Goal: Transaction & Acquisition: Book appointment/travel/reservation

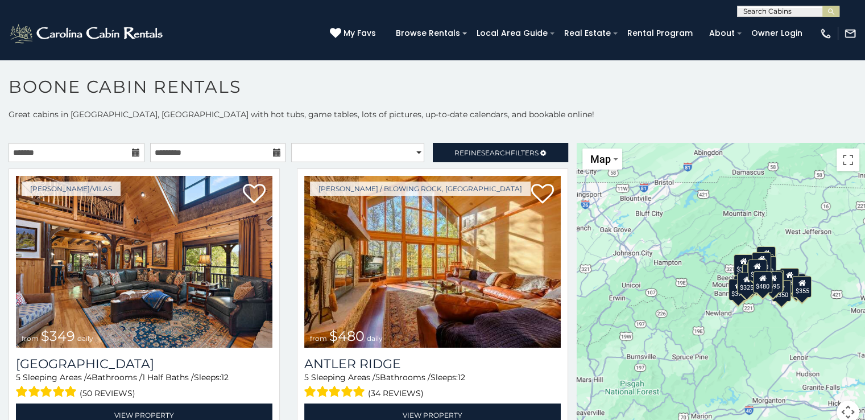
click at [136, 153] on icon at bounding box center [136, 152] width 8 height 8
click at [134, 151] on icon at bounding box center [136, 152] width 8 height 8
click at [132, 151] on icon at bounding box center [136, 152] width 8 height 8
click at [132, 153] on icon at bounding box center [136, 152] width 8 height 8
click at [154, 115] on p "Great cabins in Boone, NC with hot tubs, game tables, lots of pictures, up-to-d…" at bounding box center [432, 114] width 865 height 11
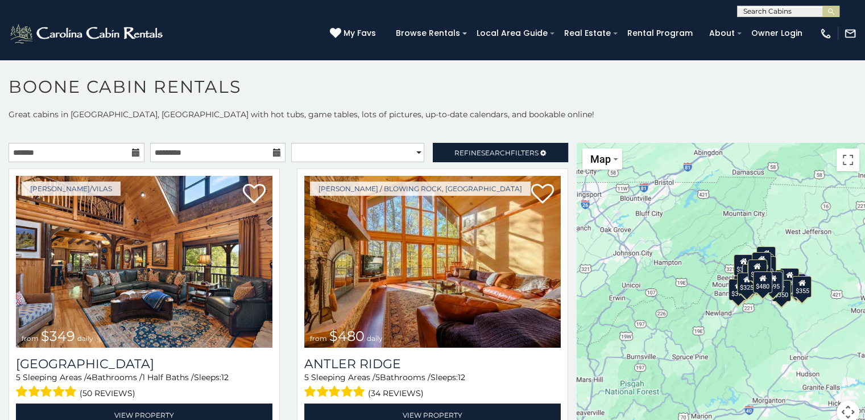
click at [133, 151] on icon at bounding box center [136, 152] width 8 height 8
click at [133, 150] on icon at bounding box center [136, 152] width 8 height 8
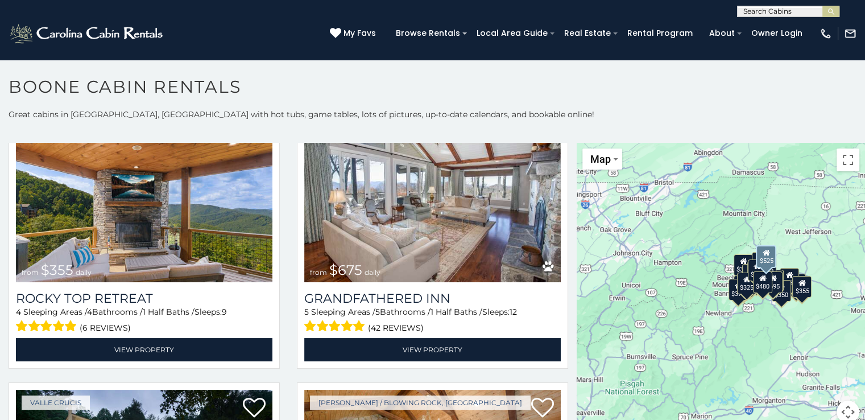
scroll to position [625, 0]
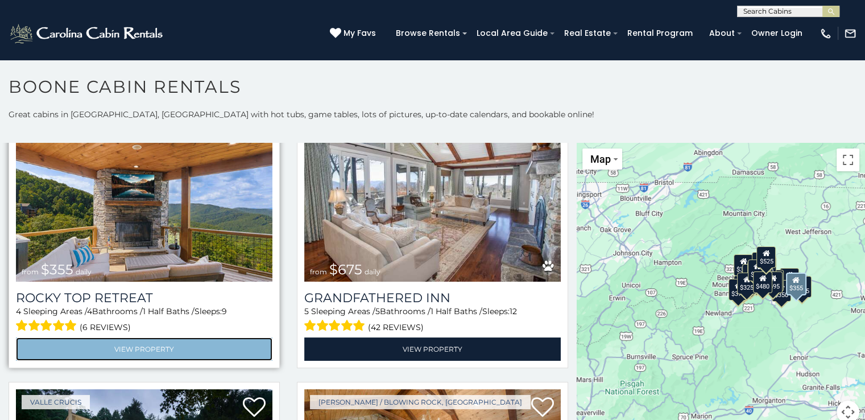
click at [175, 344] on link "View Property" at bounding box center [144, 348] width 256 height 23
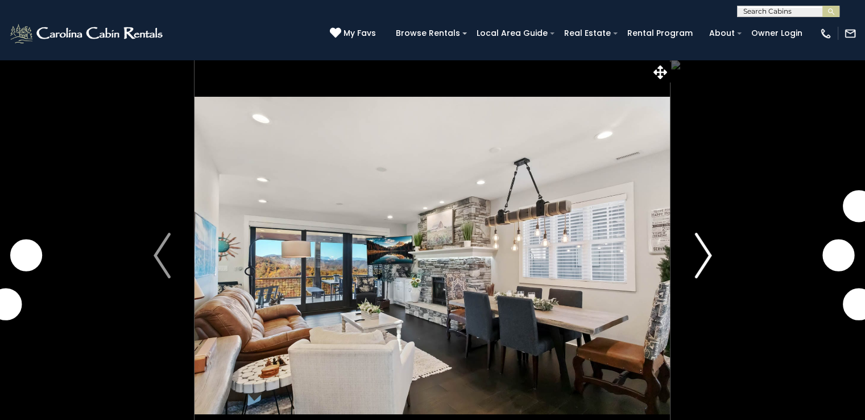
click at [698, 251] on img "Next" at bounding box center [702, 255] width 17 height 45
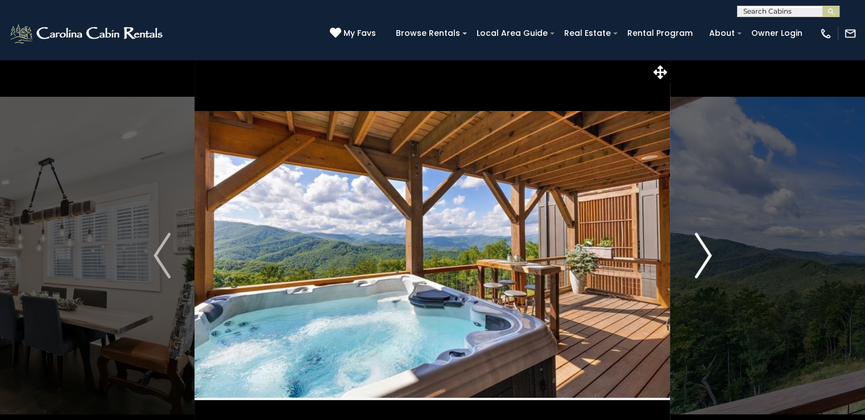
click at [698, 251] on img "Next" at bounding box center [702, 255] width 17 height 45
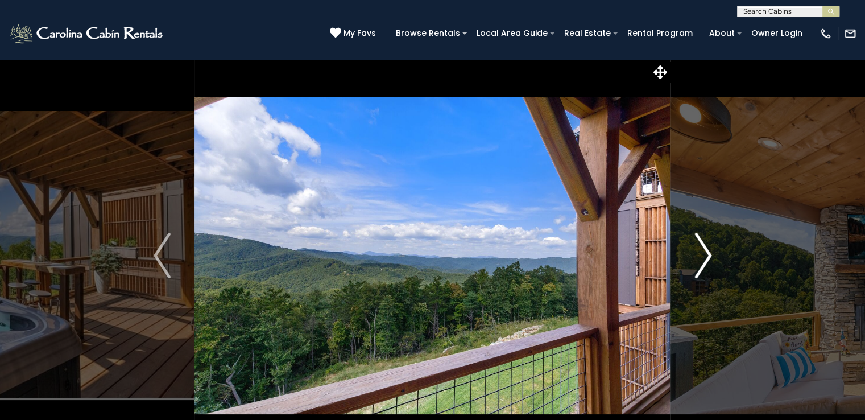
click at [698, 251] on img "Next" at bounding box center [702, 255] width 17 height 45
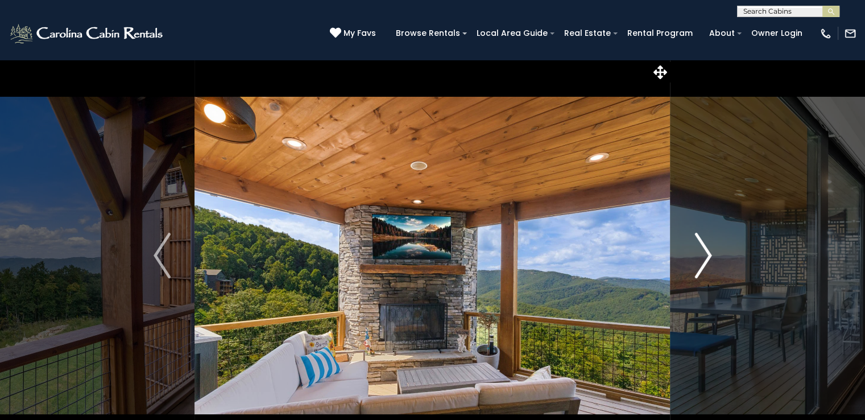
click at [698, 251] on img "Next" at bounding box center [702, 255] width 17 height 45
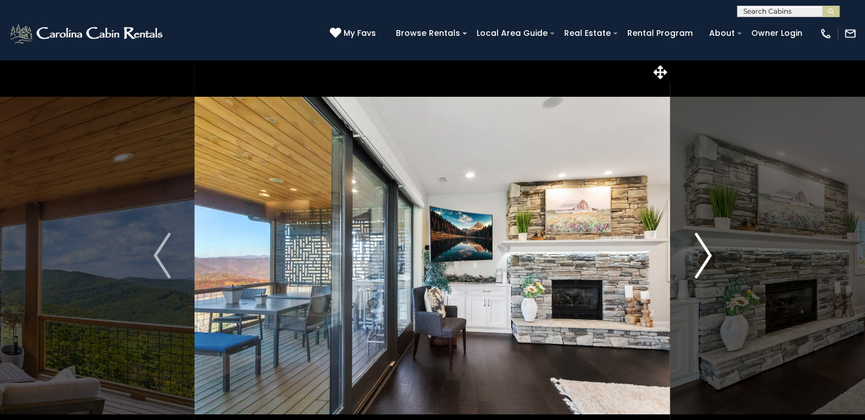
click at [703, 259] on img "Next" at bounding box center [702, 255] width 17 height 45
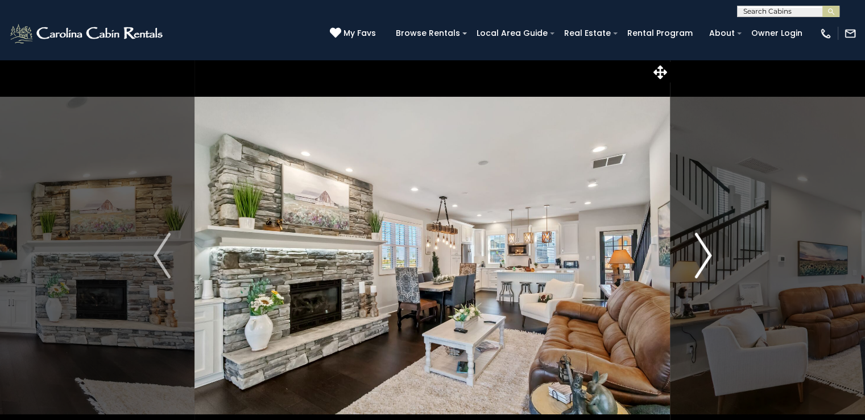
click at [702, 260] on img "Next" at bounding box center [702, 255] width 17 height 45
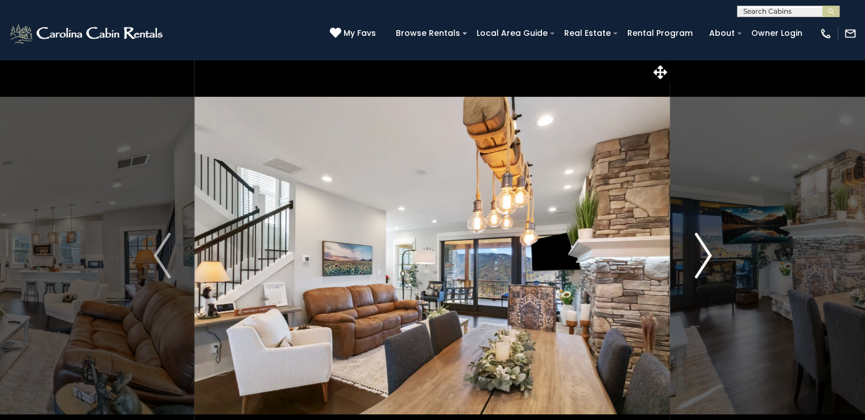
click at [702, 261] on img "Next" at bounding box center [702, 255] width 17 height 45
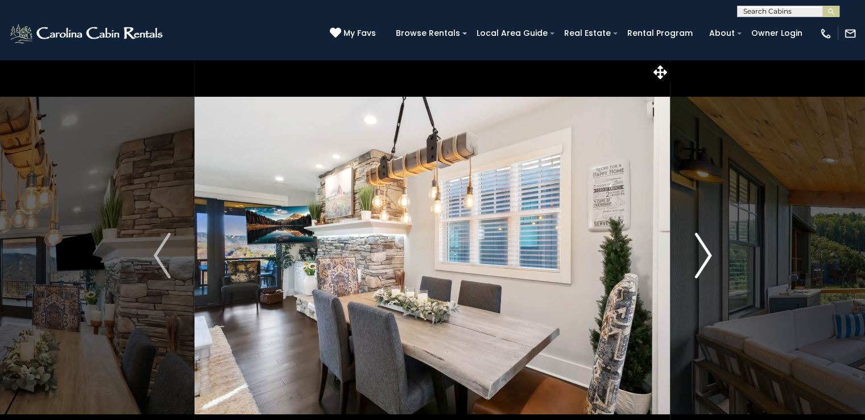
click at [702, 261] on img "Next" at bounding box center [702, 255] width 17 height 45
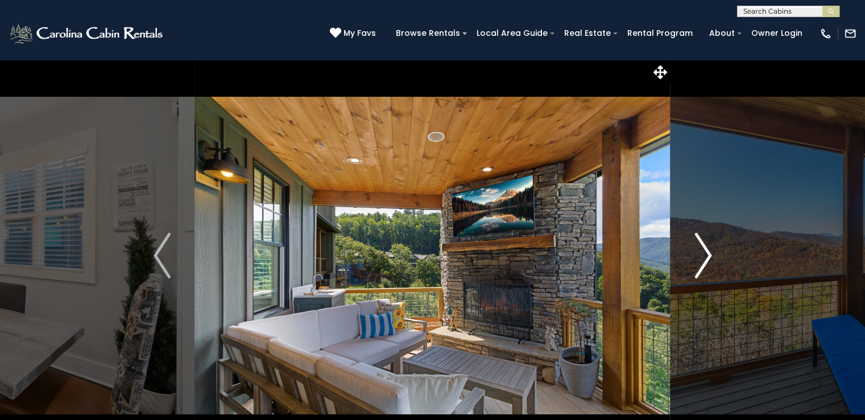
click at [702, 261] on img "Next" at bounding box center [702, 255] width 17 height 45
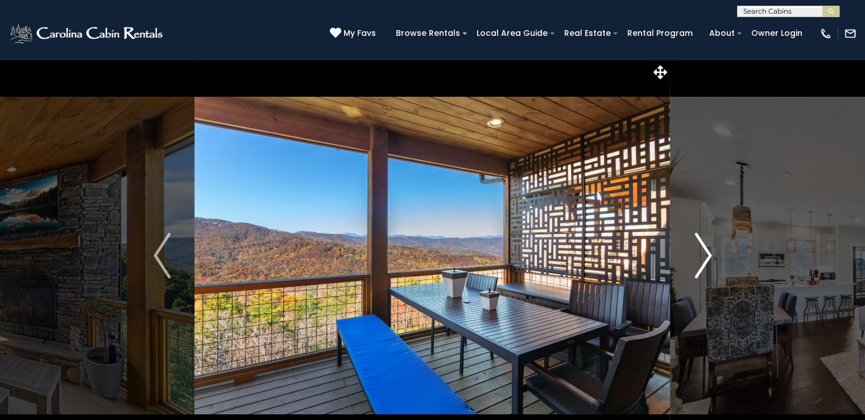
click at [702, 261] on img "Next" at bounding box center [702, 255] width 17 height 45
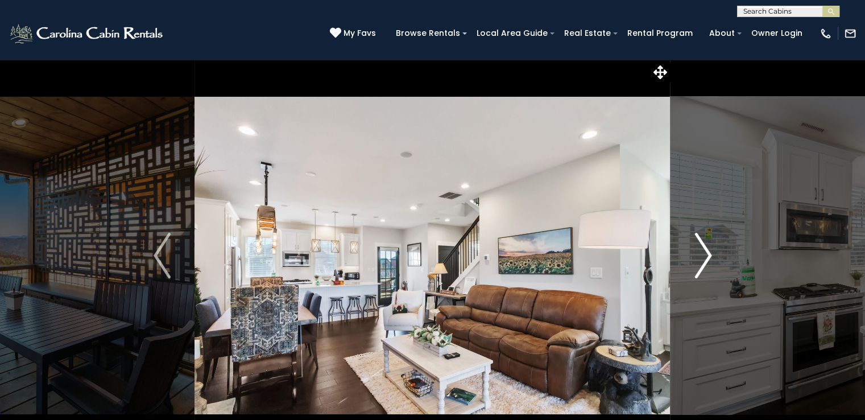
click at [702, 261] on img "Next" at bounding box center [702, 255] width 17 height 45
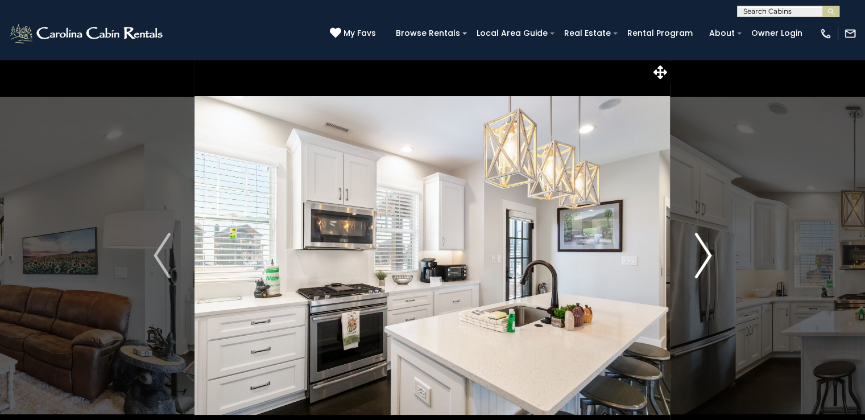
click at [702, 261] on img "Next" at bounding box center [702, 255] width 17 height 45
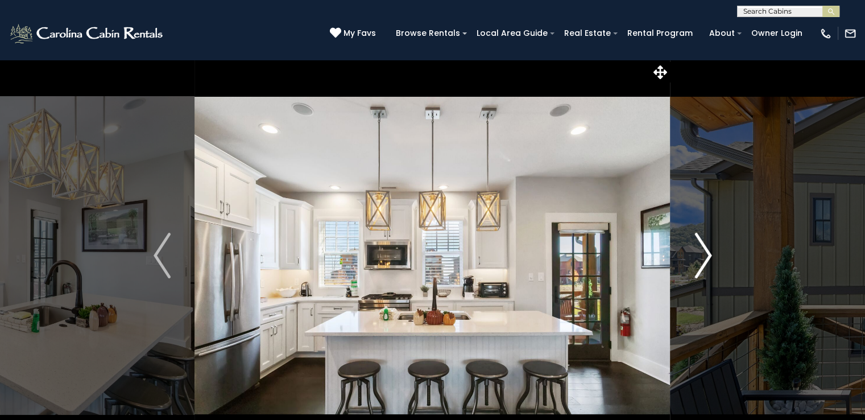
click at [702, 261] on img "Next" at bounding box center [702, 255] width 17 height 45
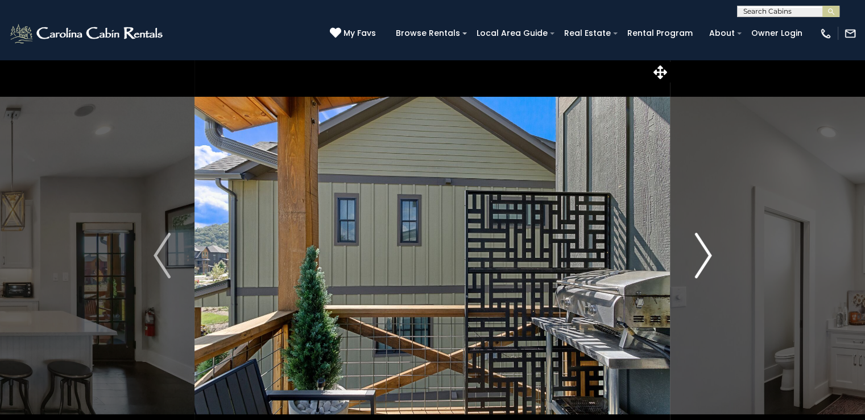
click at [702, 261] on img "Next" at bounding box center [702, 255] width 17 height 45
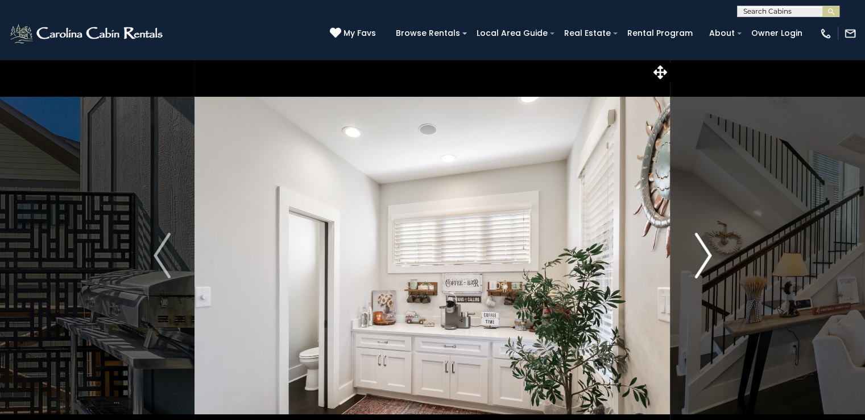
click at [702, 261] on img "Next" at bounding box center [702, 255] width 17 height 45
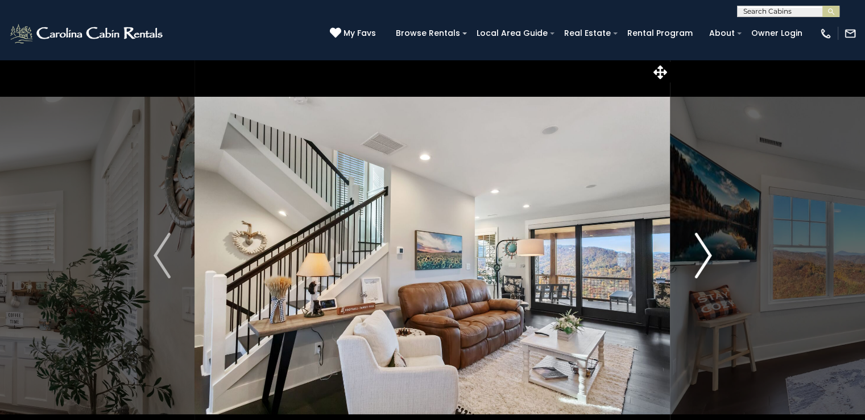
click at [702, 261] on img "Next" at bounding box center [702, 255] width 17 height 45
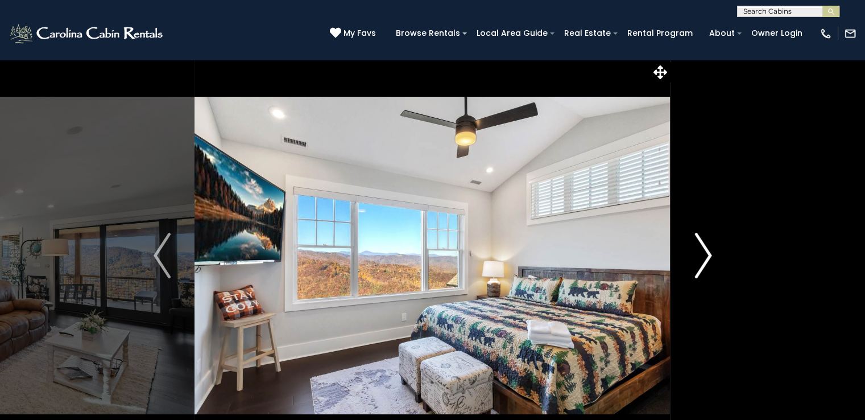
click at [702, 261] on img "Next" at bounding box center [702, 255] width 17 height 45
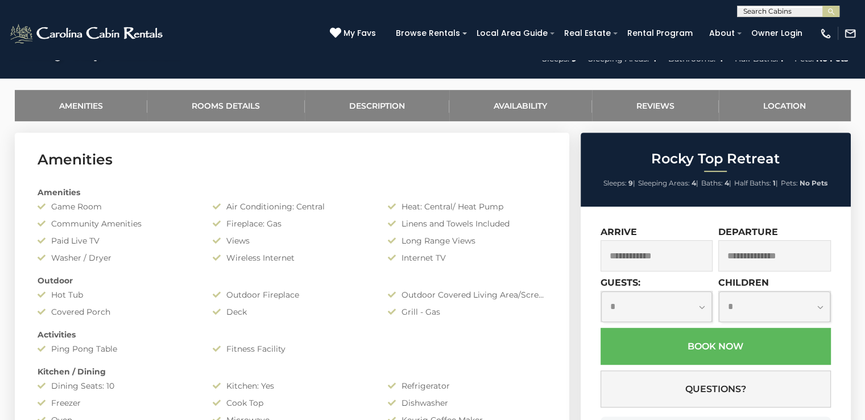
scroll to position [511, 0]
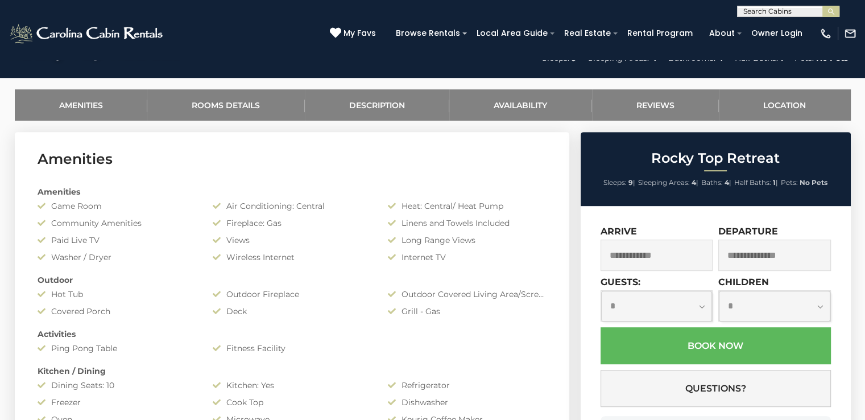
click at [628, 250] on input "text" at bounding box center [656, 254] width 113 height 31
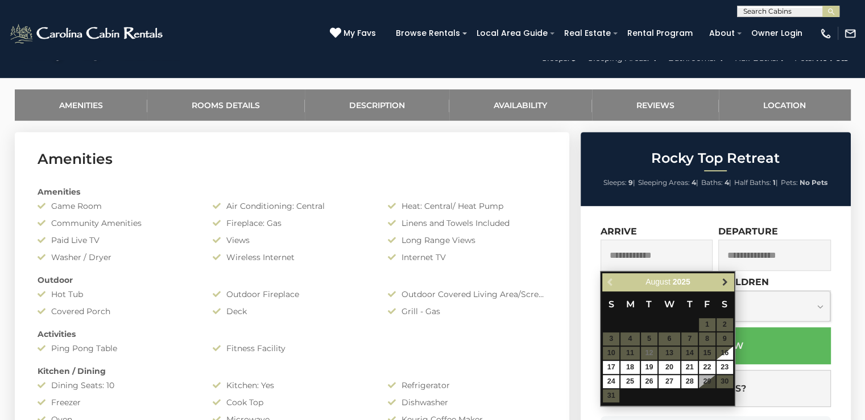
click at [723, 280] on span "Next" at bounding box center [724, 281] width 9 height 9
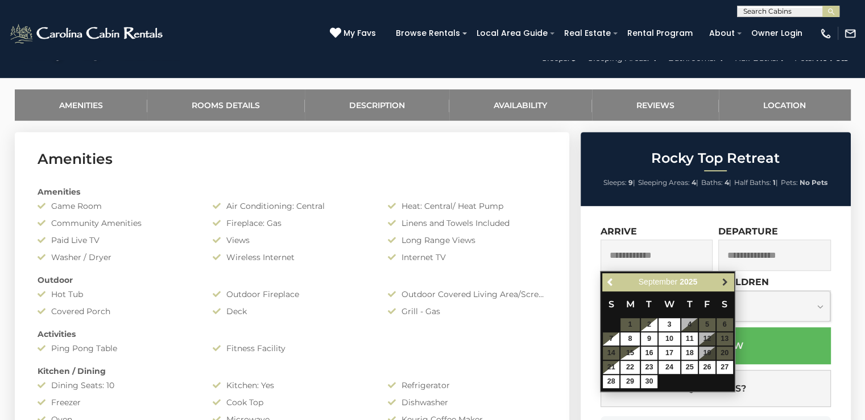
click at [723, 280] on span "Next" at bounding box center [724, 281] width 9 height 9
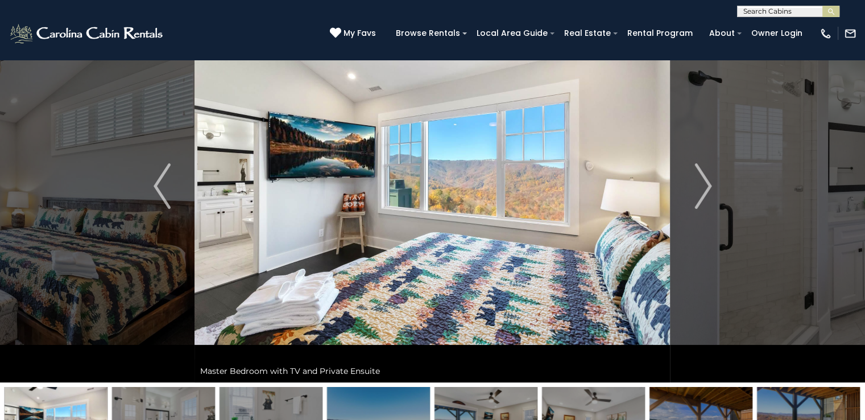
scroll to position [0, 0]
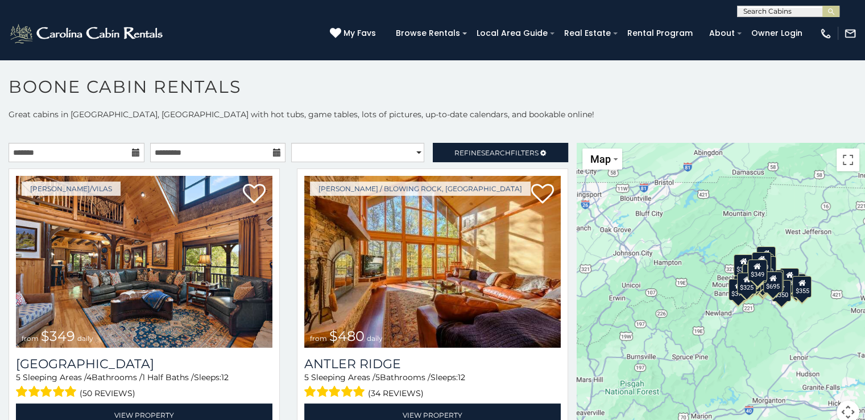
click at [134, 151] on icon at bounding box center [136, 152] width 8 height 8
click at [481, 153] on span "Search" at bounding box center [496, 152] width 30 height 9
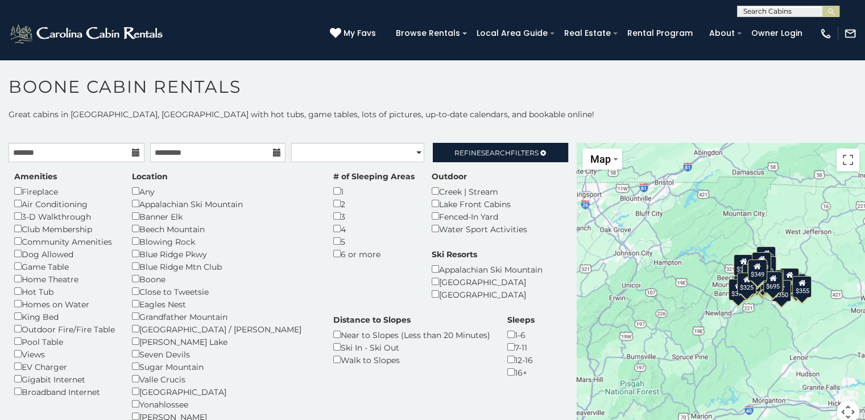
click at [134, 152] on icon at bounding box center [136, 152] width 8 height 8
click at [134, 151] on icon at bounding box center [136, 152] width 8 height 8
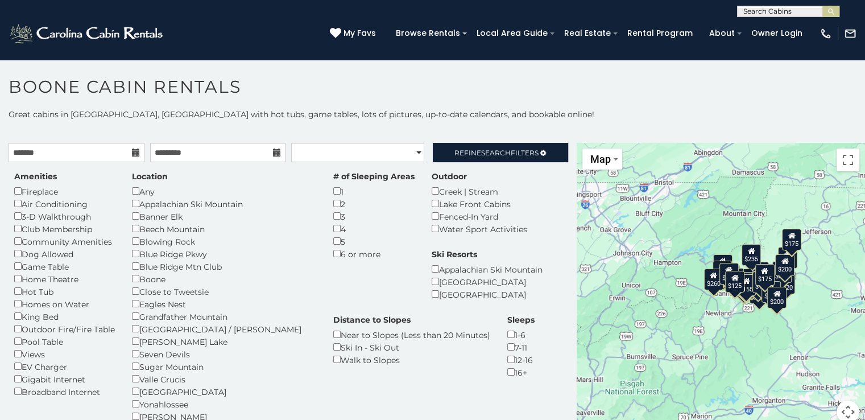
click at [132, 151] on icon at bounding box center [136, 152] width 8 height 8
click at [273, 153] on icon at bounding box center [277, 152] width 8 height 8
click at [409, 153] on select "**********" at bounding box center [357, 152] width 133 height 19
click at [493, 153] on span "Search" at bounding box center [496, 152] width 30 height 9
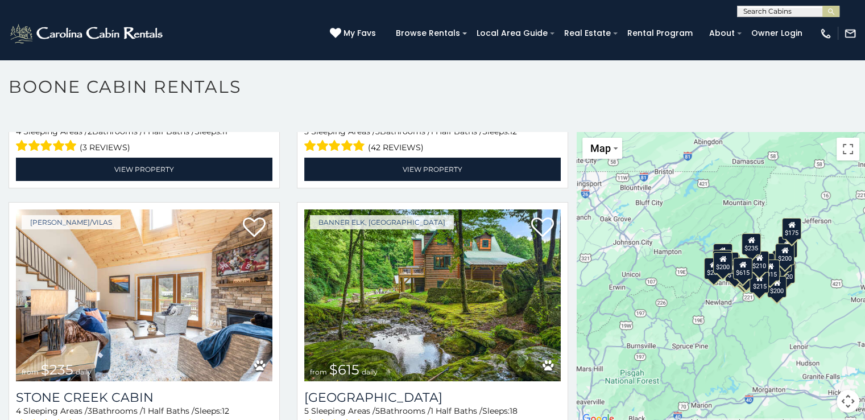
scroll to position [6, 0]
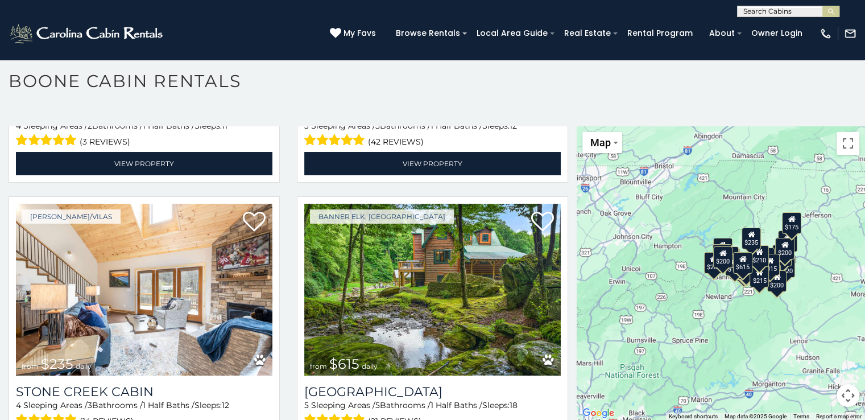
click at [843, 392] on button "Map camera controls" at bounding box center [847, 395] width 23 height 23
click at [814, 393] on button "Zoom out" at bounding box center [819, 395] width 23 height 23
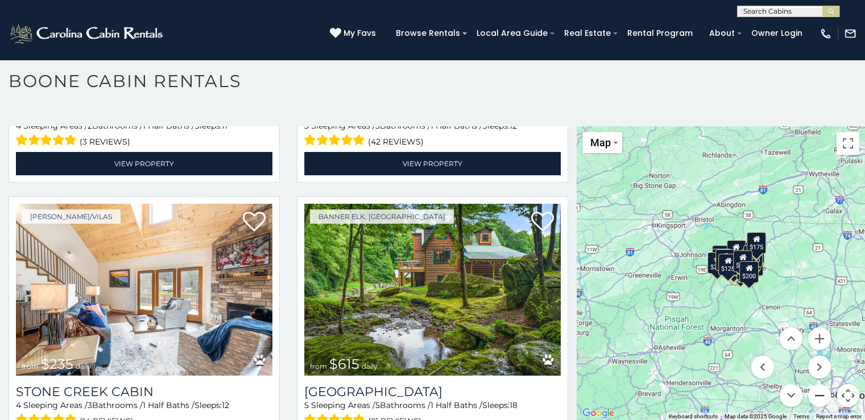
click at [814, 393] on button "Zoom out" at bounding box center [819, 395] width 23 height 23
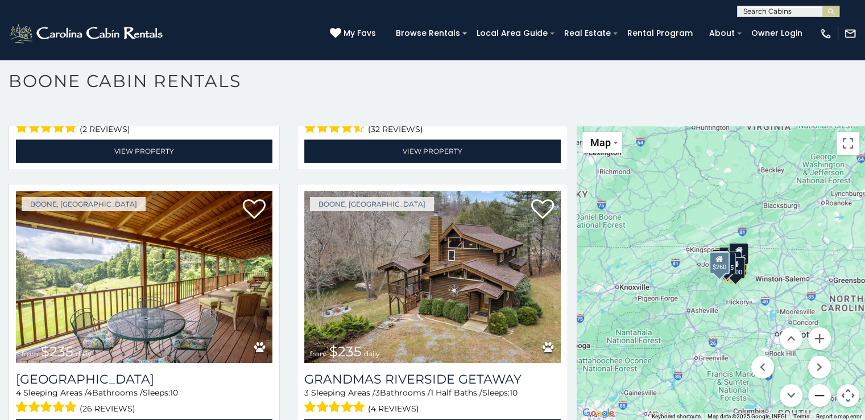
scroll to position [1644, 0]
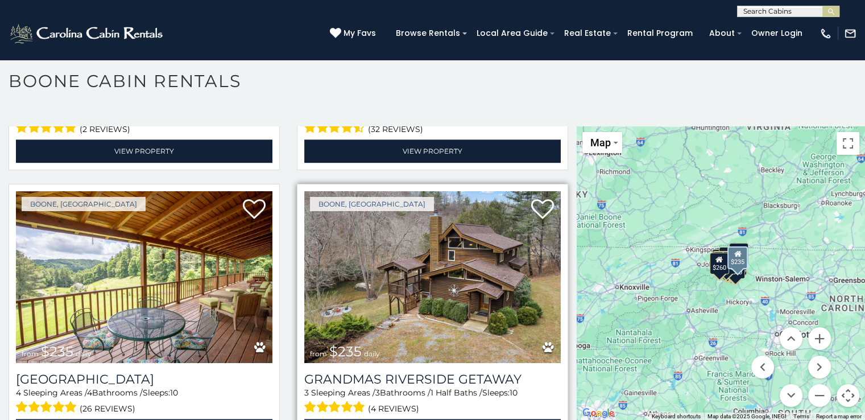
click at [458, 258] on img at bounding box center [432, 277] width 256 height 172
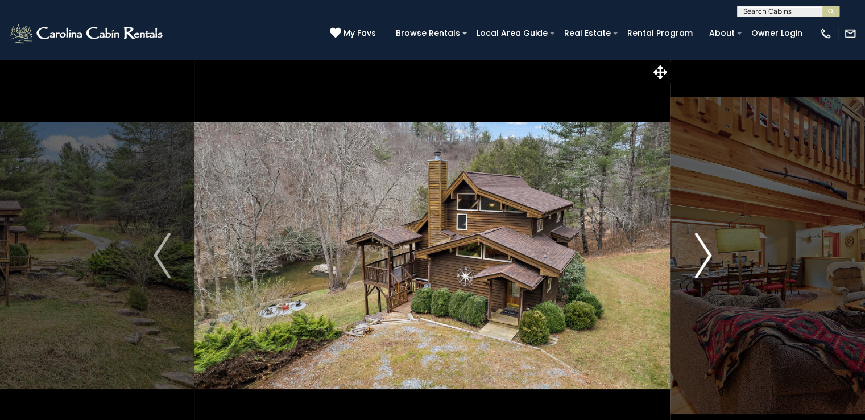
click at [708, 250] on img "Next" at bounding box center [702, 255] width 17 height 45
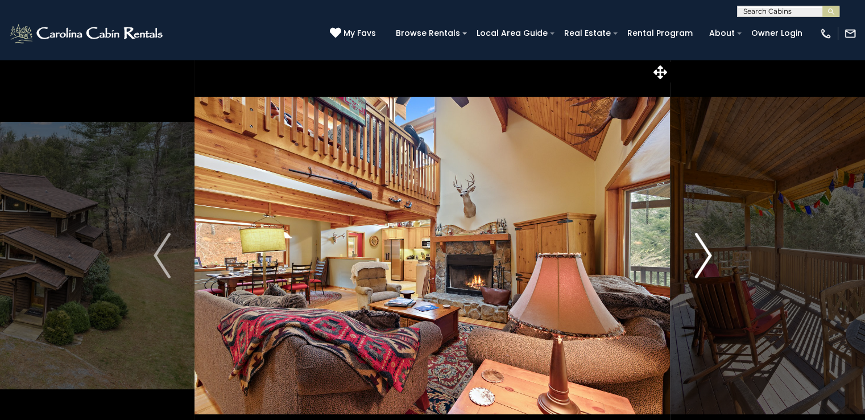
click at [708, 250] on img "Next" at bounding box center [702, 255] width 17 height 45
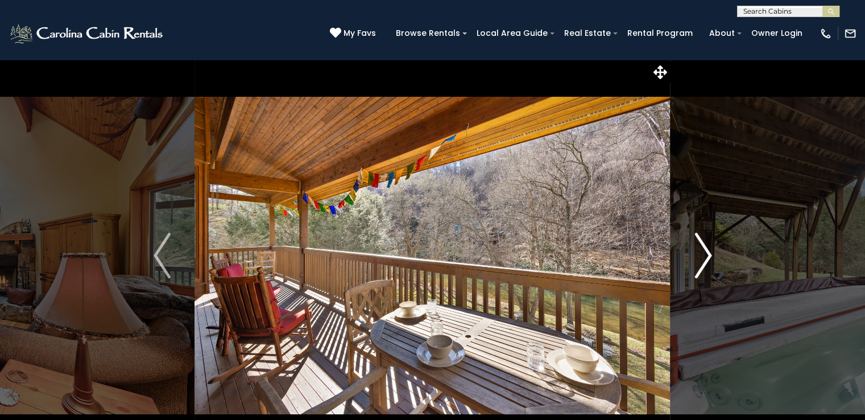
click at [708, 250] on img "Next" at bounding box center [702, 255] width 17 height 45
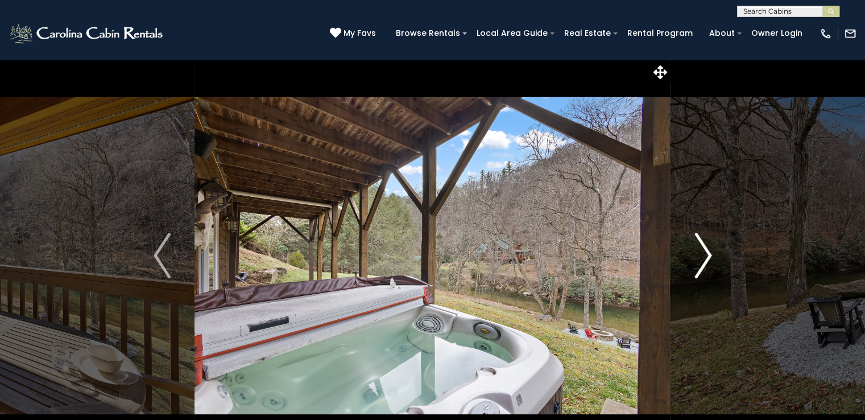
click at [707, 251] on img "Next" at bounding box center [702, 255] width 17 height 45
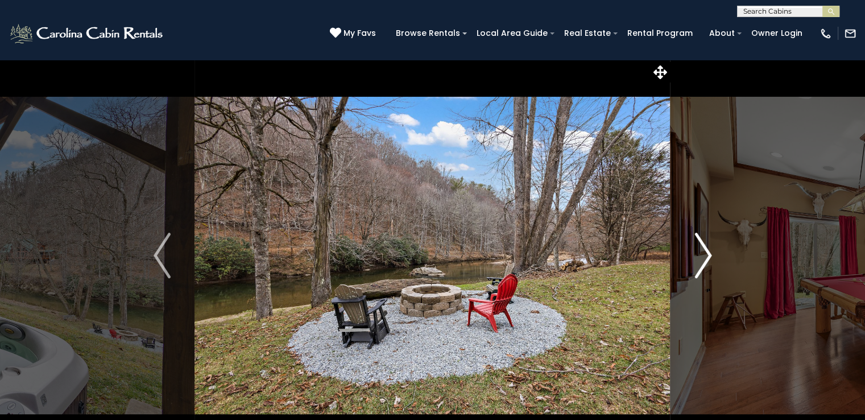
click at [707, 251] on img "Next" at bounding box center [702, 255] width 17 height 45
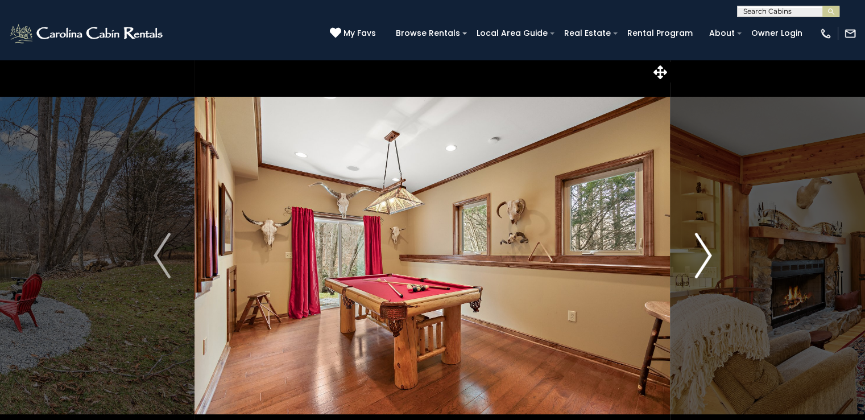
click at [707, 251] on img "Next" at bounding box center [702, 255] width 17 height 45
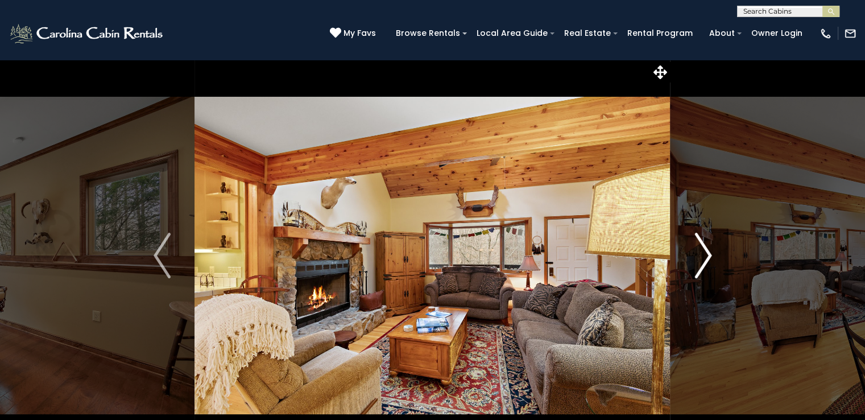
click at [707, 251] on img "Next" at bounding box center [702, 255] width 17 height 45
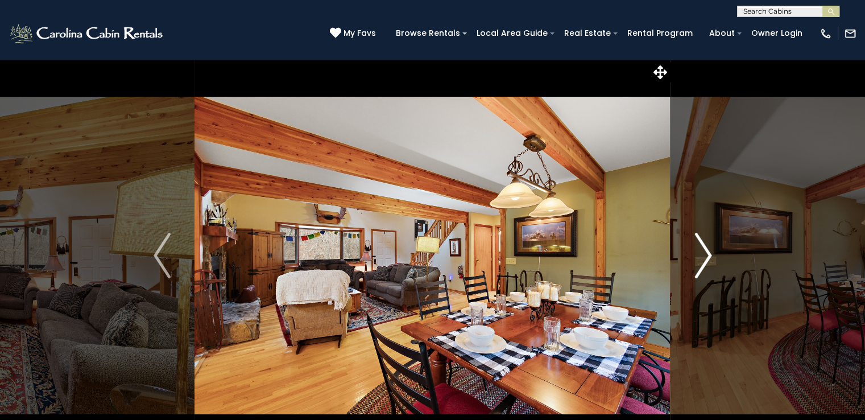
click at [707, 251] on img "Next" at bounding box center [702, 255] width 17 height 45
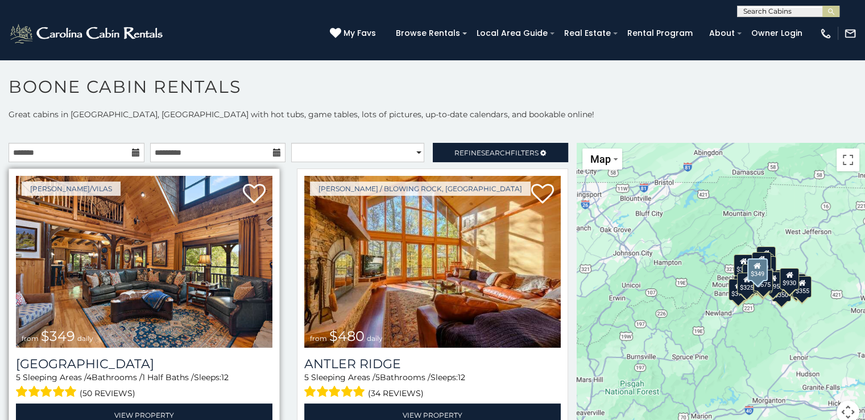
click at [209, 273] on img at bounding box center [144, 262] width 256 height 172
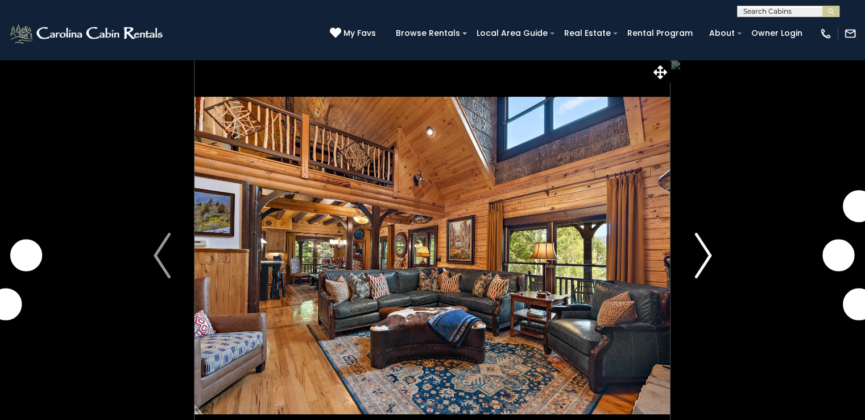
click at [690, 256] on button "Next" at bounding box center [702, 255] width 65 height 392
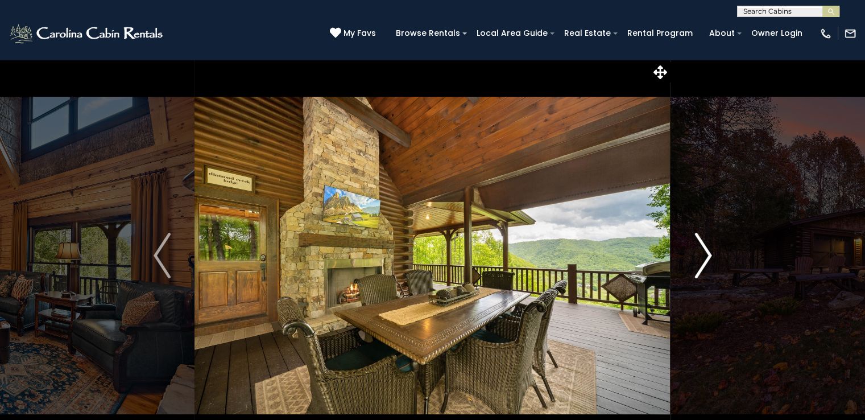
click at [706, 259] on img "Next" at bounding box center [702, 255] width 17 height 45
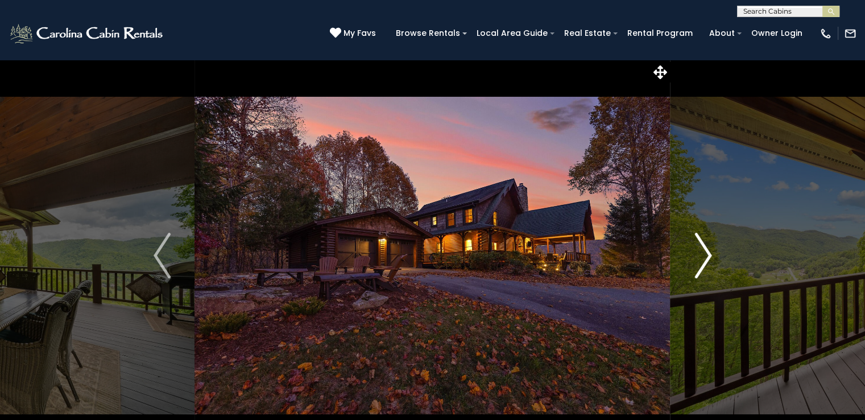
click at [706, 259] on img "Next" at bounding box center [702, 255] width 17 height 45
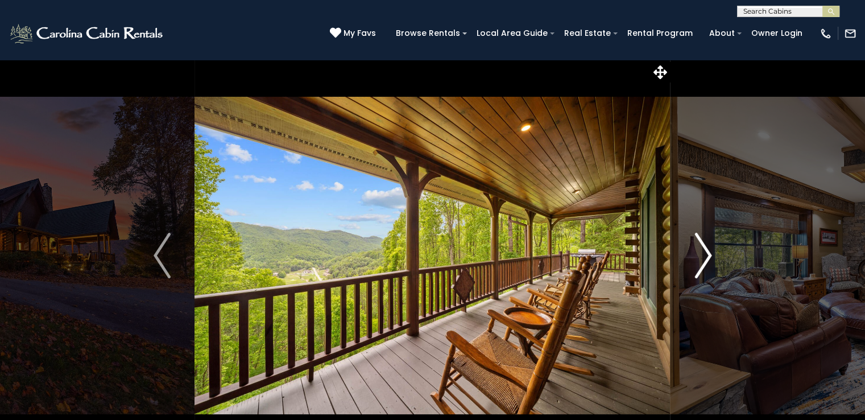
click at [706, 259] on img "Next" at bounding box center [702, 255] width 17 height 45
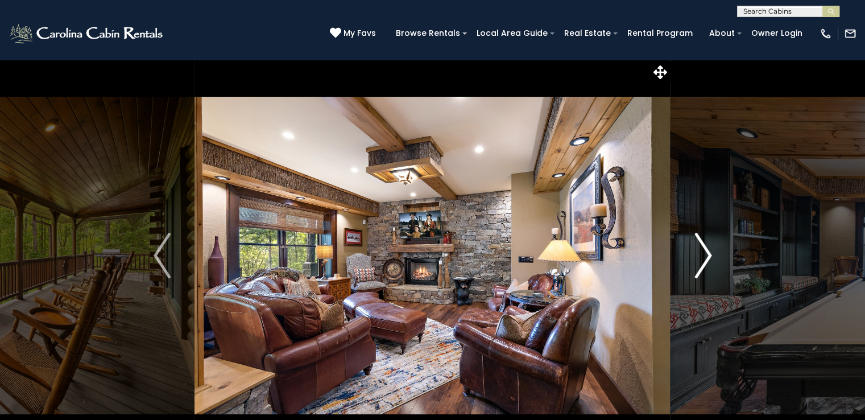
click at [706, 259] on img "Next" at bounding box center [702, 255] width 17 height 45
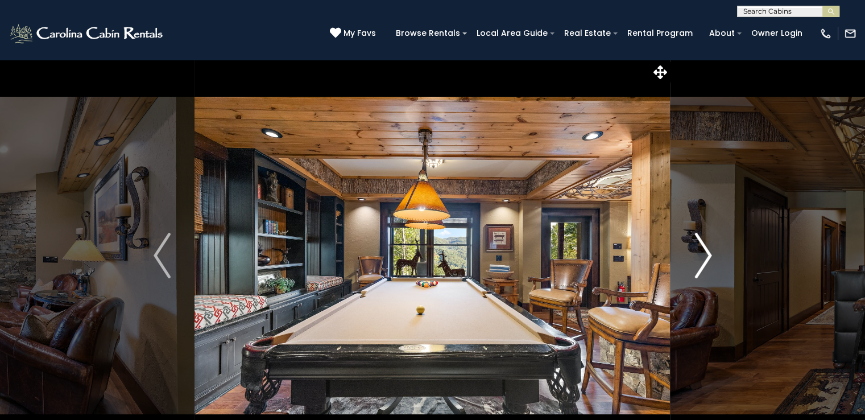
click at [706, 259] on img "Next" at bounding box center [702, 255] width 17 height 45
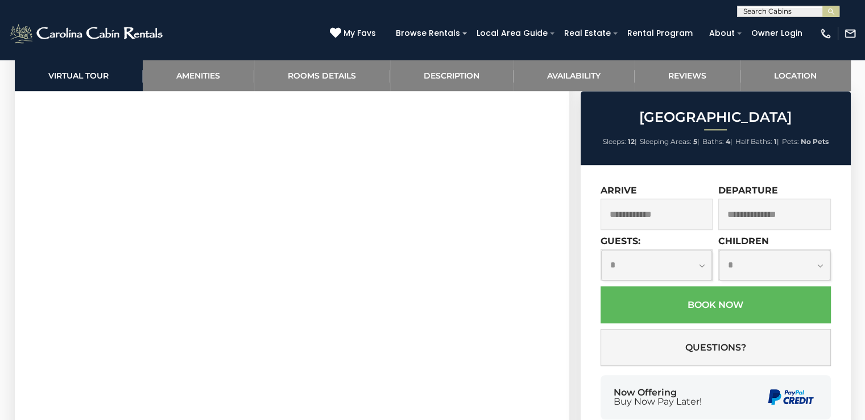
scroll to position [795, 0]
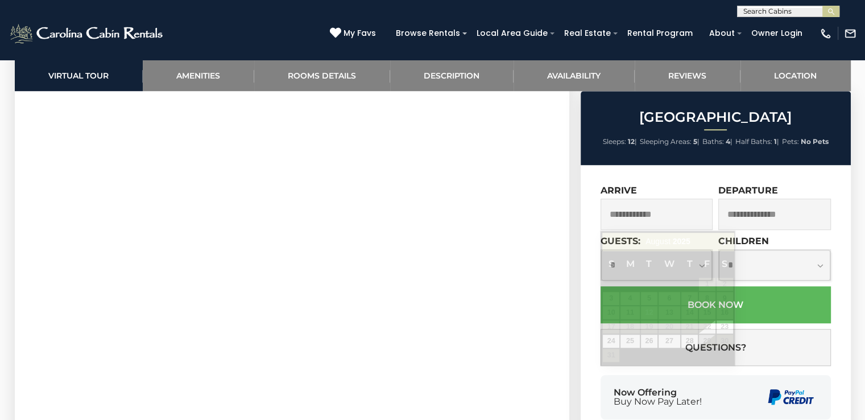
click at [657, 211] on input "text" at bounding box center [656, 213] width 113 height 31
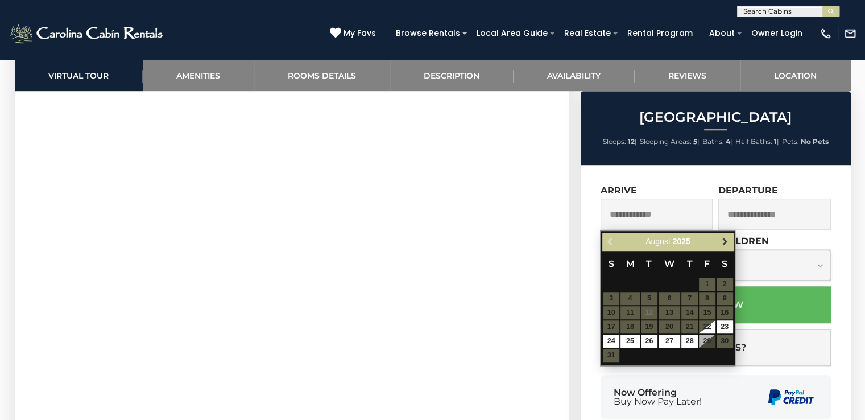
click at [725, 243] on span "Next" at bounding box center [724, 241] width 9 height 9
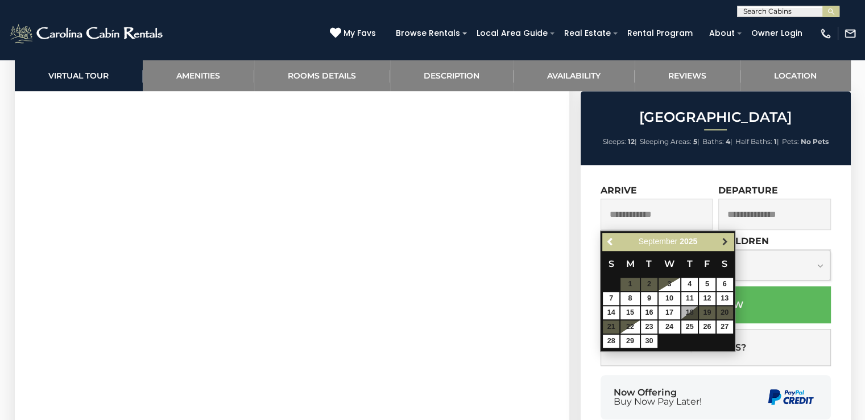
click at [724, 243] on span "Next" at bounding box center [724, 241] width 9 height 9
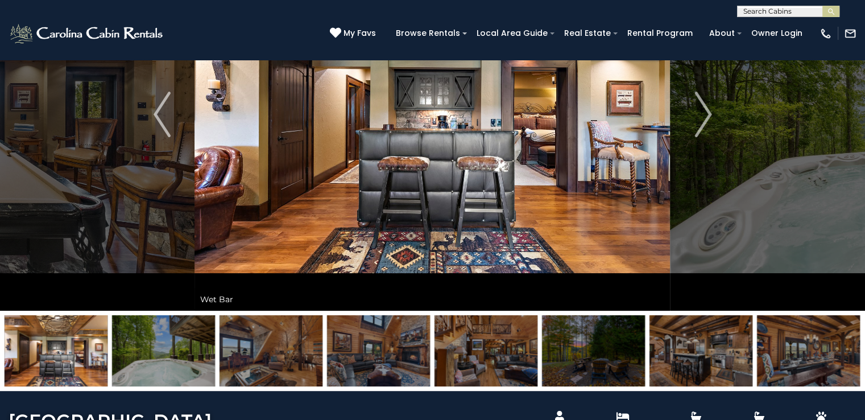
scroll to position [0, 0]
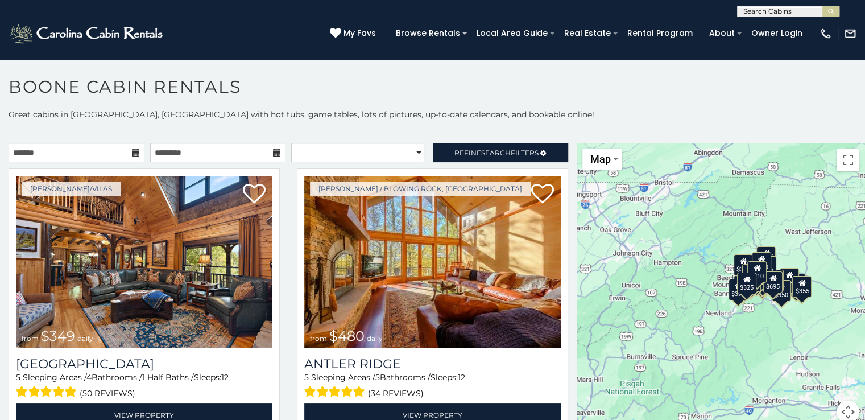
click at [132, 152] on icon at bounding box center [136, 152] width 8 height 8
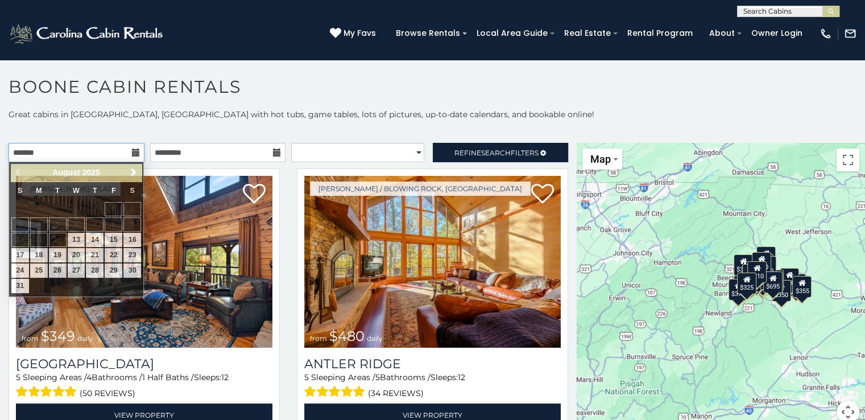
click at [81, 150] on input "text" at bounding box center [77, 152] width 136 height 19
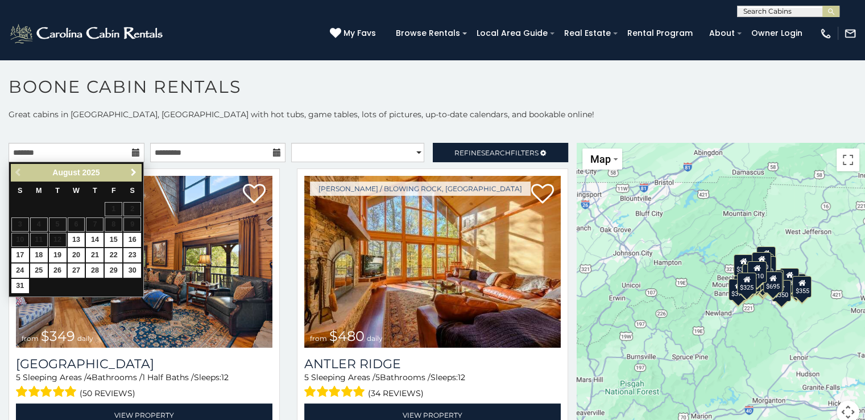
click at [131, 171] on span "Next" at bounding box center [133, 172] width 9 height 9
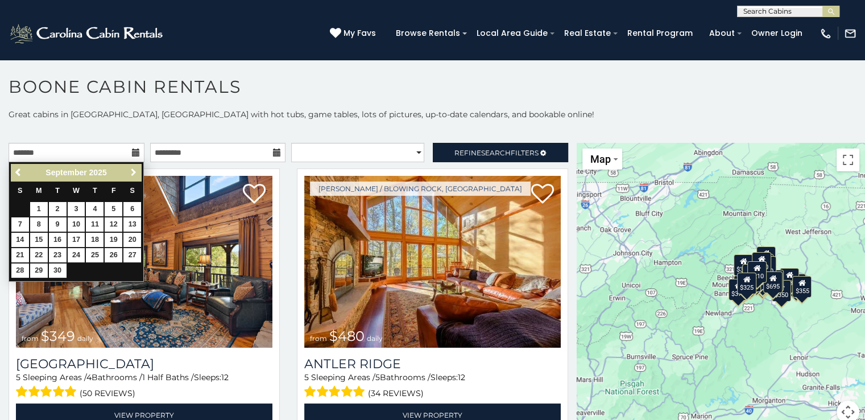
click at [131, 171] on span "Next" at bounding box center [133, 172] width 9 height 9
click at [134, 221] on link "11" at bounding box center [132, 224] width 18 height 14
type input "**********"
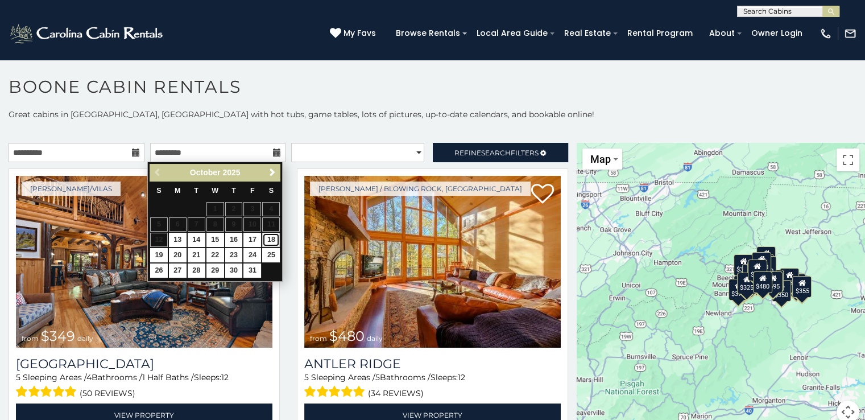
click at [277, 237] on link "18" at bounding box center [271, 240] width 18 height 14
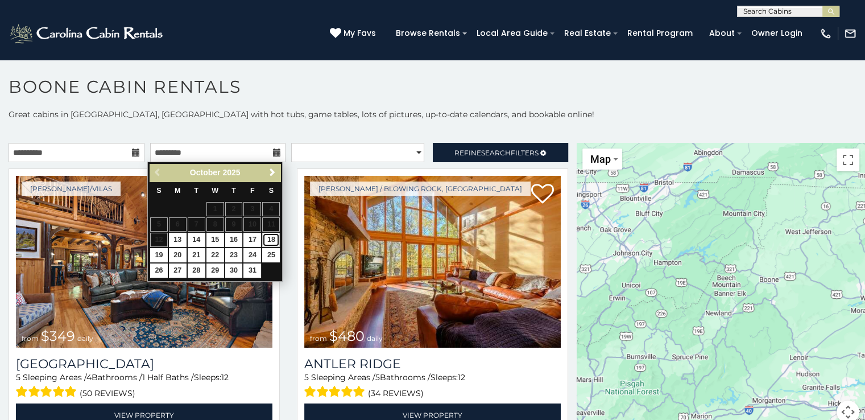
type input "**********"
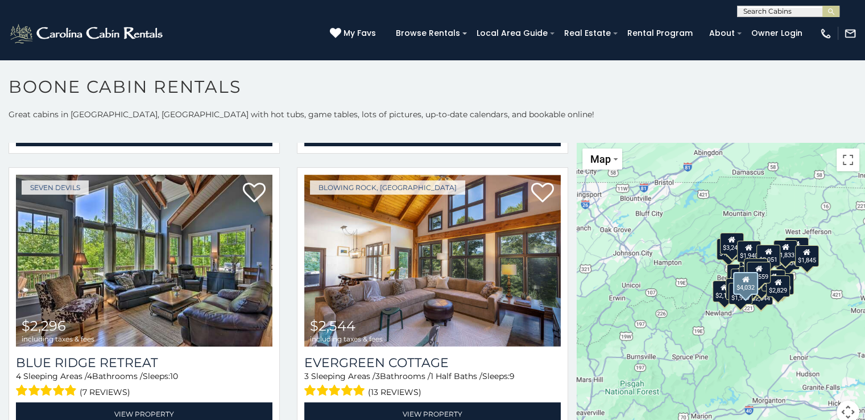
scroll to position [281, 0]
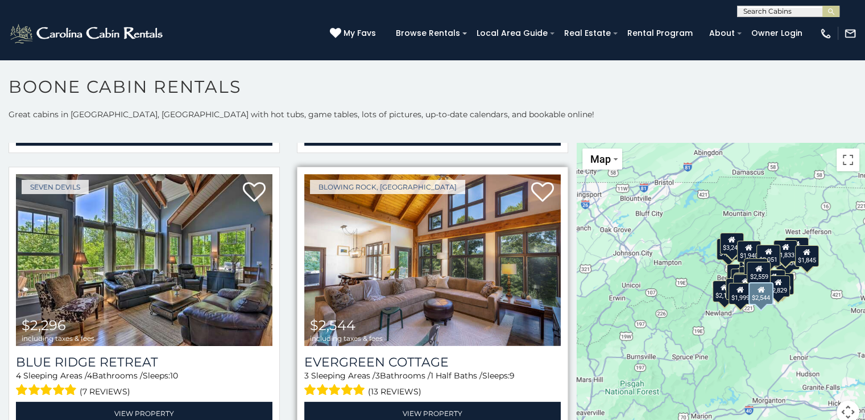
click at [405, 244] on img at bounding box center [432, 260] width 256 height 172
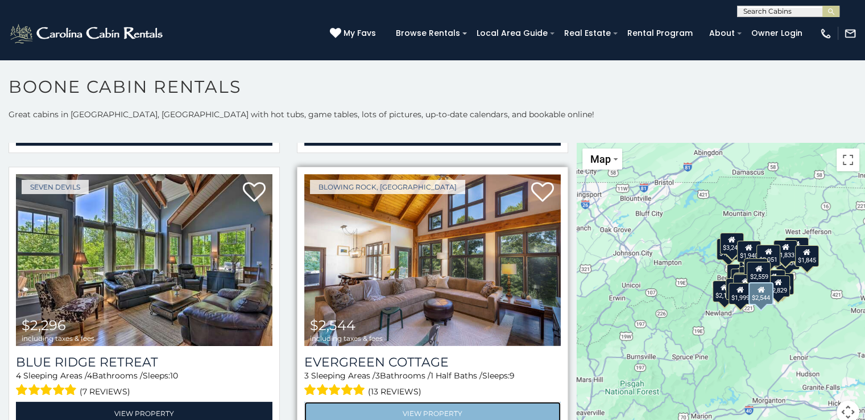
click at [439, 401] on link "View Property" at bounding box center [432, 412] width 256 height 23
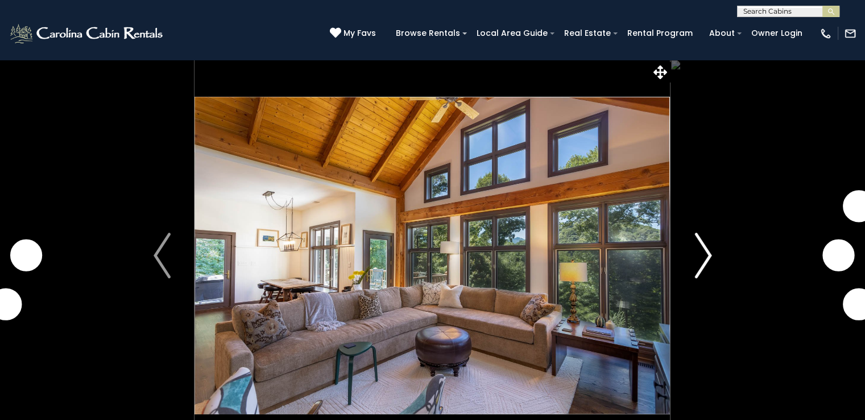
click at [696, 255] on img "Next" at bounding box center [702, 255] width 17 height 45
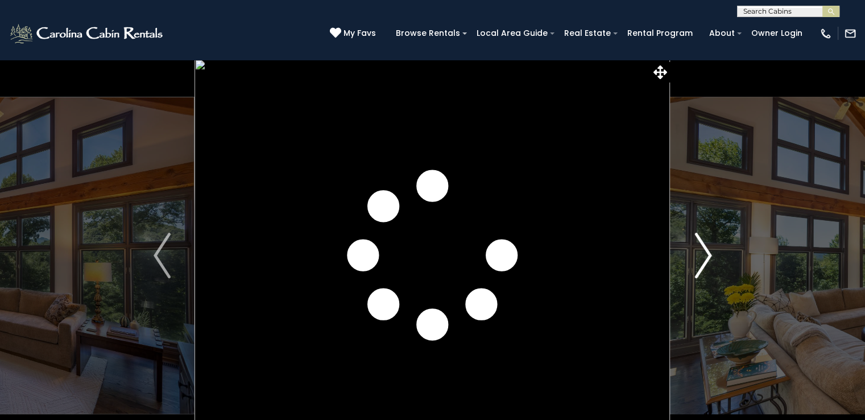
click at [696, 255] on img "Next" at bounding box center [702, 255] width 17 height 45
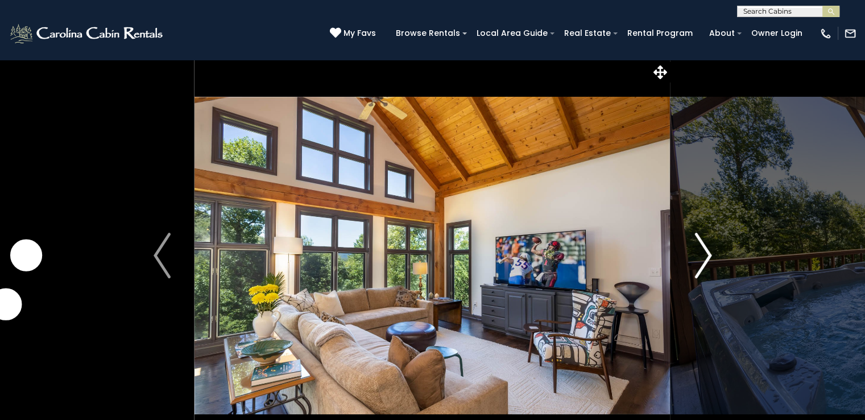
click at [696, 255] on img "Next" at bounding box center [702, 255] width 17 height 45
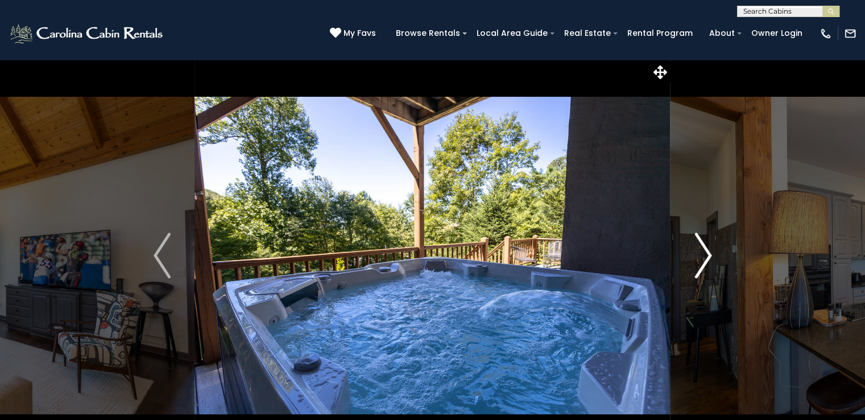
click at [696, 255] on img "Next" at bounding box center [702, 255] width 17 height 45
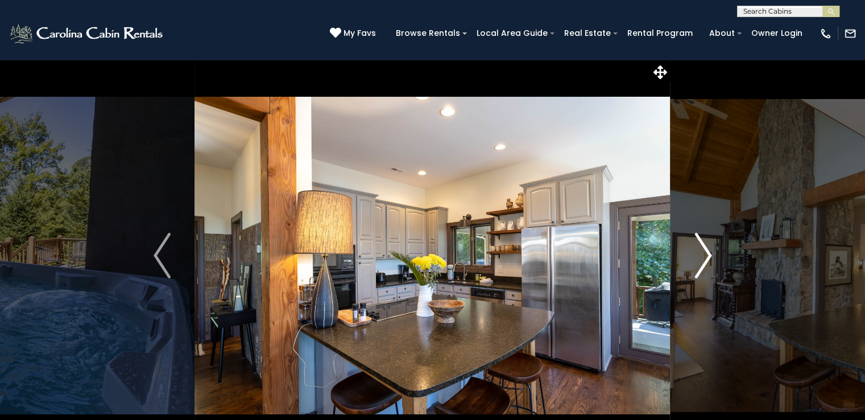
click at [696, 255] on img "Next" at bounding box center [702, 255] width 17 height 45
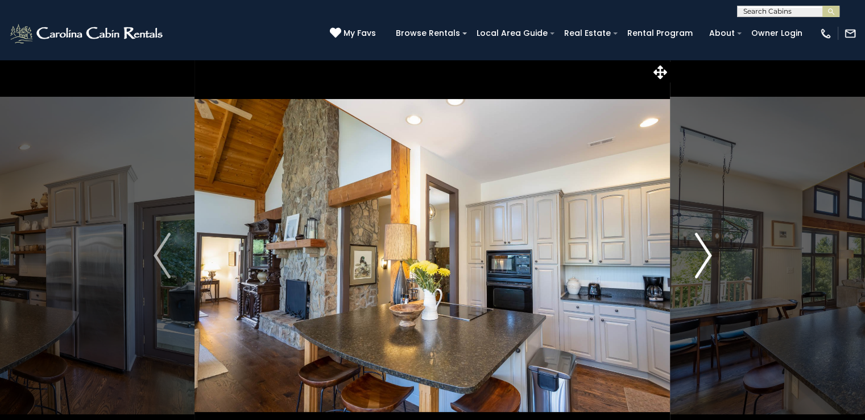
click at [696, 255] on img "Next" at bounding box center [702, 255] width 17 height 45
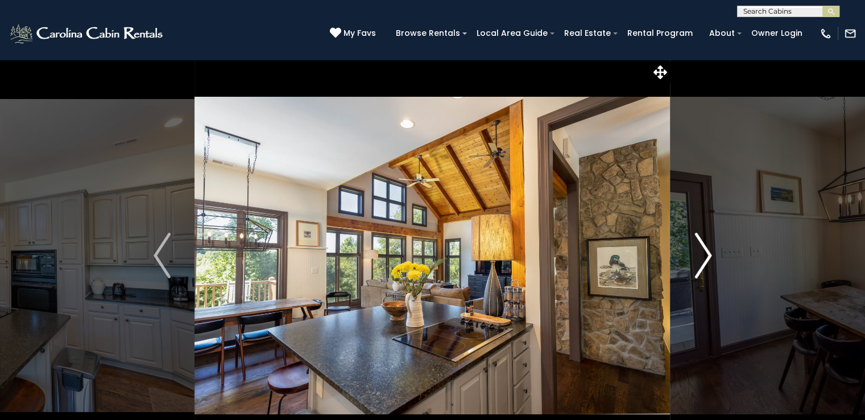
click at [696, 255] on img "Next" at bounding box center [702, 255] width 17 height 45
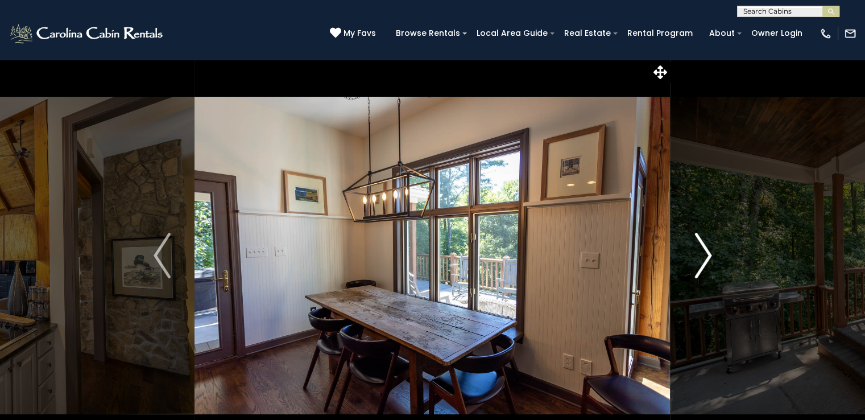
click at [696, 255] on img "Next" at bounding box center [702, 255] width 17 height 45
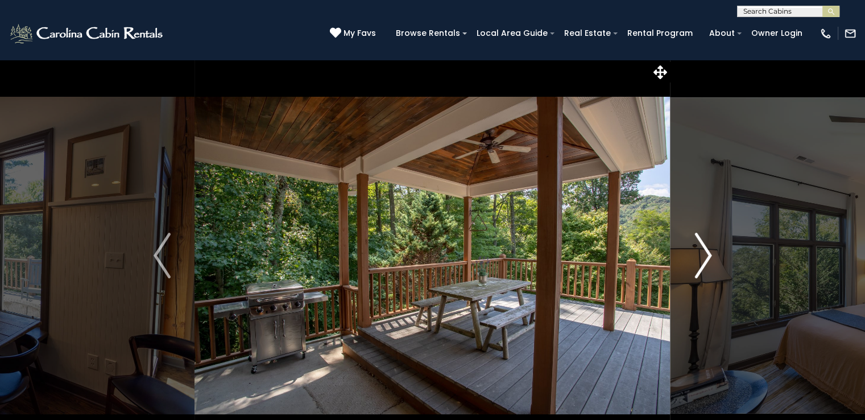
click at [696, 255] on img "Next" at bounding box center [702, 255] width 17 height 45
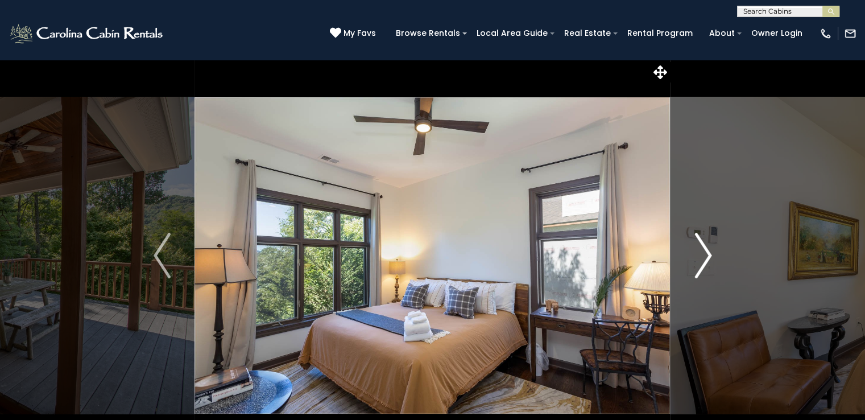
click at [696, 255] on img "Next" at bounding box center [702, 255] width 17 height 45
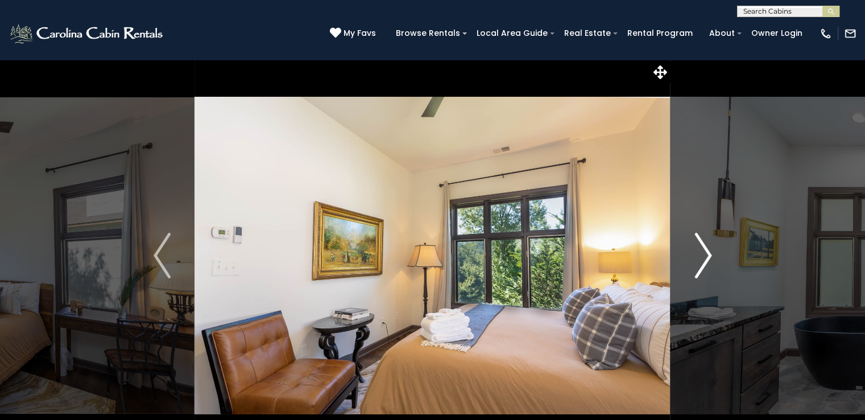
click at [696, 255] on img "Next" at bounding box center [702, 255] width 17 height 45
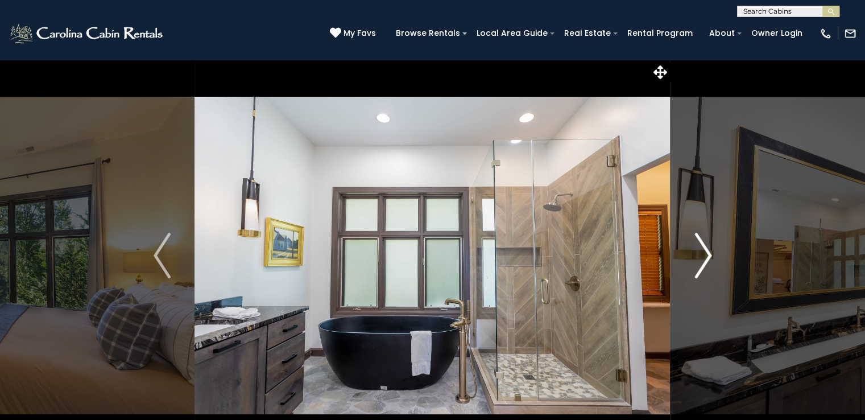
click at [696, 255] on img "Next" at bounding box center [702, 255] width 17 height 45
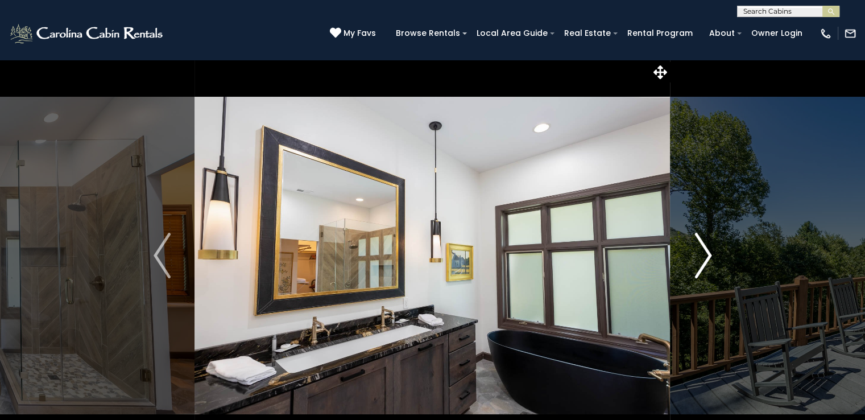
click at [696, 255] on img "Next" at bounding box center [702, 255] width 17 height 45
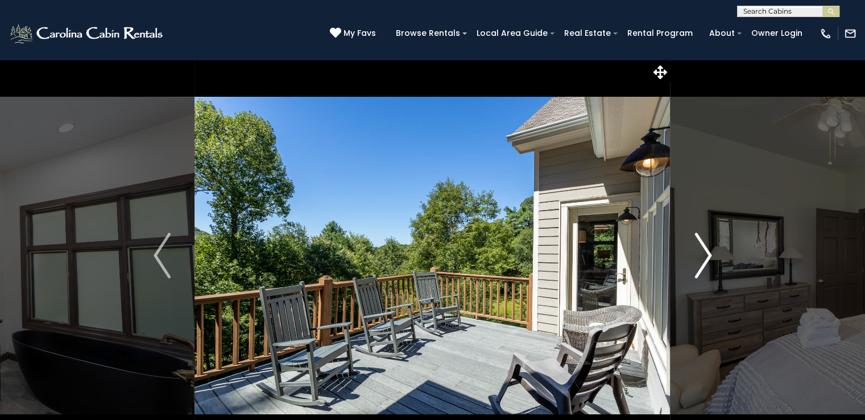
click at [696, 255] on img "Next" at bounding box center [702, 255] width 17 height 45
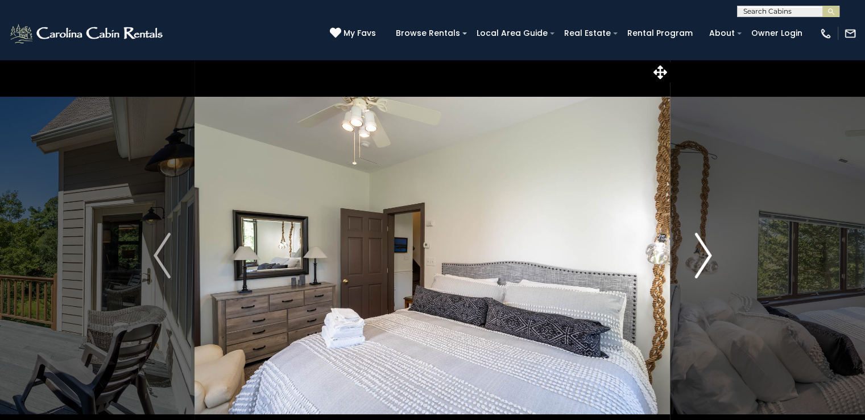
click at [696, 255] on img "Next" at bounding box center [702, 255] width 17 height 45
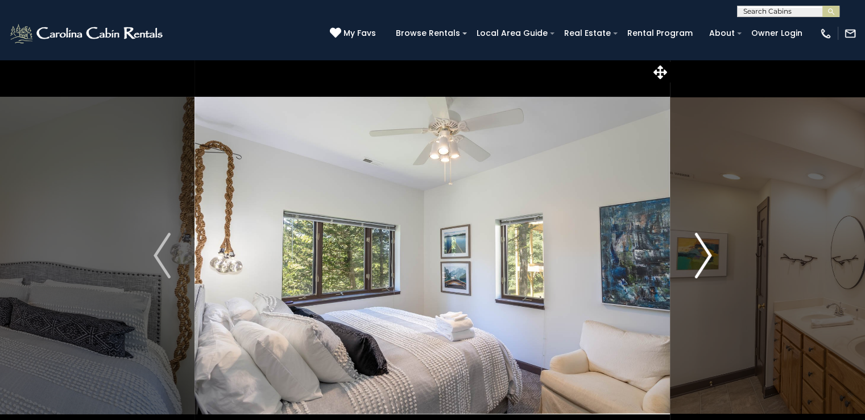
click at [696, 255] on img "Next" at bounding box center [702, 255] width 17 height 45
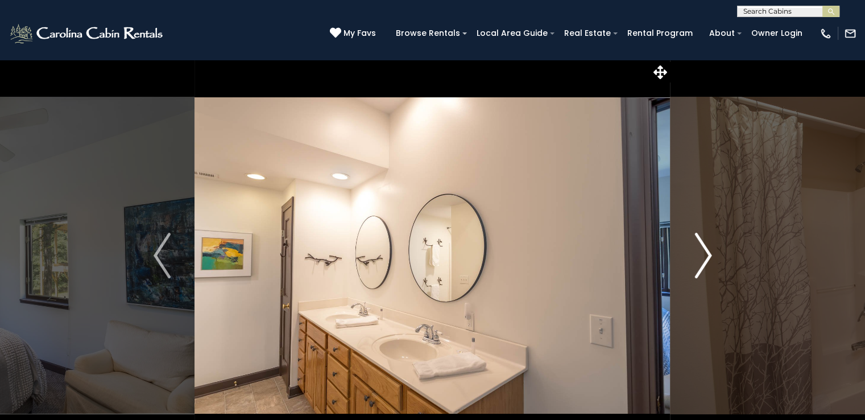
click at [696, 255] on img "Next" at bounding box center [702, 255] width 17 height 45
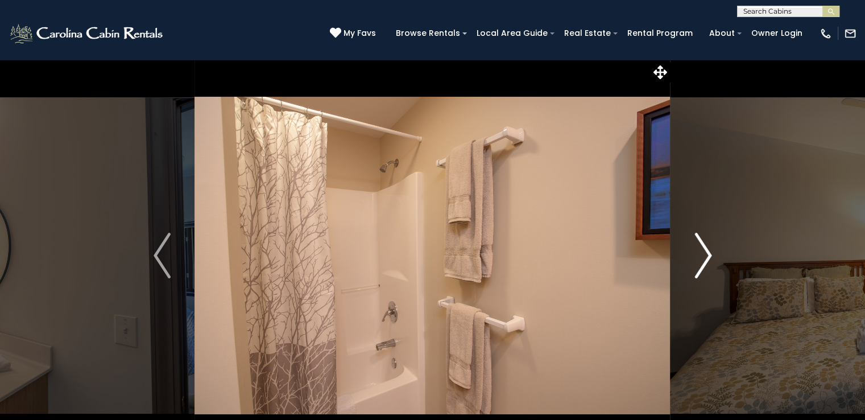
click at [696, 255] on img "Next" at bounding box center [702, 255] width 17 height 45
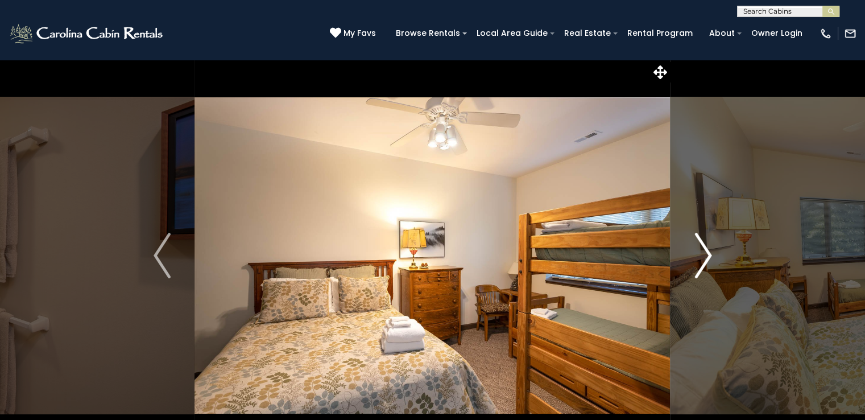
click at [696, 255] on img "Next" at bounding box center [702, 255] width 17 height 45
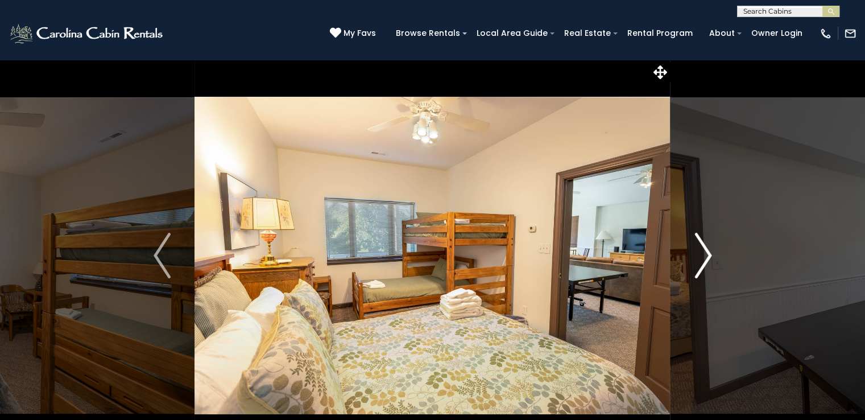
click at [696, 255] on img "Next" at bounding box center [702, 255] width 17 height 45
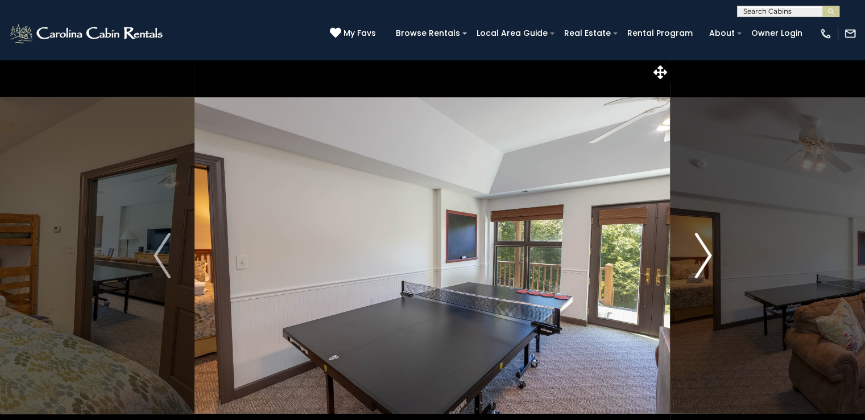
click at [696, 255] on img "Next" at bounding box center [702, 255] width 17 height 45
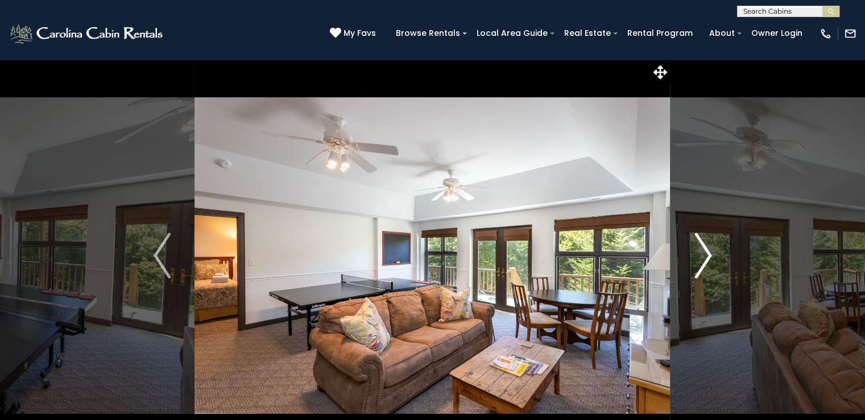
click at [696, 255] on img "Next" at bounding box center [702, 255] width 17 height 45
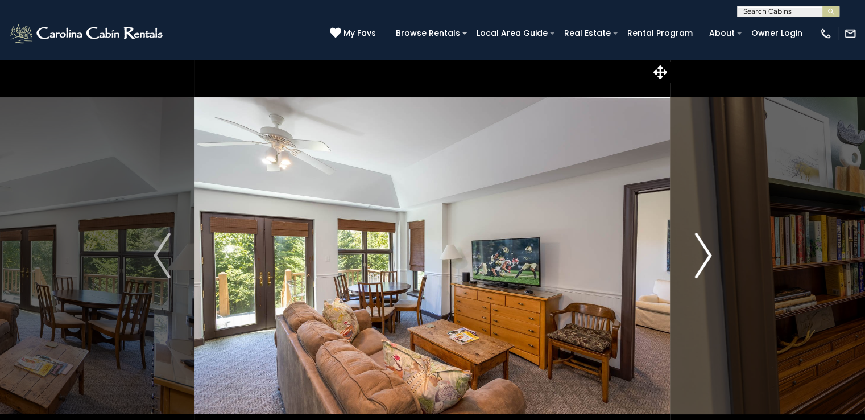
click at [696, 255] on img "Next" at bounding box center [702, 255] width 17 height 45
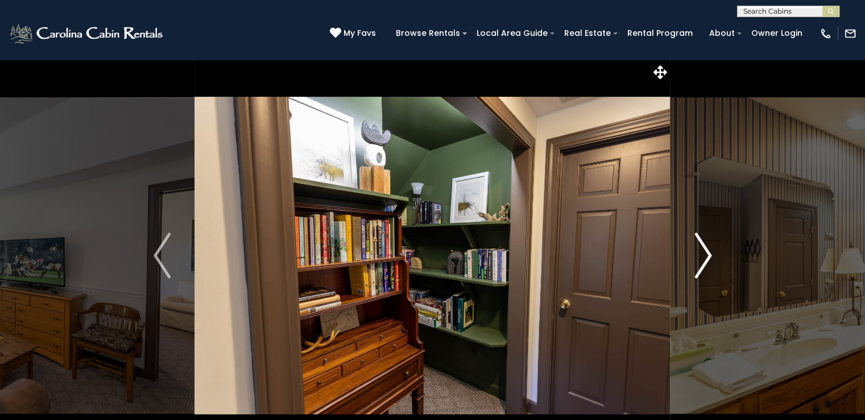
click at [696, 255] on img "Next" at bounding box center [702, 255] width 17 height 45
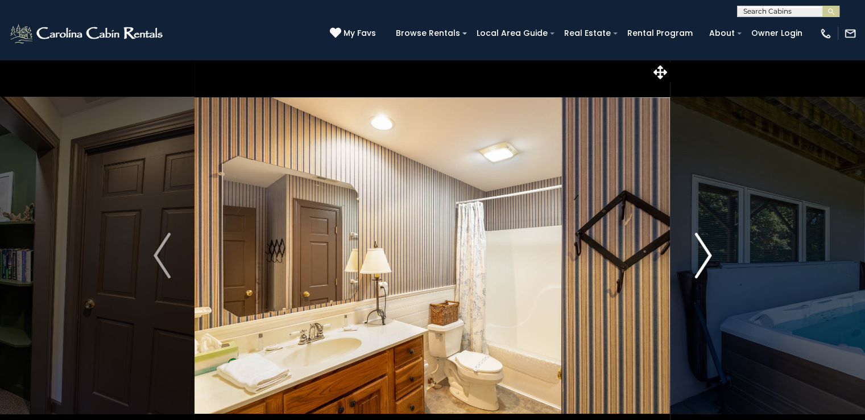
click at [696, 255] on img "Next" at bounding box center [702, 255] width 17 height 45
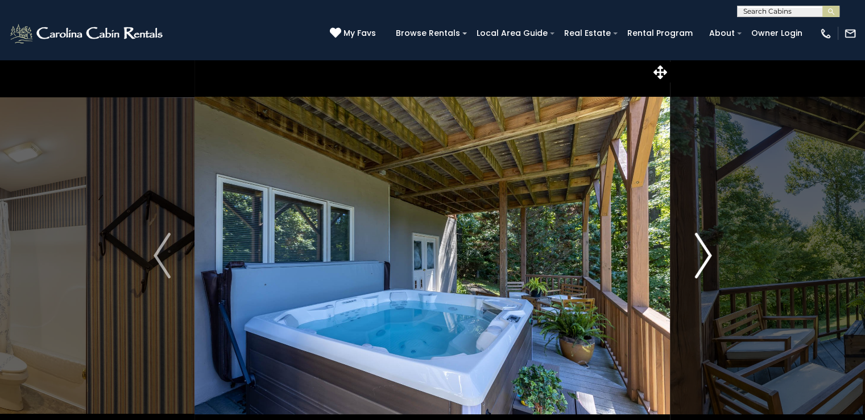
click at [696, 255] on img "Next" at bounding box center [702, 255] width 17 height 45
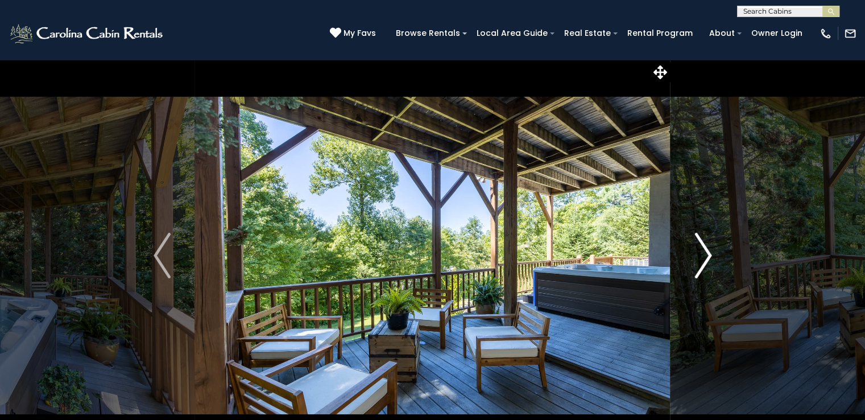
click at [696, 255] on img "Next" at bounding box center [702, 255] width 17 height 45
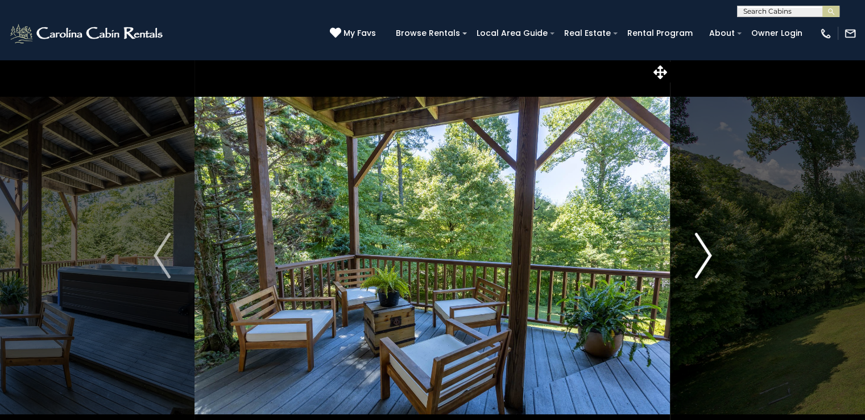
click at [696, 255] on img "Next" at bounding box center [702, 255] width 17 height 45
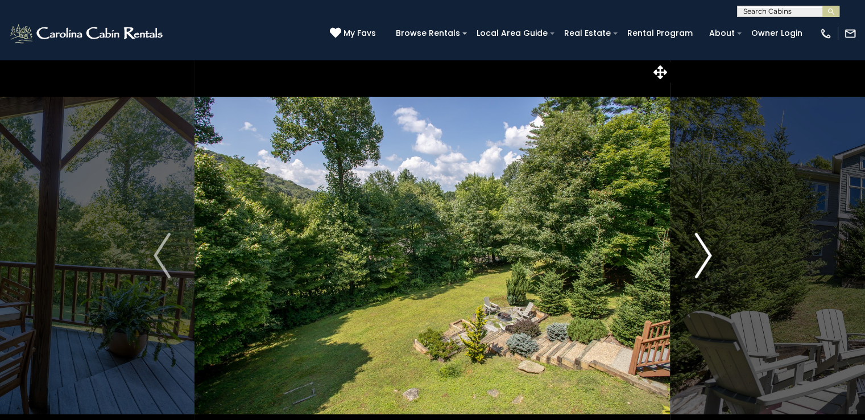
click at [696, 255] on img "Next" at bounding box center [702, 255] width 17 height 45
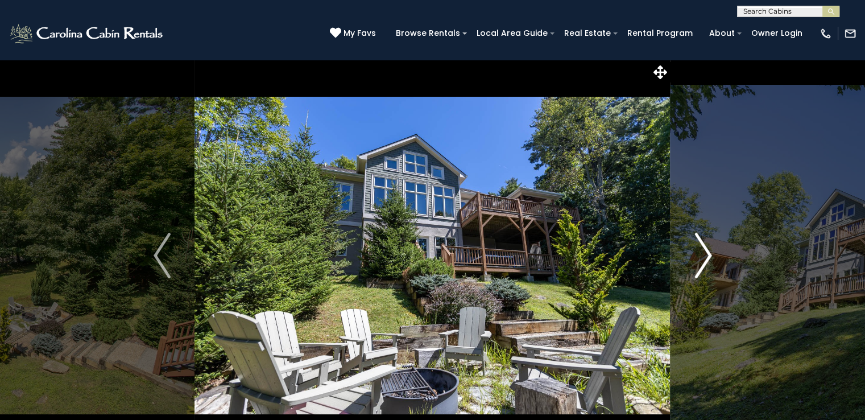
click at [696, 255] on img "Next" at bounding box center [702, 255] width 17 height 45
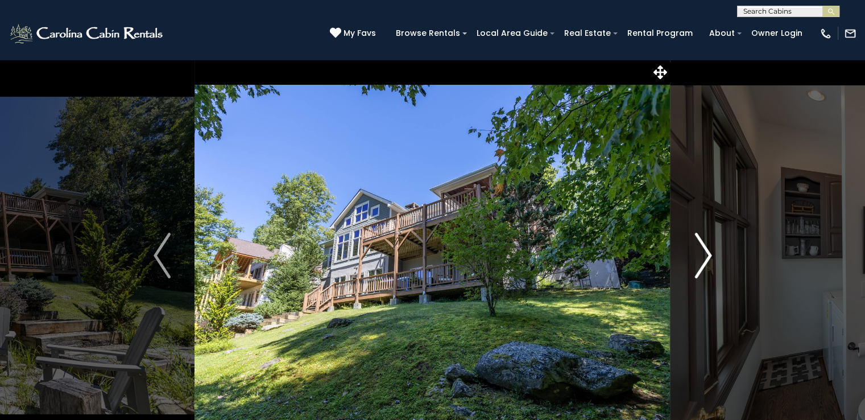
click at [696, 255] on img "Next" at bounding box center [702, 255] width 17 height 45
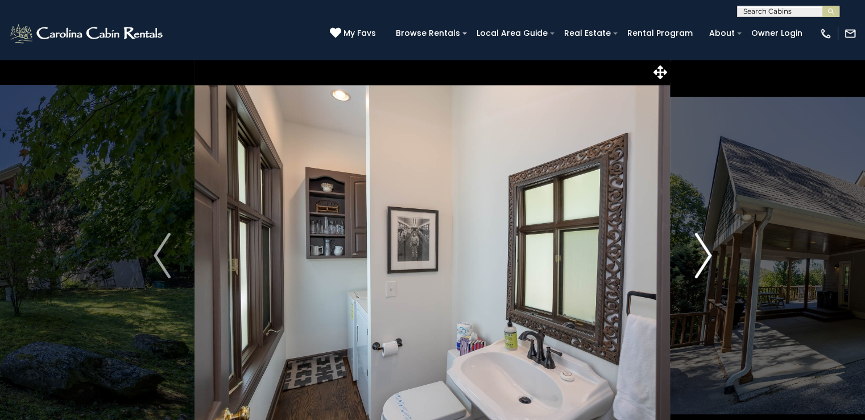
click at [696, 255] on img "Next" at bounding box center [702, 255] width 17 height 45
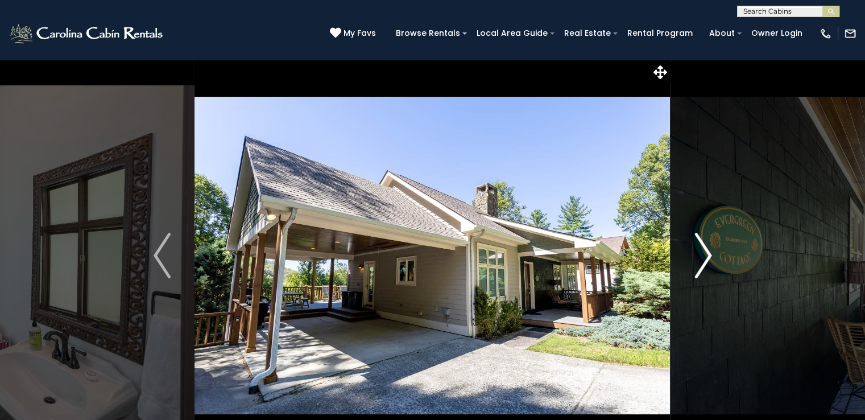
click at [696, 255] on img "Next" at bounding box center [702, 255] width 17 height 45
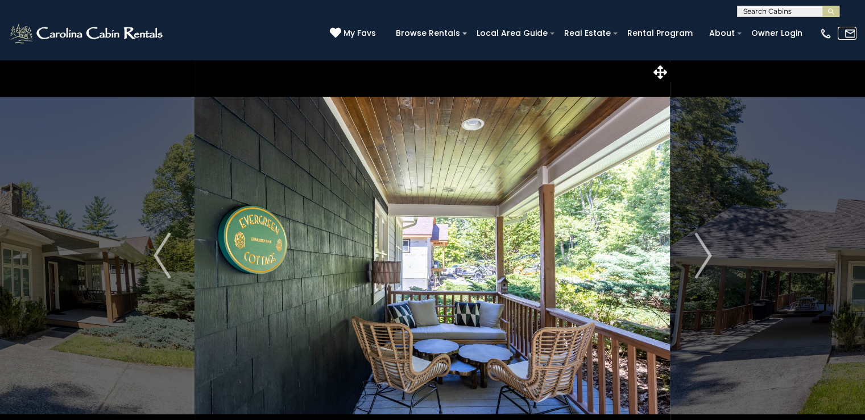
click at [850, 33] on img at bounding box center [850, 33] width 13 height 13
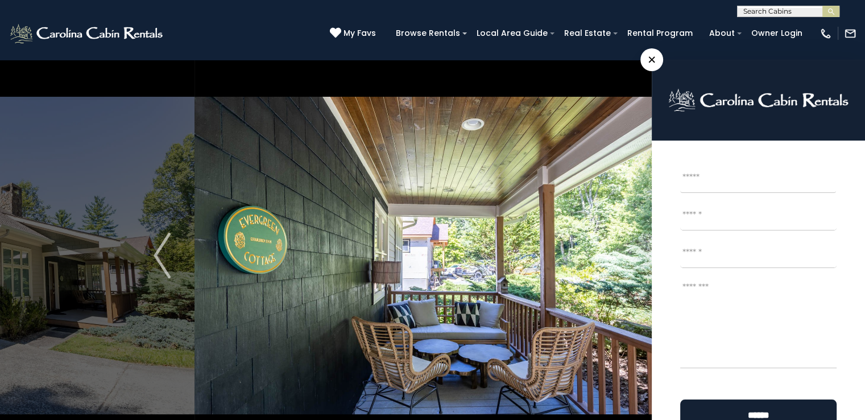
click at [398, 208] on img at bounding box center [431, 255] width 475 height 392
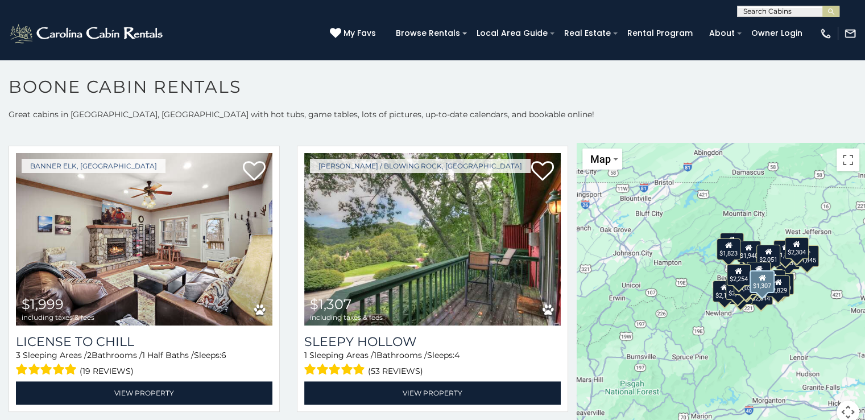
scroll to position [1419, 0]
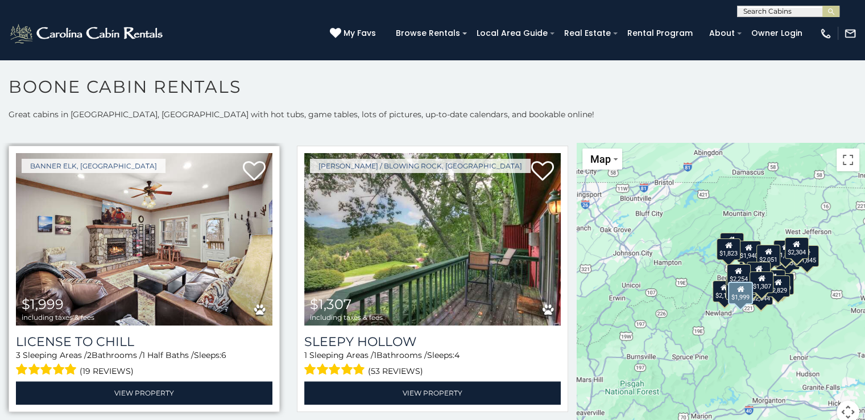
click at [148, 213] on img at bounding box center [144, 239] width 256 height 172
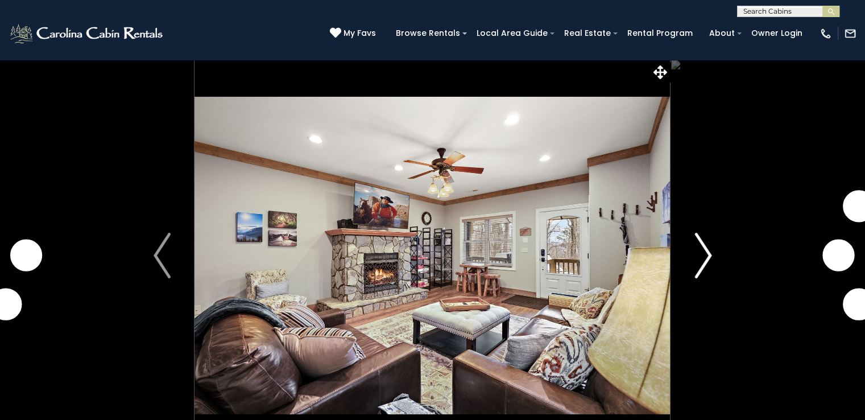
click at [708, 262] on img "Next" at bounding box center [702, 255] width 17 height 45
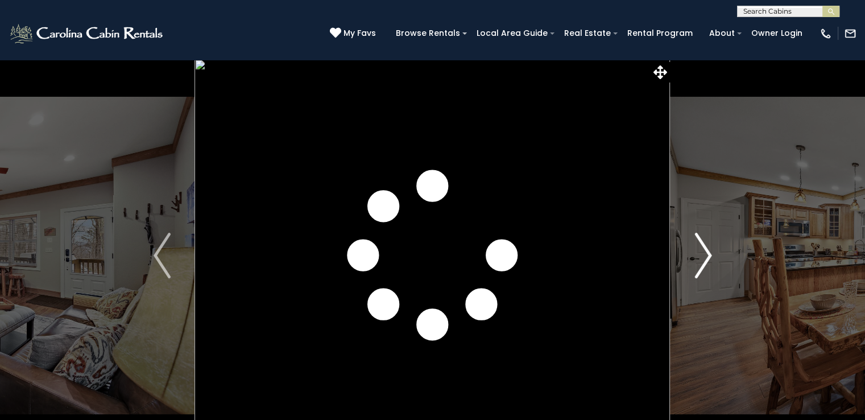
click at [705, 260] on img "Next" at bounding box center [702, 255] width 17 height 45
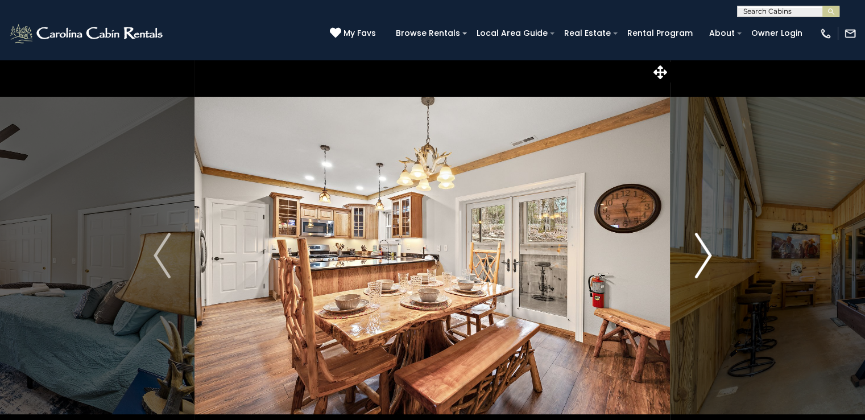
click at [705, 260] on img "Next" at bounding box center [702, 255] width 17 height 45
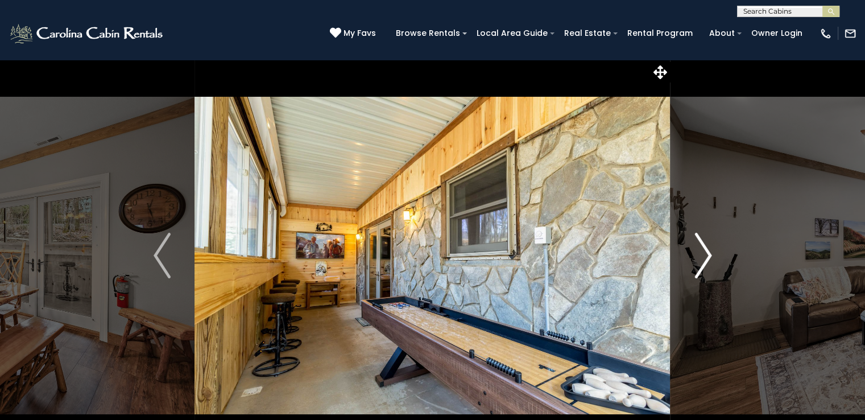
click at [705, 260] on img "Next" at bounding box center [702, 255] width 17 height 45
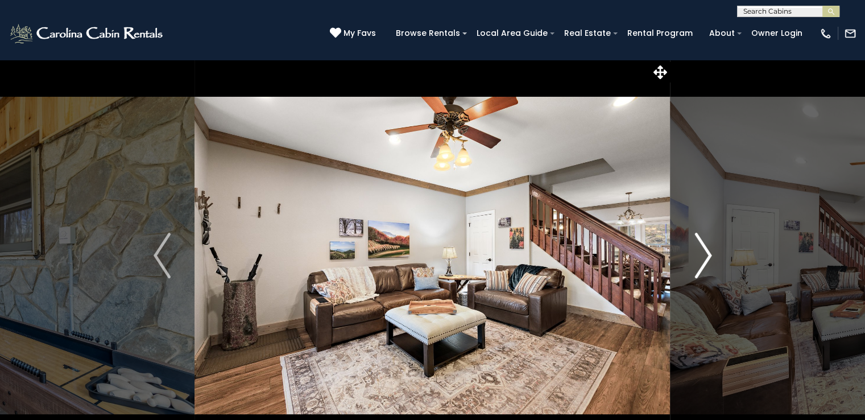
click at [705, 260] on img "Next" at bounding box center [702, 255] width 17 height 45
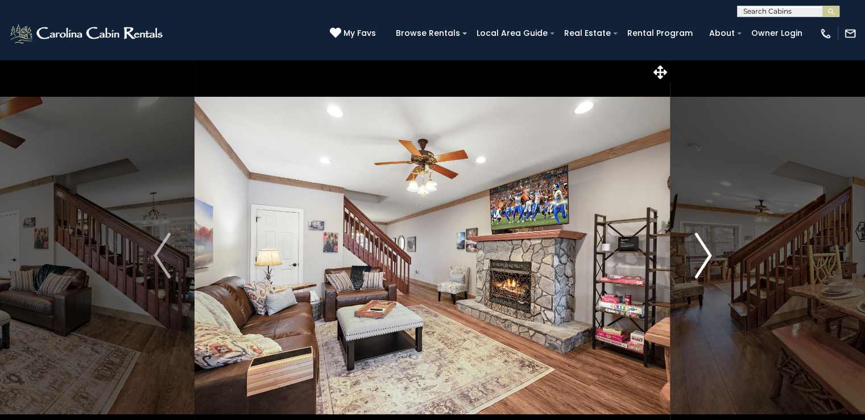
click at [705, 260] on img "Next" at bounding box center [702, 255] width 17 height 45
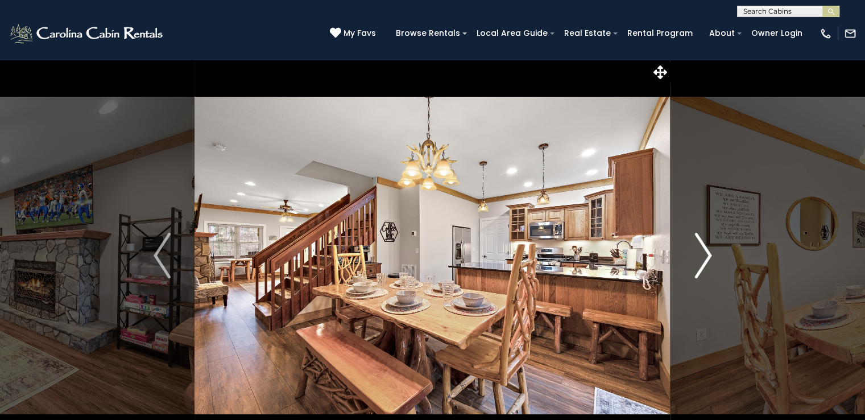
click at [705, 260] on img "Next" at bounding box center [702, 255] width 17 height 45
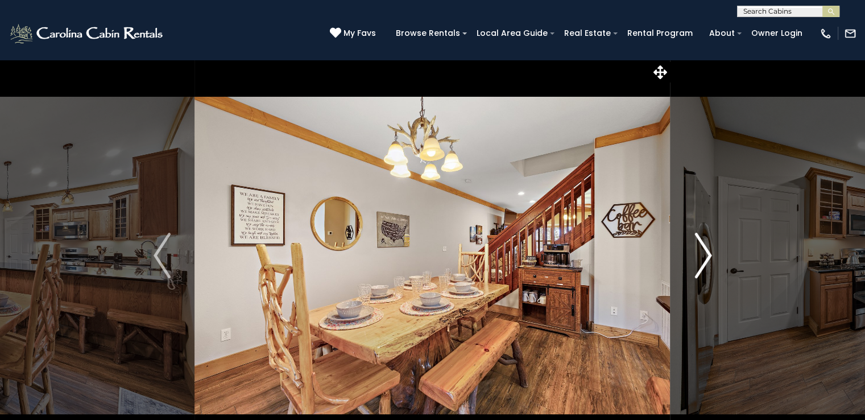
click at [705, 260] on img "Next" at bounding box center [702, 255] width 17 height 45
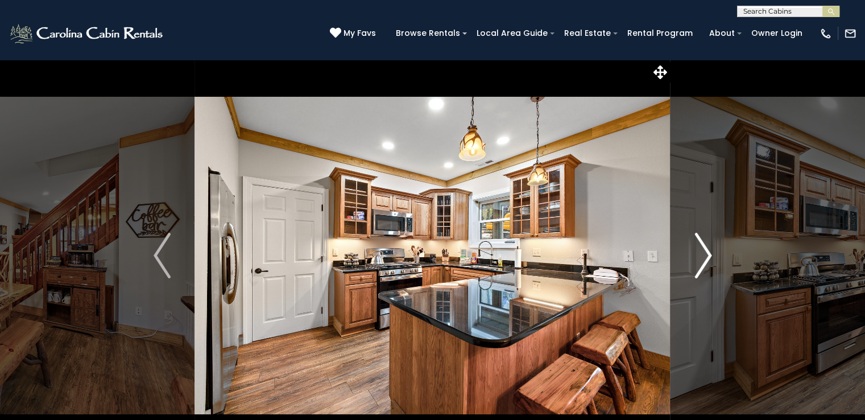
click at [705, 260] on img "Next" at bounding box center [702, 255] width 17 height 45
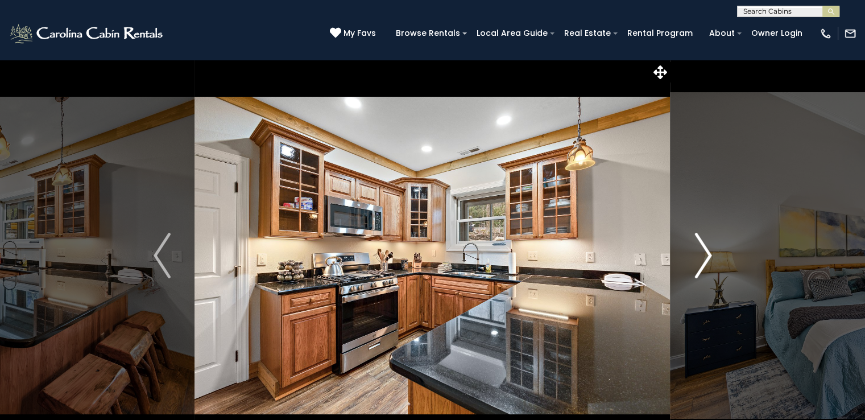
click at [705, 260] on img "Next" at bounding box center [702, 255] width 17 height 45
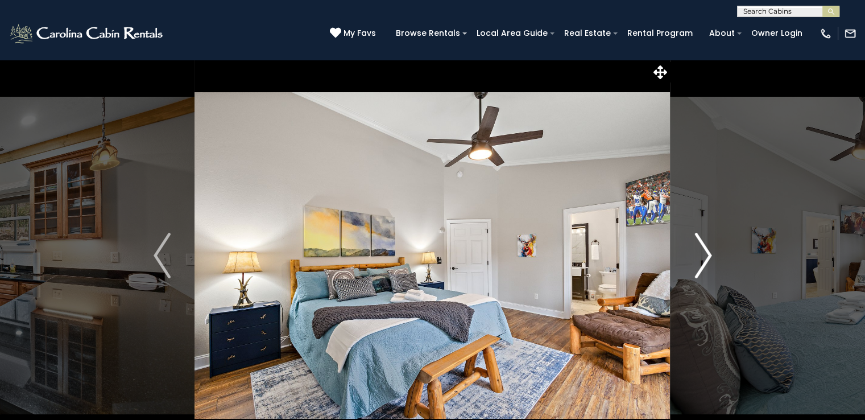
click at [705, 260] on img "Next" at bounding box center [702, 255] width 17 height 45
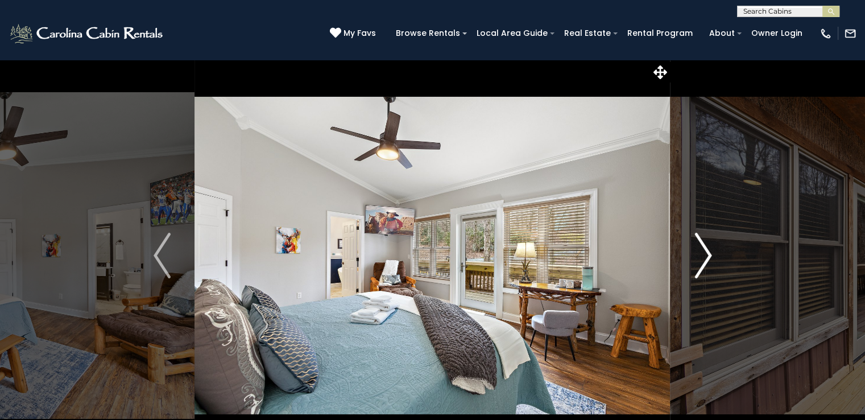
click at [705, 260] on img "Next" at bounding box center [702, 255] width 17 height 45
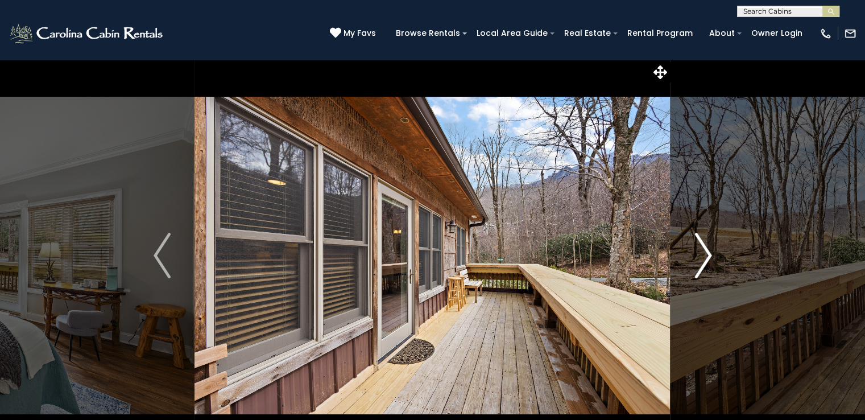
click at [705, 260] on img "Next" at bounding box center [702, 255] width 17 height 45
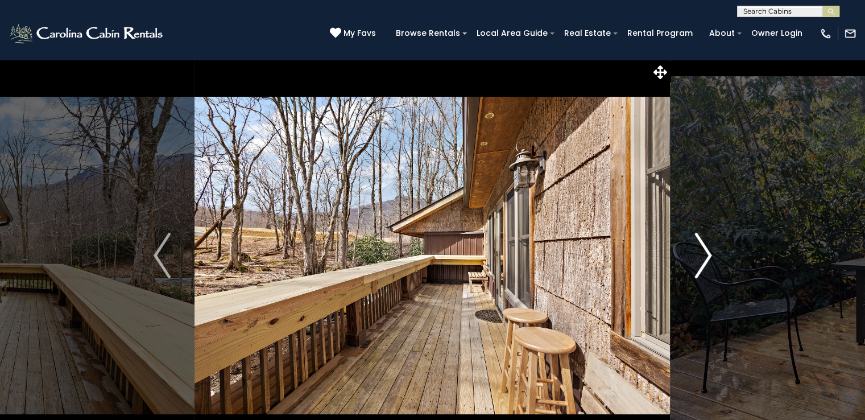
click at [705, 260] on img "Next" at bounding box center [702, 255] width 17 height 45
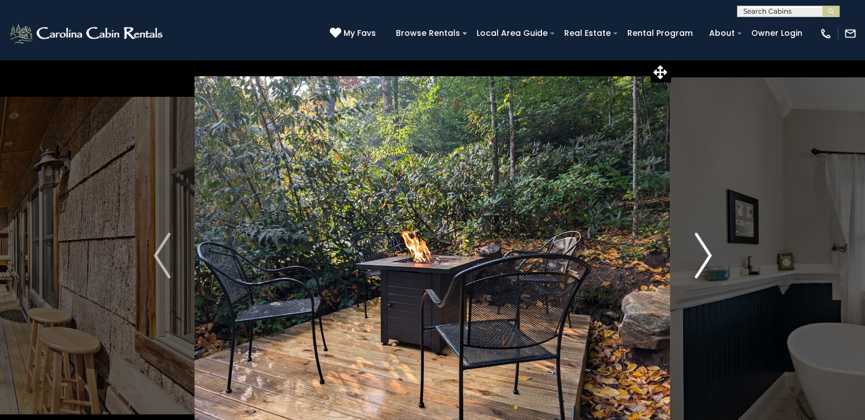
click at [705, 260] on img "Next" at bounding box center [702, 255] width 17 height 45
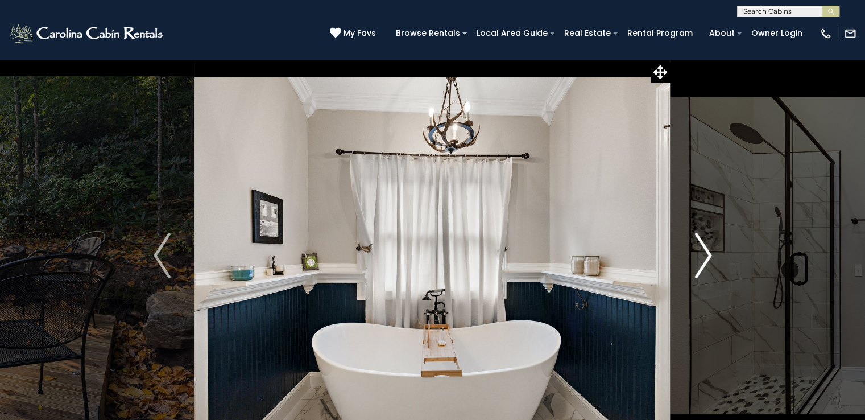
click at [705, 260] on img "Next" at bounding box center [702, 255] width 17 height 45
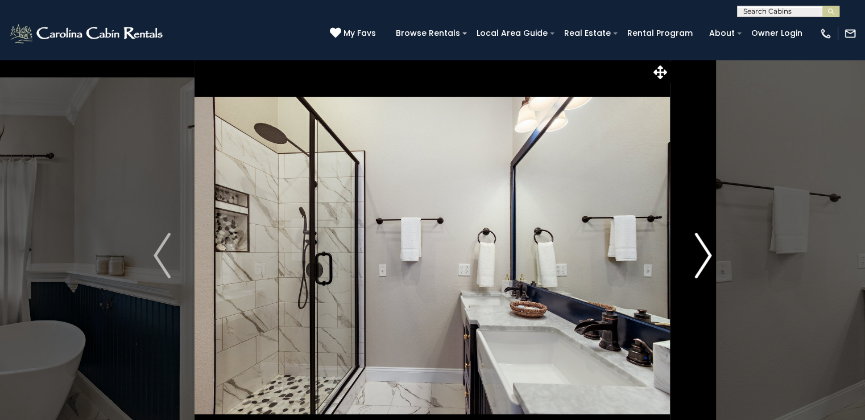
click at [705, 260] on img "Next" at bounding box center [702, 255] width 17 height 45
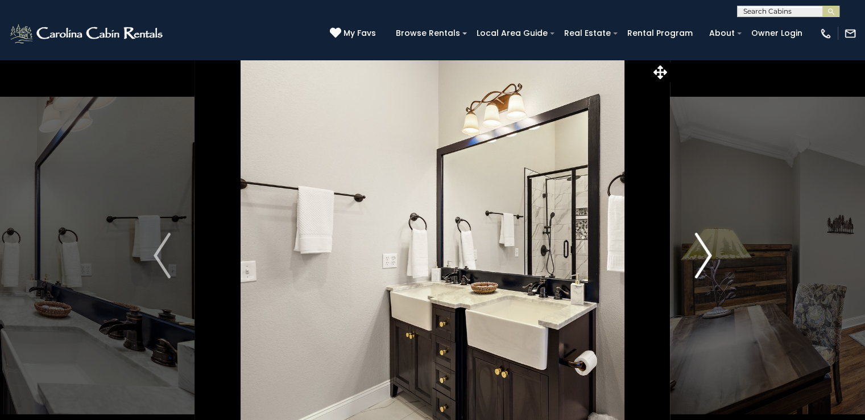
click at [705, 260] on img "Next" at bounding box center [702, 255] width 17 height 45
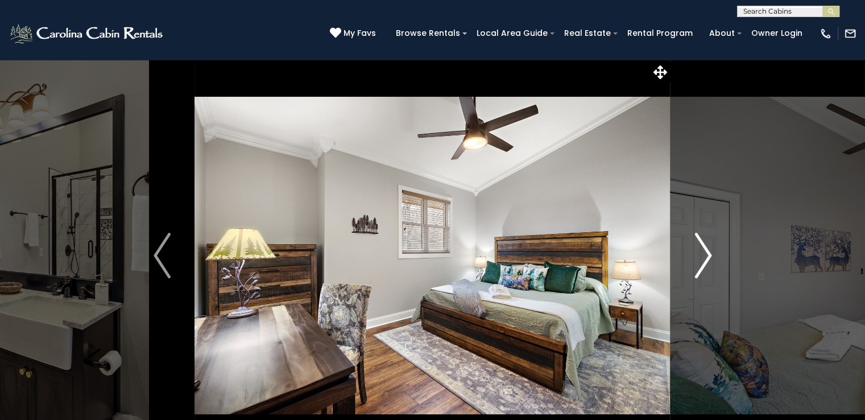
click at [705, 260] on img "Next" at bounding box center [702, 255] width 17 height 45
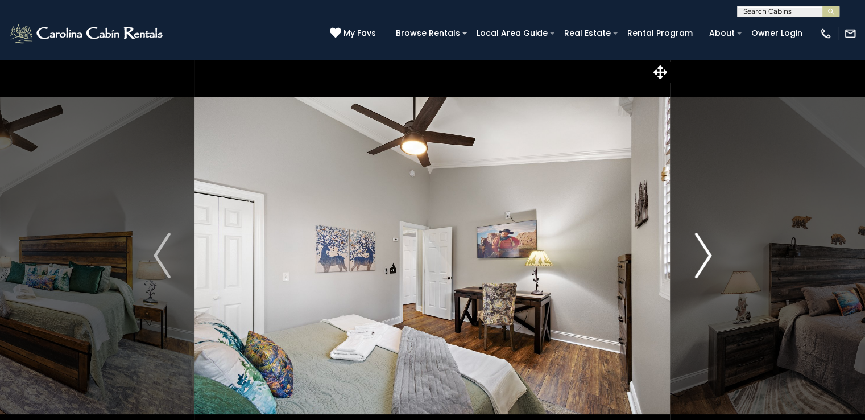
click at [705, 260] on img "Next" at bounding box center [702, 255] width 17 height 45
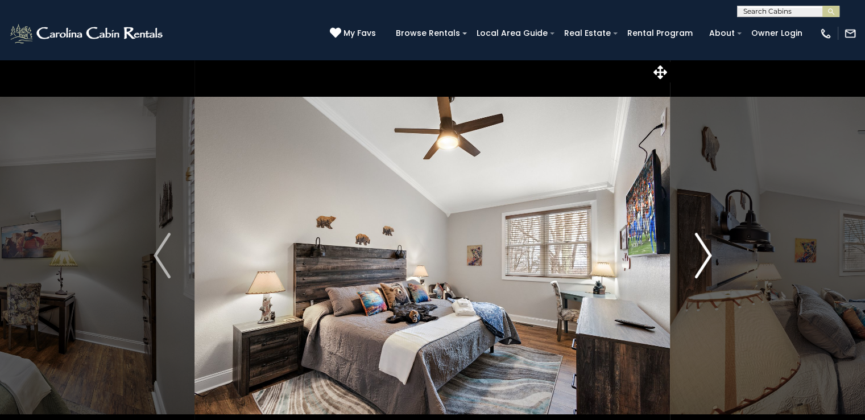
click at [705, 260] on img "Next" at bounding box center [702, 255] width 17 height 45
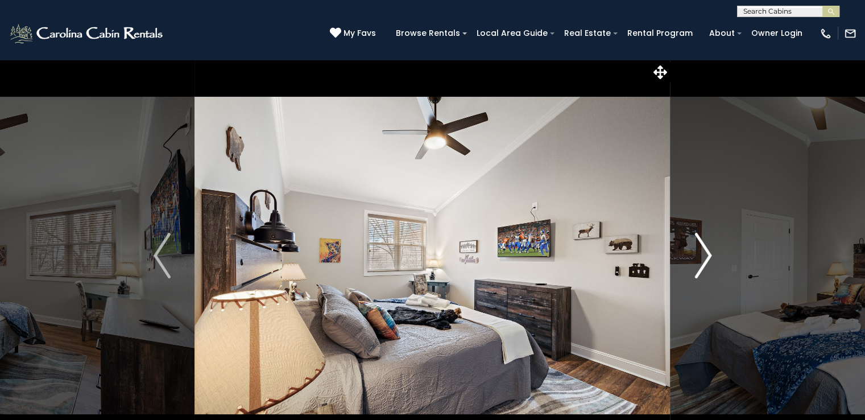
click at [705, 260] on img "Next" at bounding box center [702, 255] width 17 height 45
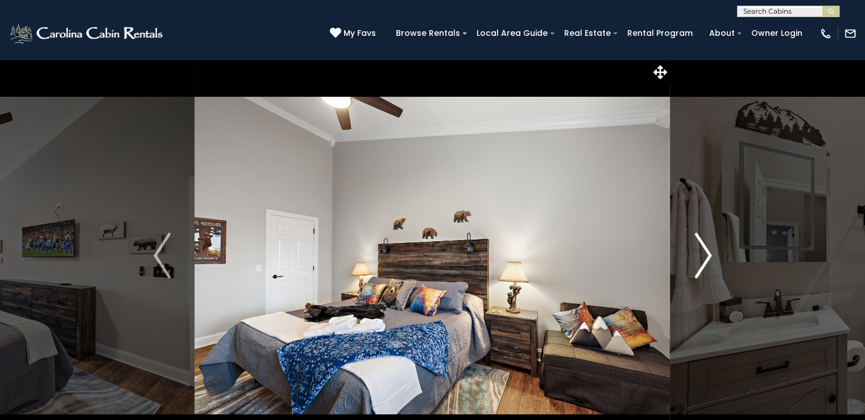
click at [705, 260] on img "Next" at bounding box center [702, 255] width 17 height 45
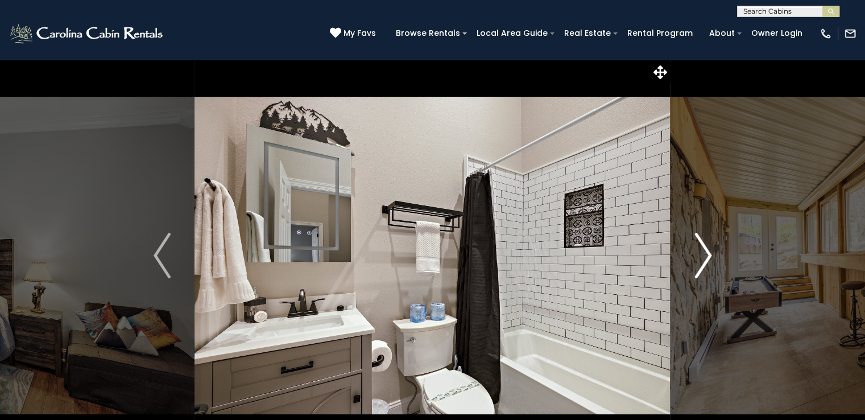
click at [705, 260] on img "Next" at bounding box center [702, 255] width 17 height 45
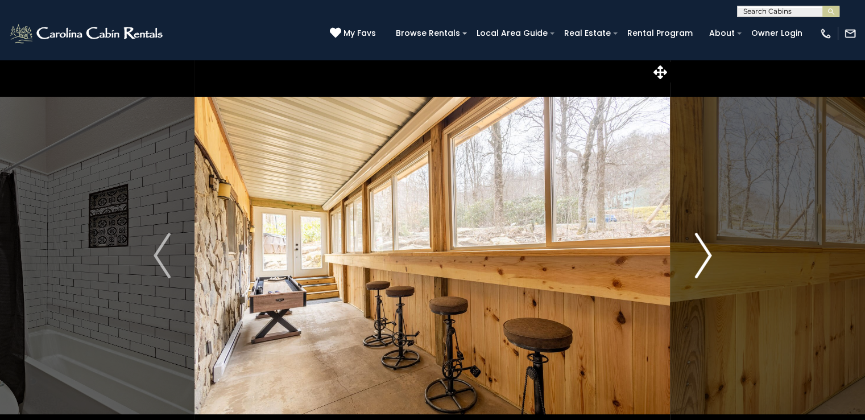
click at [705, 260] on img "Next" at bounding box center [702, 255] width 17 height 45
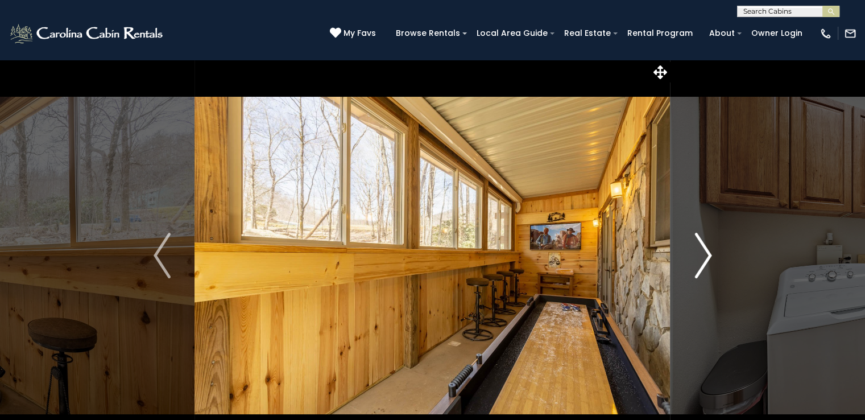
click at [705, 260] on img "Next" at bounding box center [702, 255] width 17 height 45
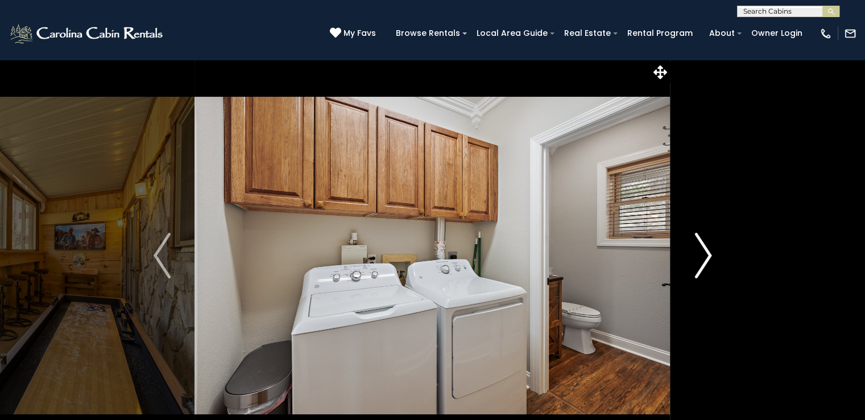
click at [705, 260] on img "Next" at bounding box center [702, 255] width 17 height 45
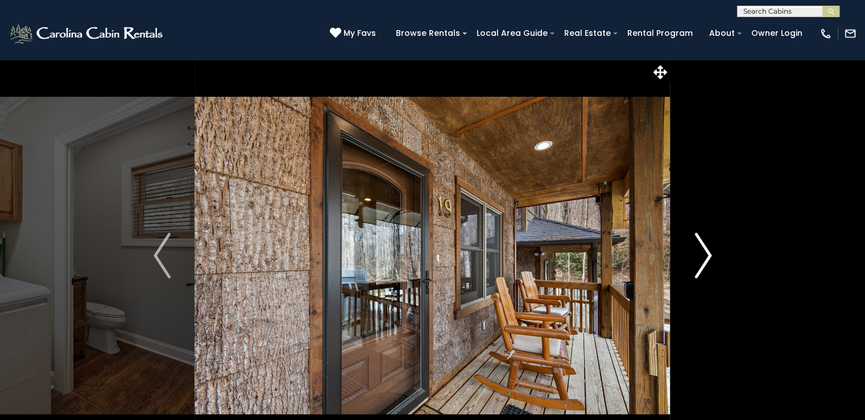
click at [705, 260] on img "Next" at bounding box center [702, 255] width 17 height 45
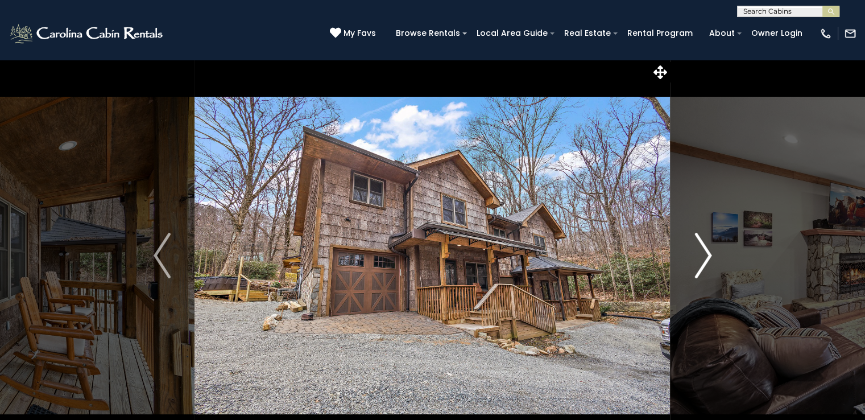
click at [705, 260] on img "Next" at bounding box center [702, 255] width 17 height 45
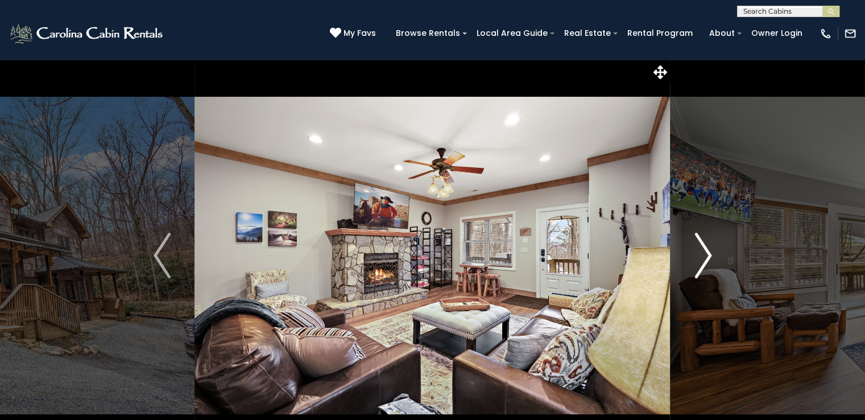
click at [705, 260] on img "Next" at bounding box center [702, 255] width 17 height 45
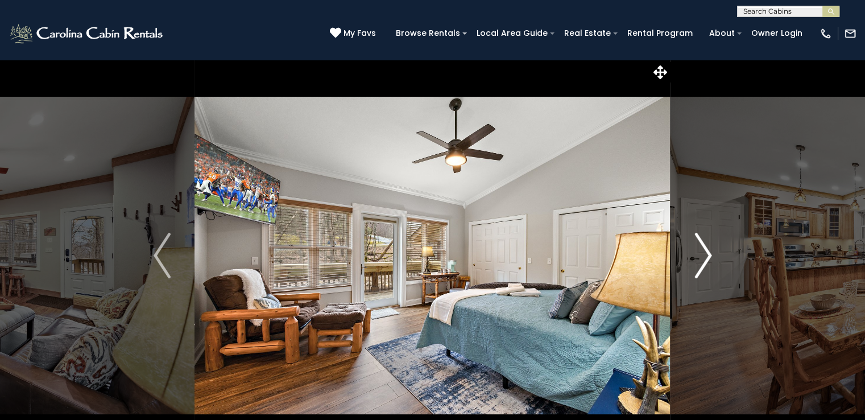
click at [705, 260] on img "Next" at bounding box center [702, 255] width 17 height 45
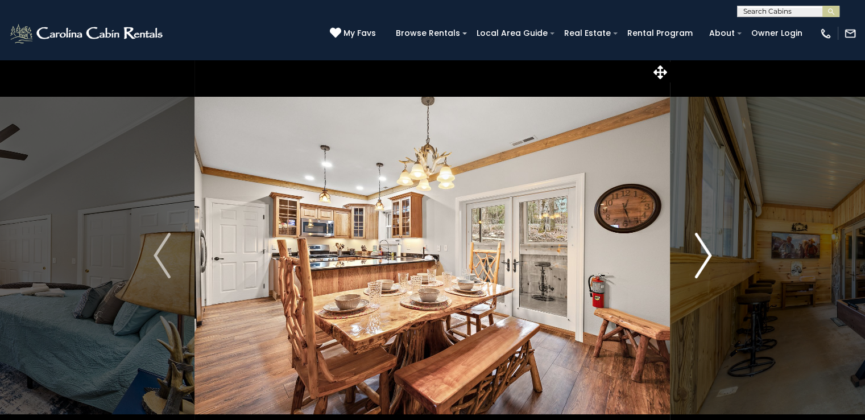
click at [705, 260] on img "Next" at bounding box center [702, 255] width 17 height 45
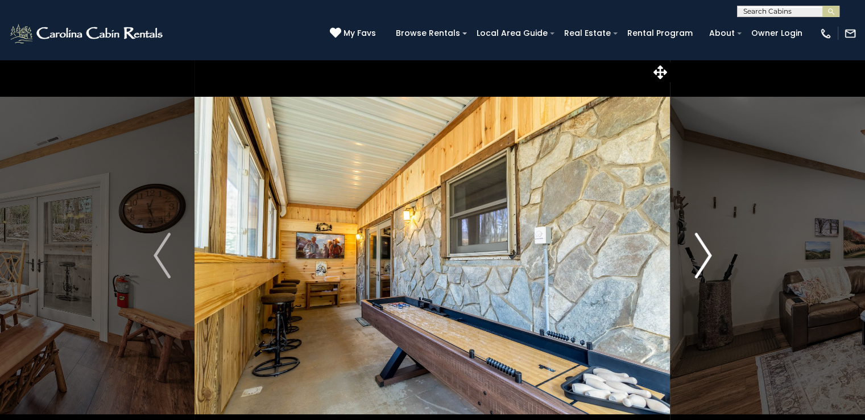
click at [705, 260] on img "Next" at bounding box center [702, 255] width 17 height 45
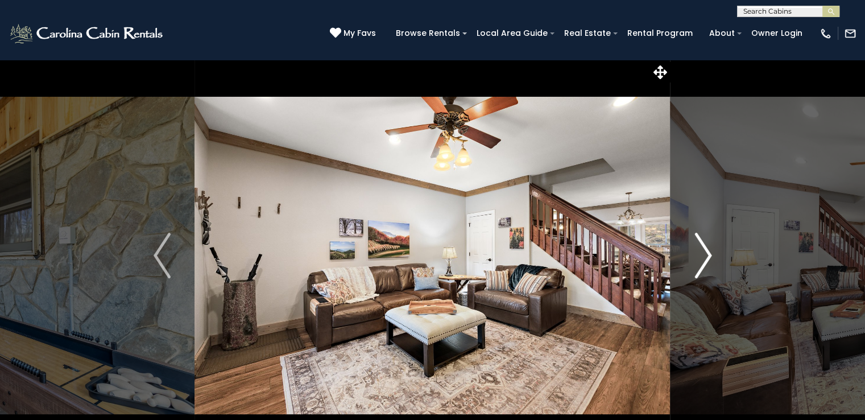
click at [705, 260] on img "Next" at bounding box center [702, 255] width 17 height 45
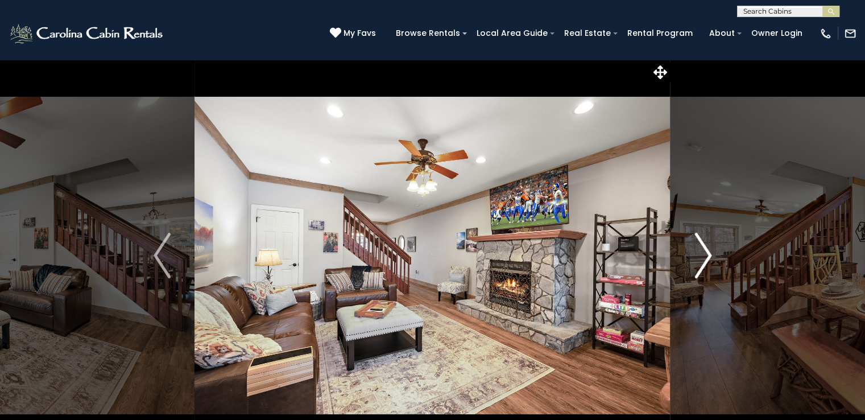
click at [705, 260] on img "Next" at bounding box center [702, 255] width 17 height 45
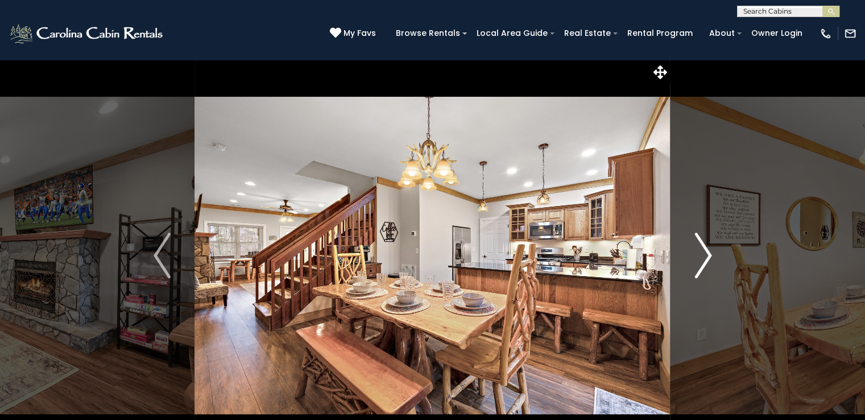
click at [705, 260] on img "Next" at bounding box center [702, 255] width 17 height 45
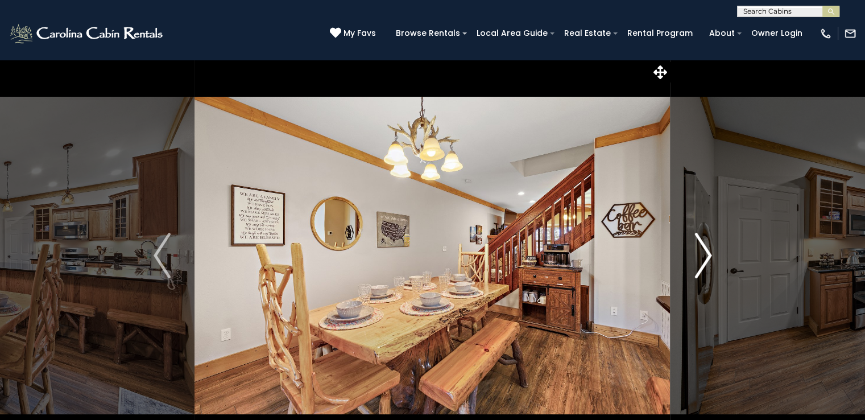
click at [705, 260] on img "Next" at bounding box center [702, 255] width 17 height 45
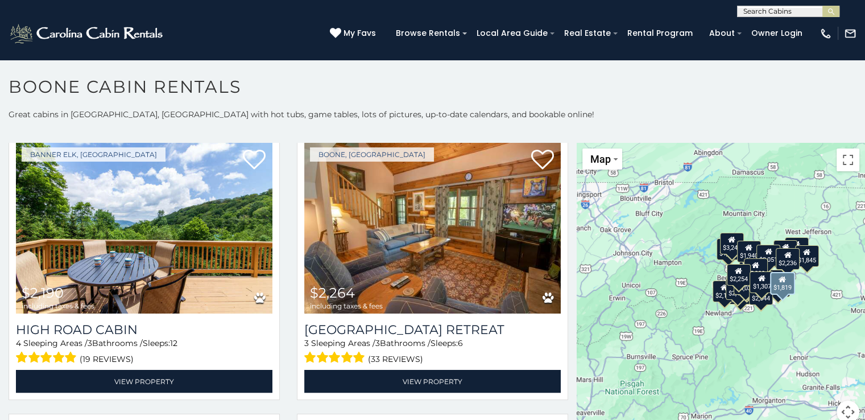
scroll to position [1990, 0]
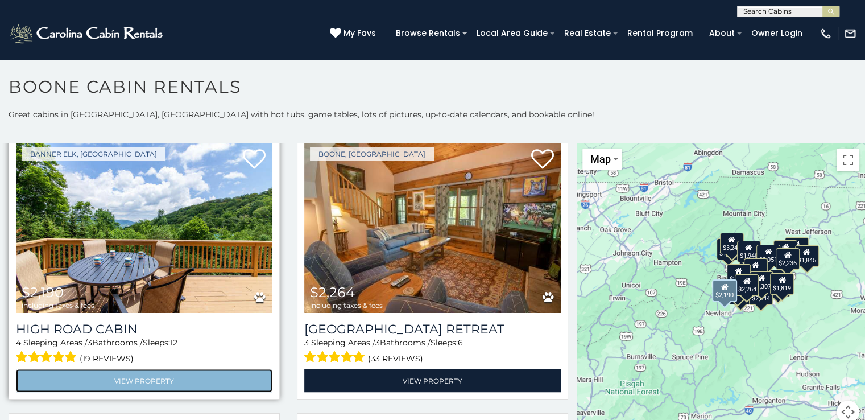
click at [134, 368] on link "View Property" at bounding box center [144, 379] width 256 height 23
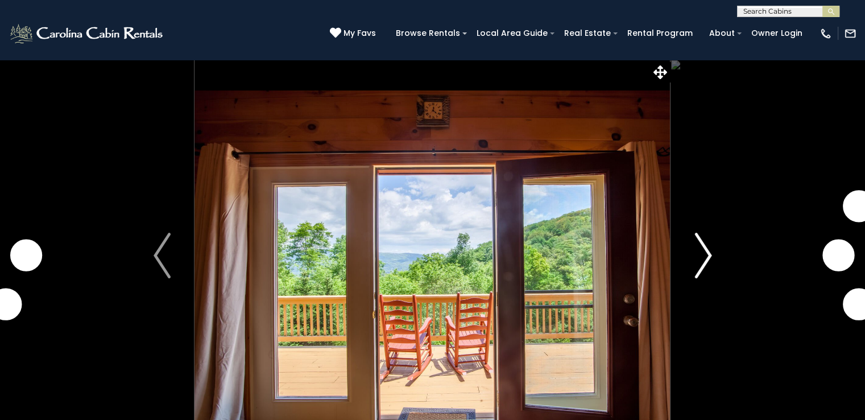
click at [707, 251] on img "Next" at bounding box center [702, 255] width 17 height 45
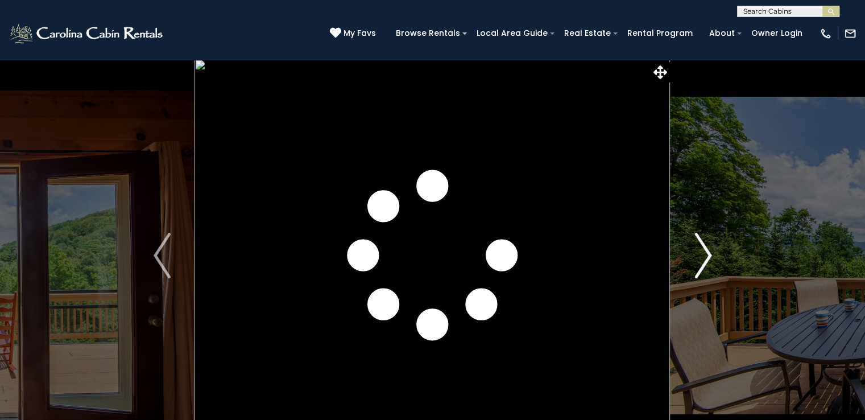
click at [705, 256] on img "Next" at bounding box center [702, 255] width 17 height 45
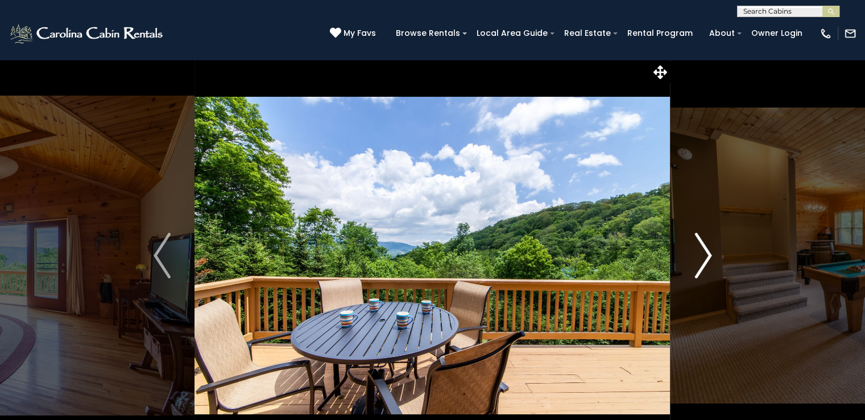
click at [705, 256] on img "Next" at bounding box center [702, 255] width 17 height 45
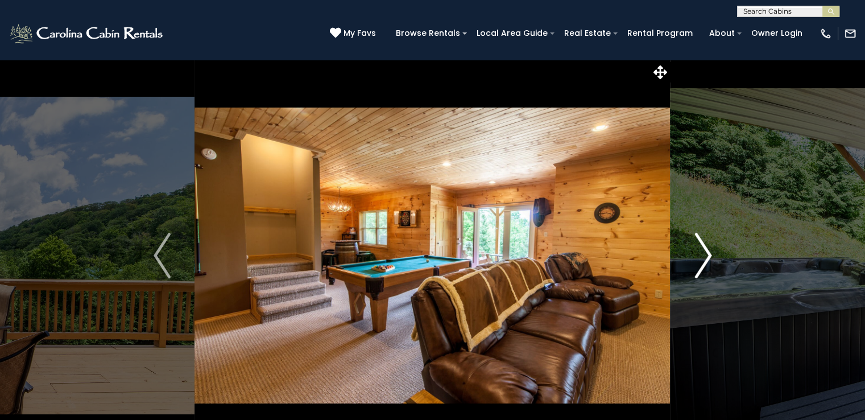
click at [705, 256] on img "Next" at bounding box center [702, 255] width 17 height 45
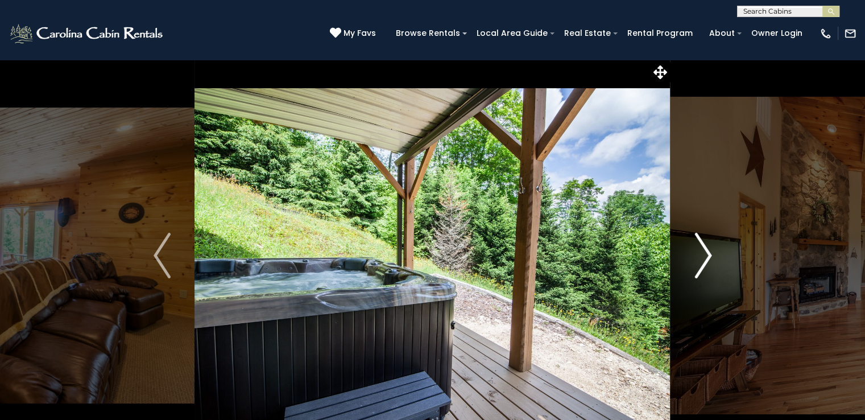
click at [705, 256] on img "Next" at bounding box center [702, 255] width 17 height 45
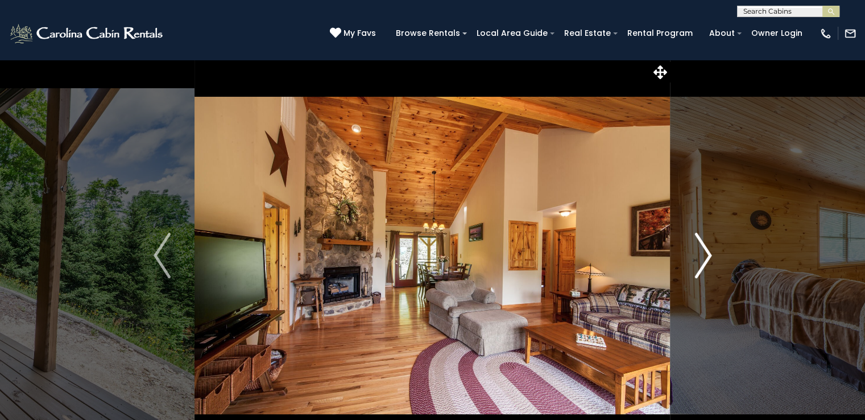
click at [705, 256] on img "Next" at bounding box center [702, 255] width 17 height 45
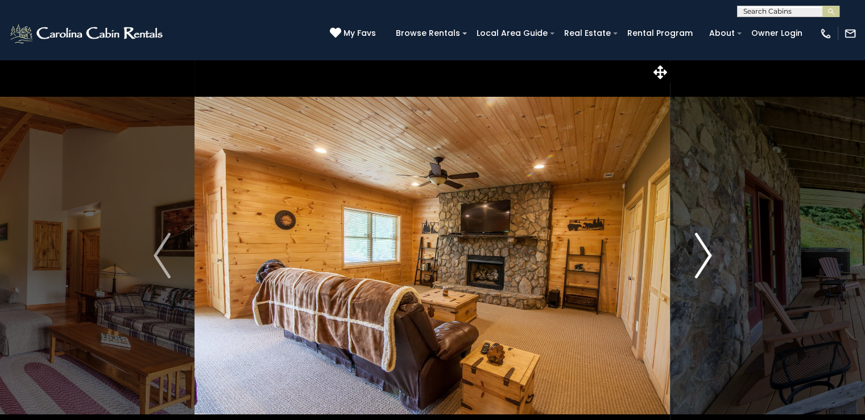
click at [705, 256] on img "Next" at bounding box center [702, 255] width 17 height 45
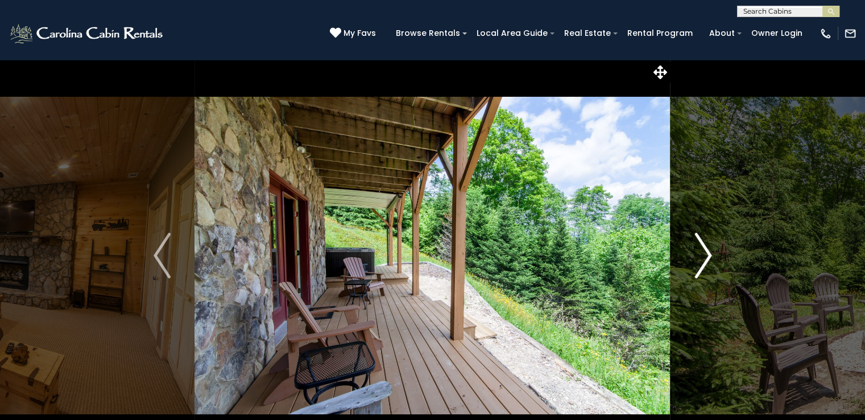
click at [705, 256] on img "Next" at bounding box center [702, 255] width 17 height 45
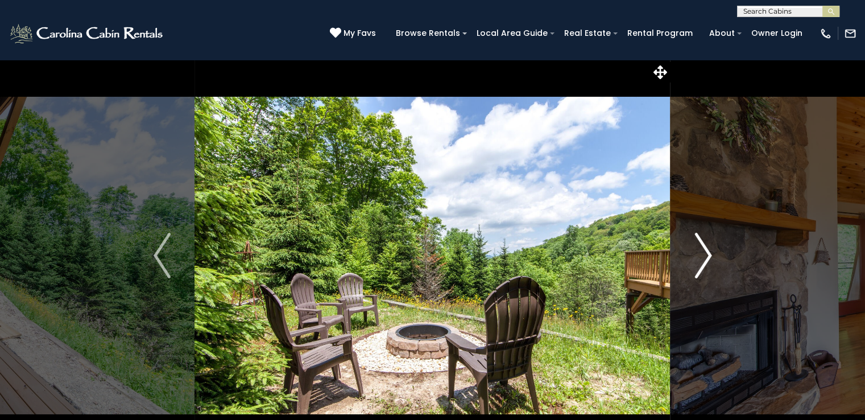
click at [705, 256] on img "Next" at bounding box center [702, 255] width 17 height 45
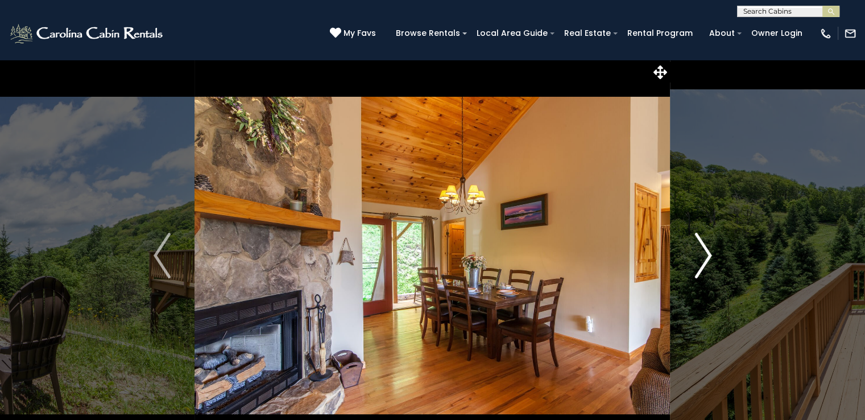
click at [705, 256] on img "Next" at bounding box center [702, 255] width 17 height 45
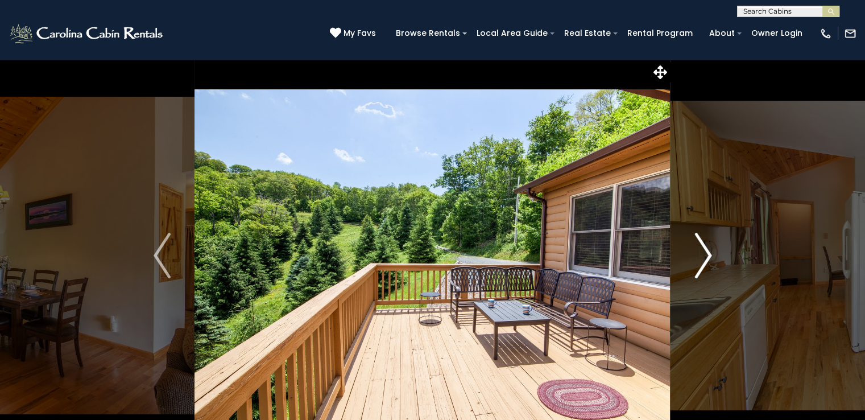
click at [705, 256] on img "Next" at bounding box center [702, 255] width 17 height 45
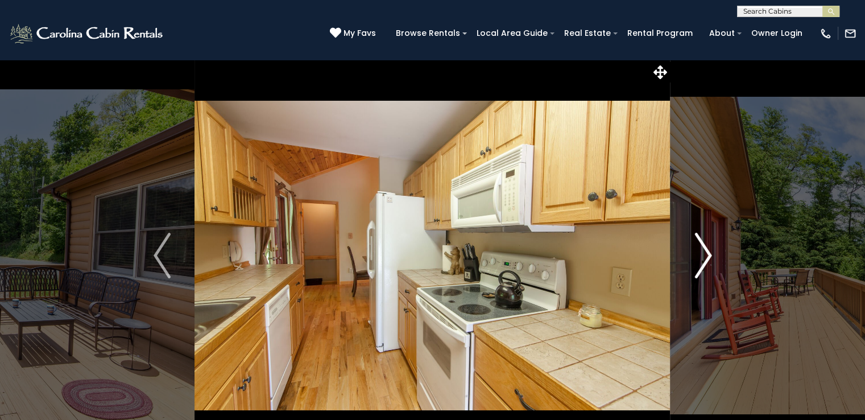
click at [705, 256] on img "Next" at bounding box center [702, 255] width 17 height 45
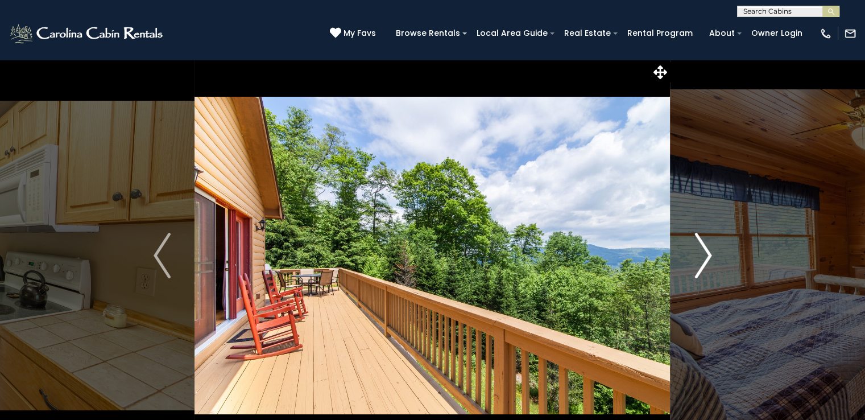
click at [705, 256] on img "Next" at bounding box center [702, 255] width 17 height 45
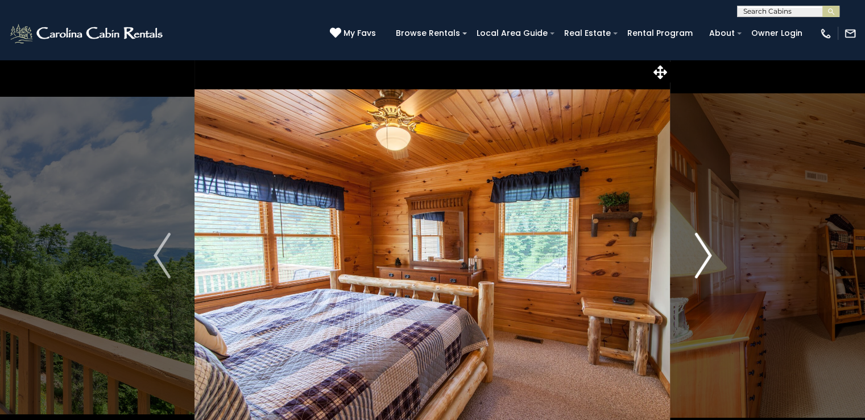
click at [705, 256] on img "Next" at bounding box center [702, 255] width 17 height 45
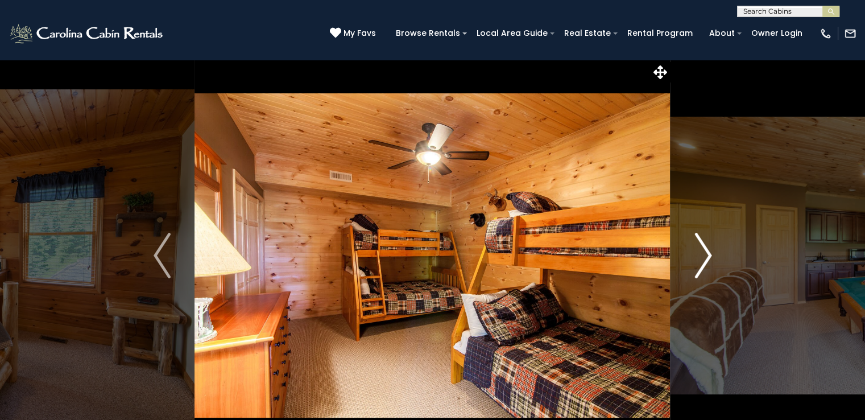
click at [705, 256] on img "Next" at bounding box center [702, 255] width 17 height 45
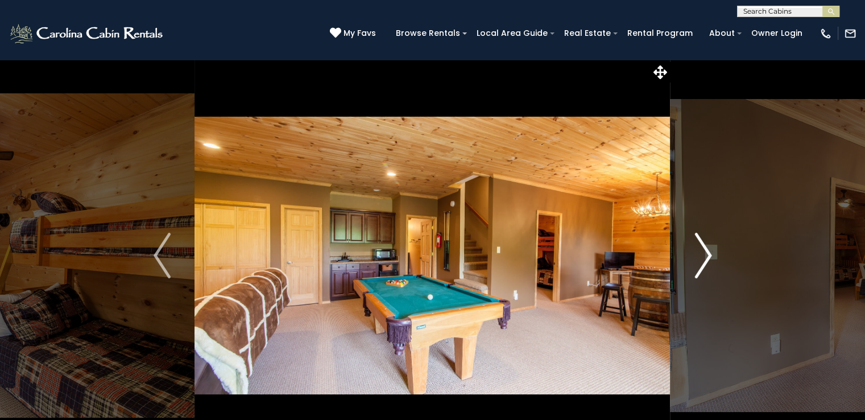
click at [705, 256] on img "Next" at bounding box center [702, 255] width 17 height 45
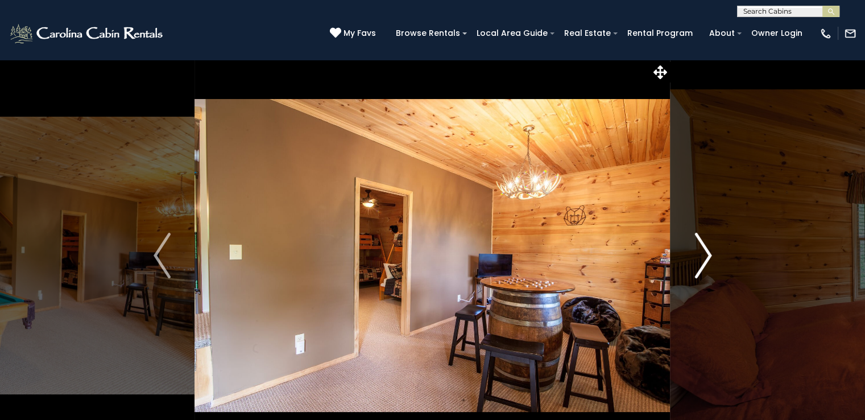
click at [705, 256] on img "Next" at bounding box center [702, 255] width 17 height 45
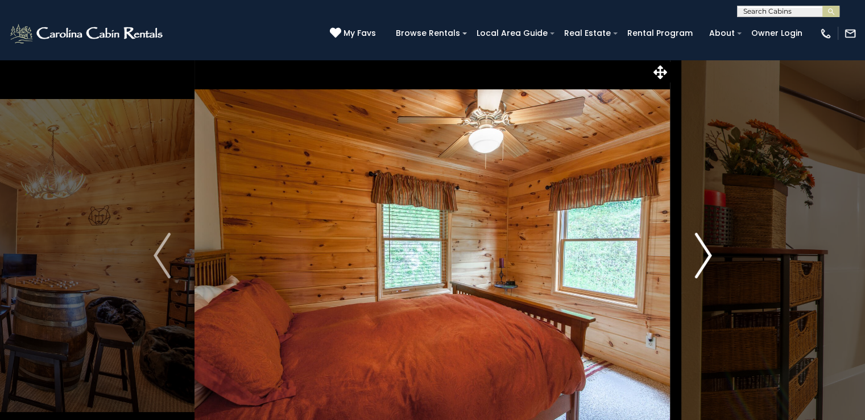
click at [705, 256] on img "Next" at bounding box center [702, 255] width 17 height 45
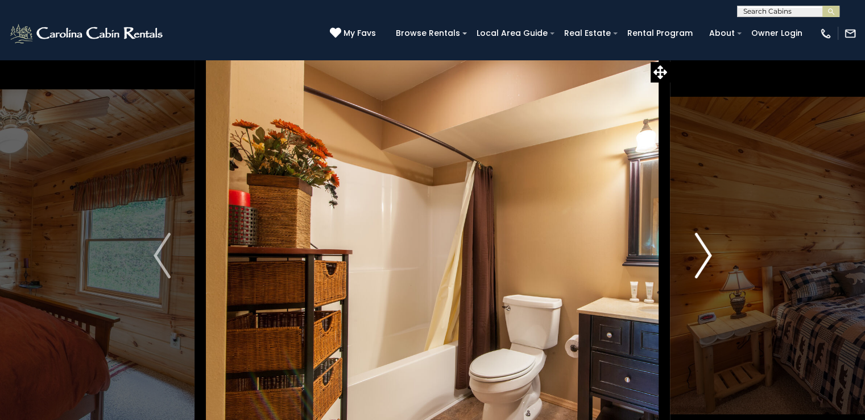
click at [705, 256] on img "Next" at bounding box center [702, 255] width 17 height 45
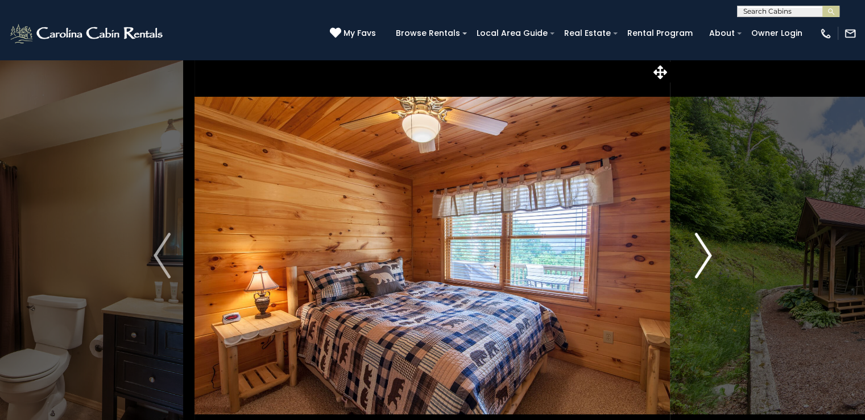
click at [705, 256] on img "Next" at bounding box center [702, 255] width 17 height 45
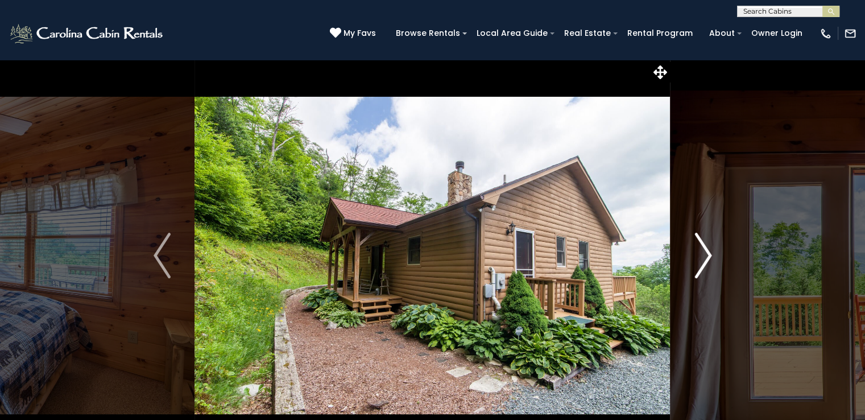
click at [705, 256] on img "Next" at bounding box center [702, 255] width 17 height 45
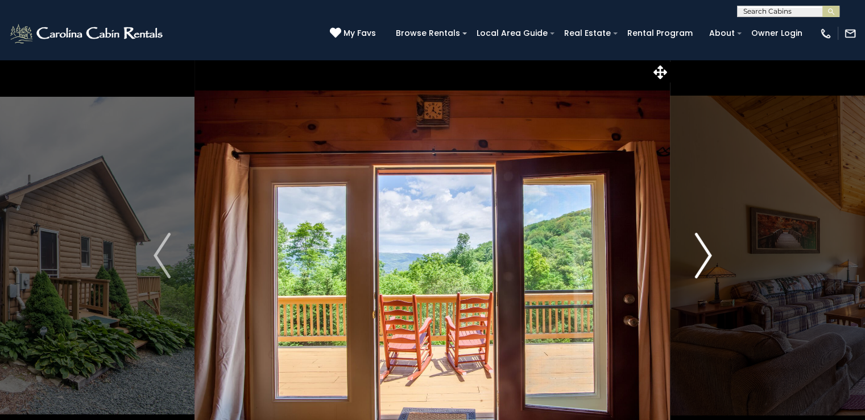
click at [705, 256] on img "Next" at bounding box center [702, 255] width 17 height 45
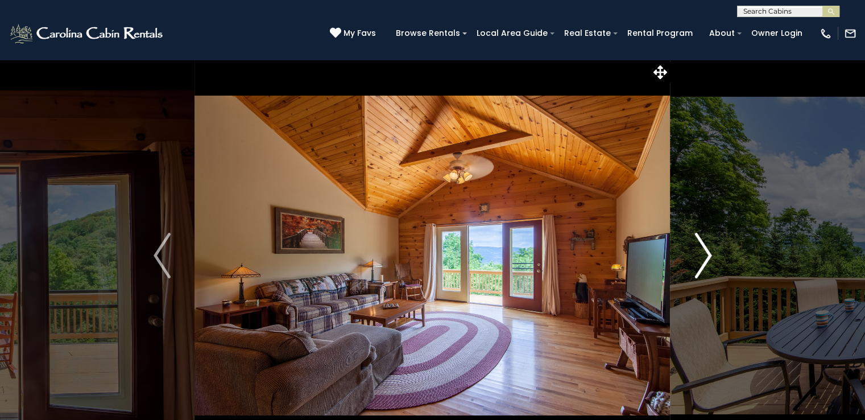
click at [705, 256] on img "Next" at bounding box center [702, 255] width 17 height 45
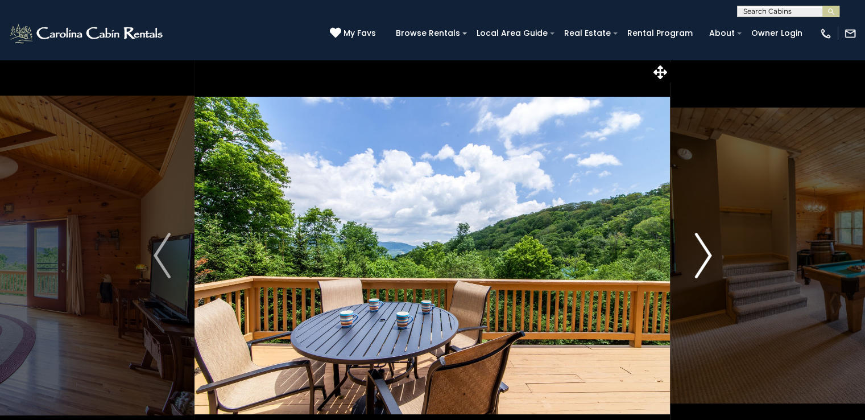
click at [705, 256] on img "Next" at bounding box center [702, 255] width 17 height 45
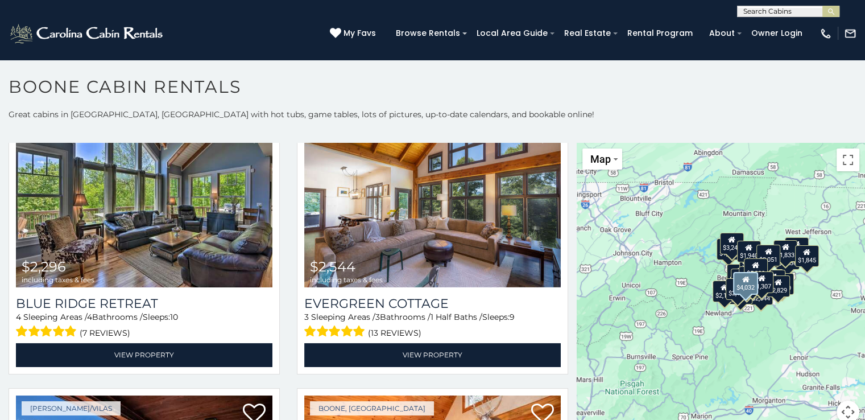
scroll to position [341, 0]
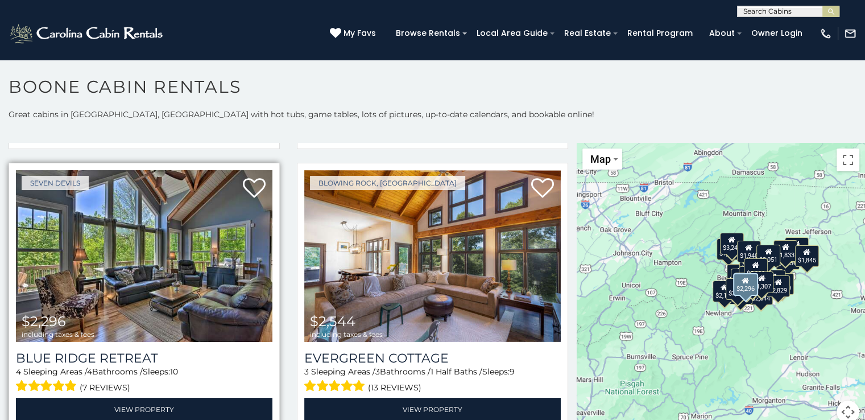
click at [115, 285] on img at bounding box center [144, 256] width 256 height 172
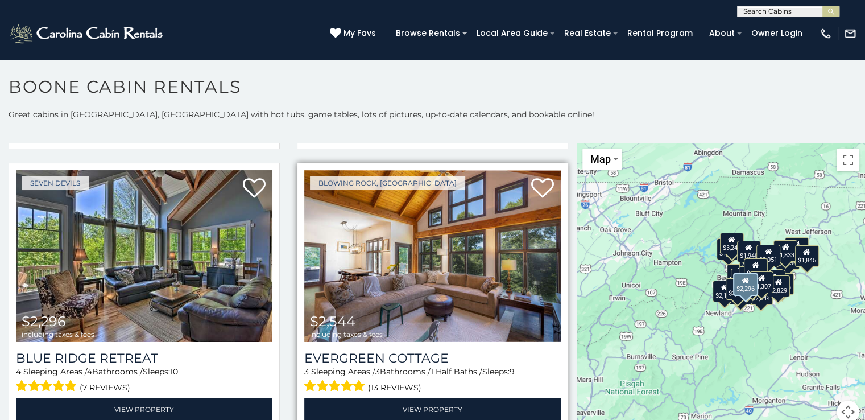
scroll to position [284, 0]
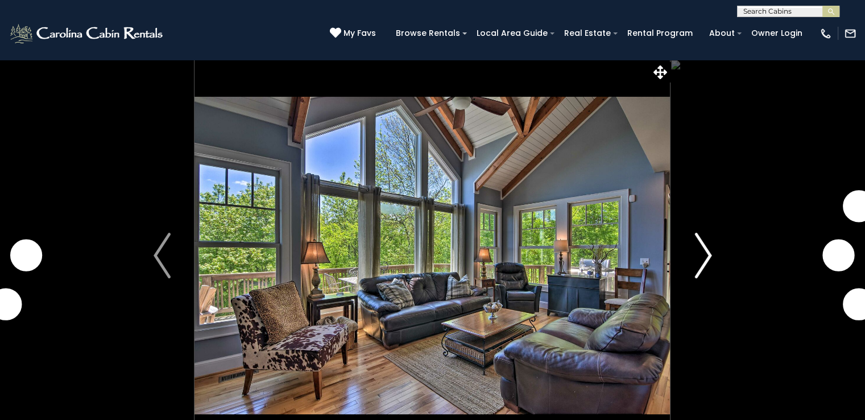
click at [707, 255] on img "Next" at bounding box center [702, 255] width 17 height 45
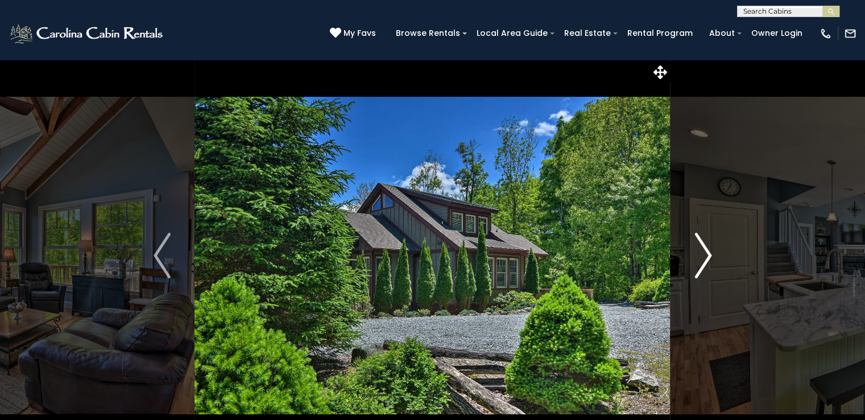
click at [707, 255] on img "Next" at bounding box center [702, 255] width 17 height 45
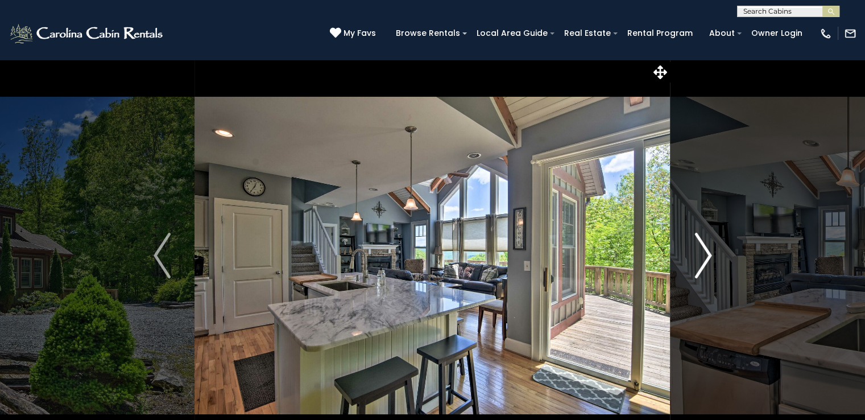
click at [707, 255] on img "Next" at bounding box center [702, 255] width 17 height 45
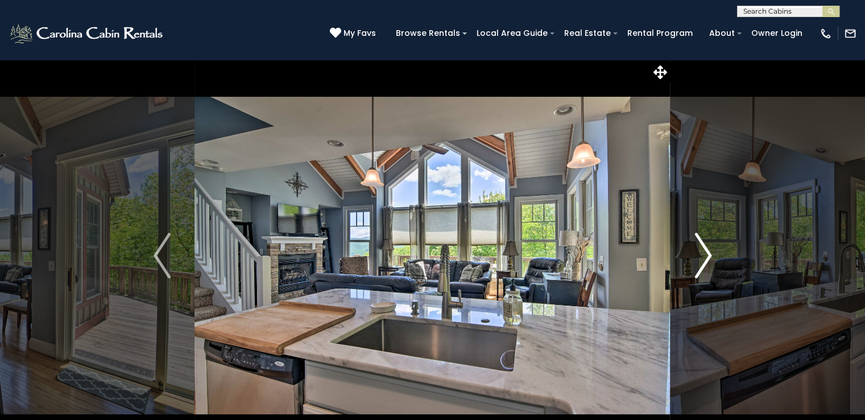
click at [707, 255] on img "Next" at bounding box center [702, 255] width 17 height 45
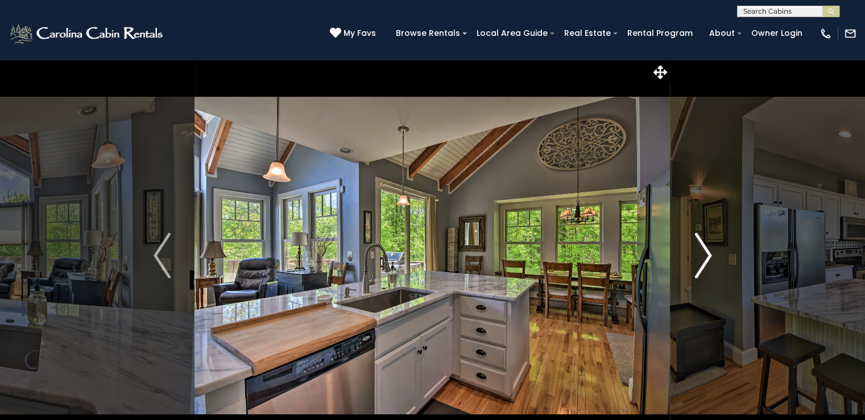
click at [707, 255] on img "Next" at bounding box center [702, 255] width 17 height 45
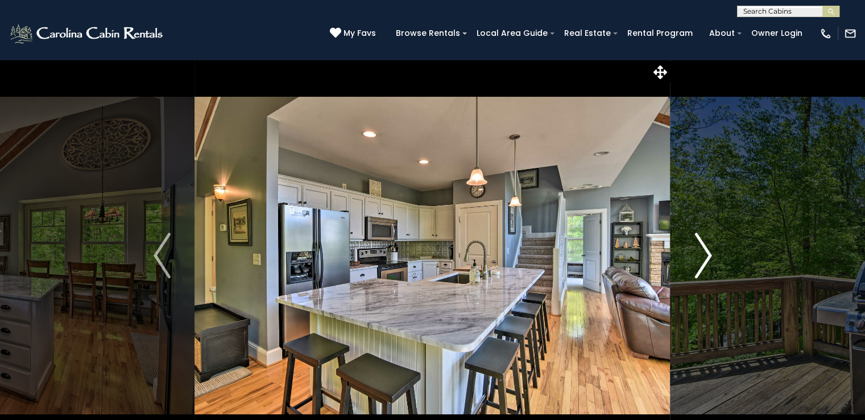
click at [707, 255] on img "Next" at bounding box center [702, 255] width 17 height 45
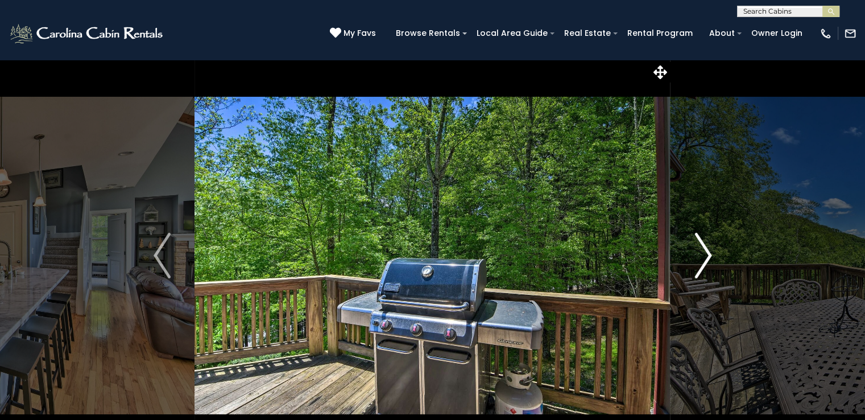
click at [707, 255] on img "Next" at bounding box center [702, 255] width 17 height 45
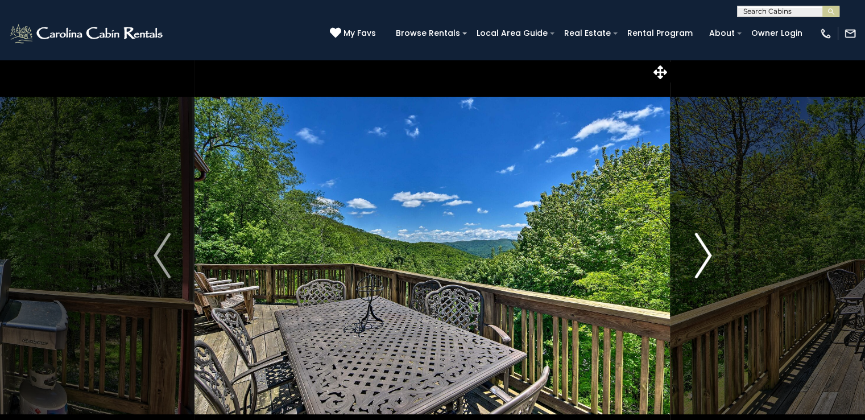
click at [707, 255] on img "Next" at bounding box center [702, 255] width 17 height 45
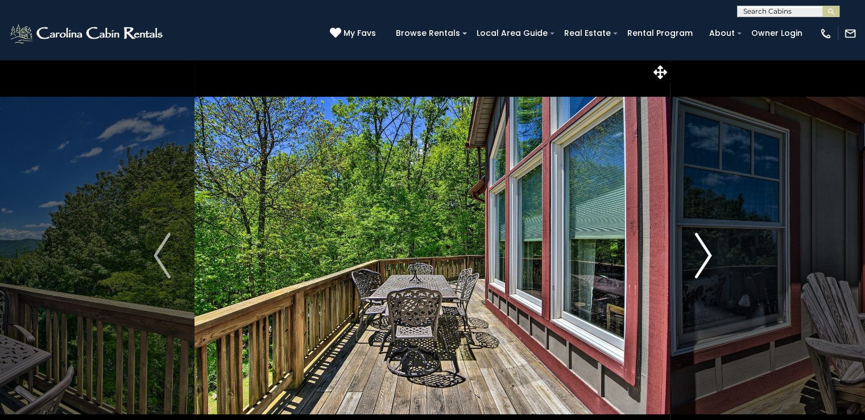
click at [707, 255] on img "Next" at bounding box center [702, 255] width 17 height 45
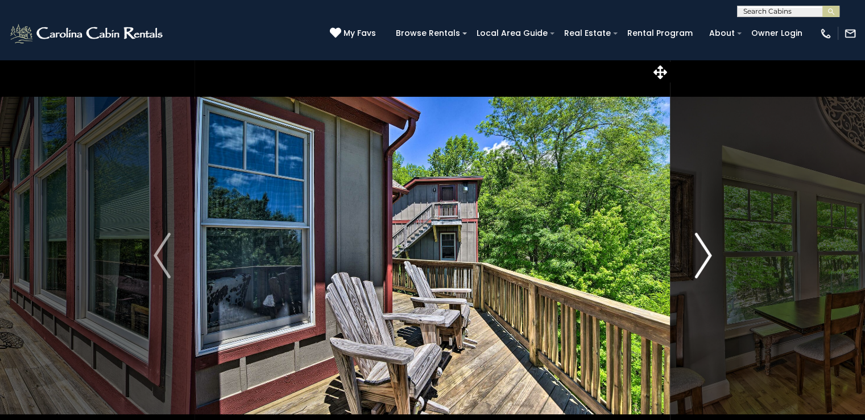
click at [707, 255] on img "Next" at bounding box center [702, 255] width 17 height 45
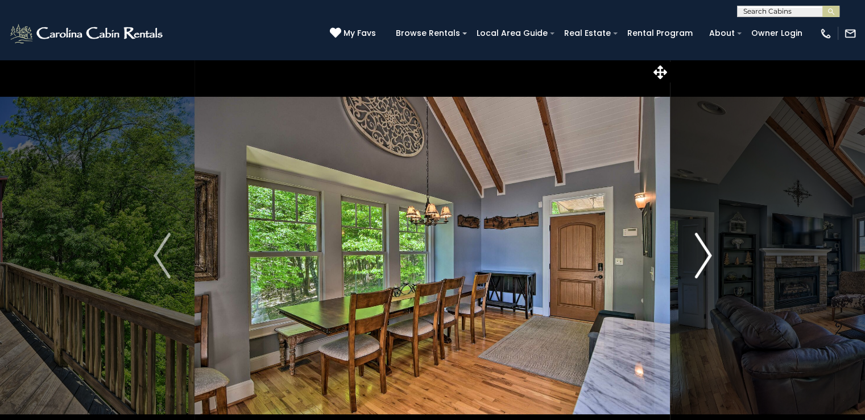
click at [707, 255] on img "Next" at bounding box center [702, 255] width 17 height 45
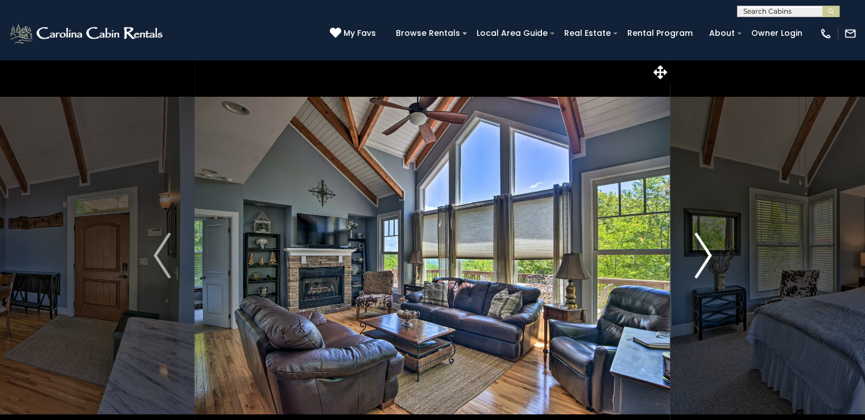
click at [707, 255] on img "Next" at bounding box center [702, 255] width 17 height 45
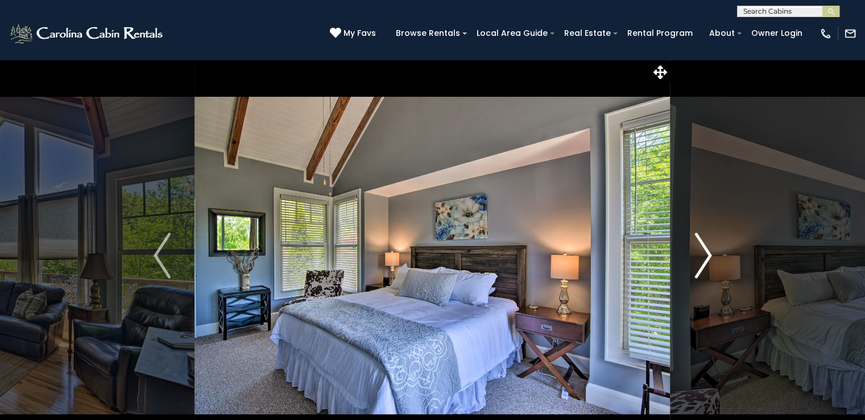
click at [707, 255] on img "Next" at bounding box center [702, 255] width 17 height 45
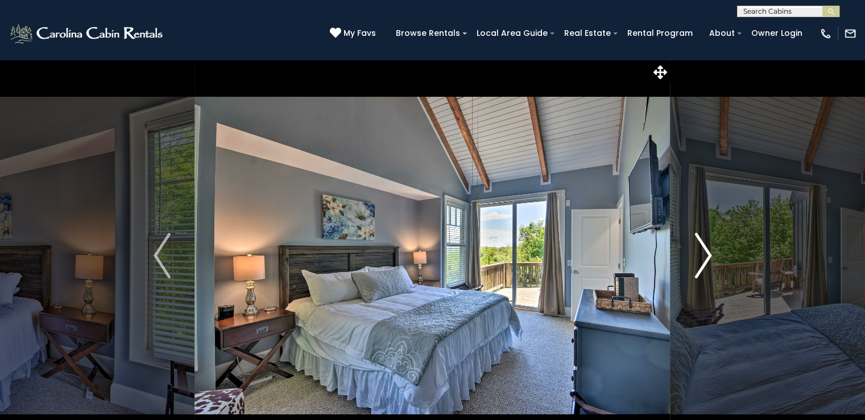
click at [707, 255] on img "Next" at bounding box center [702, 255] width 17 height 45
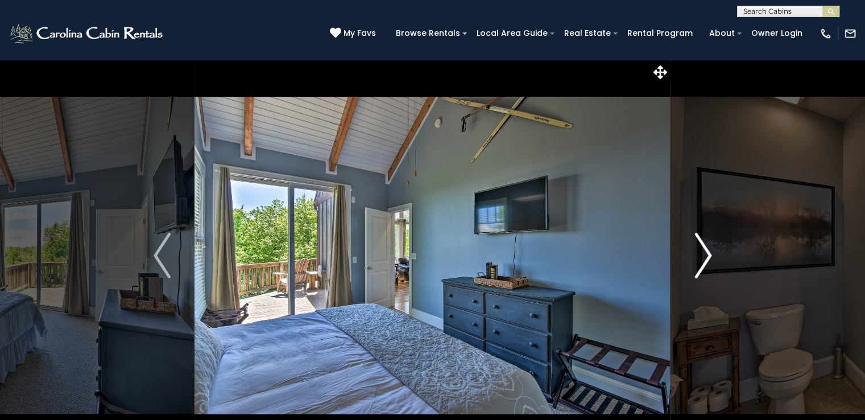
click at [707, 255] on img "Next" at bounding box center [702, 255] width 17 height 45
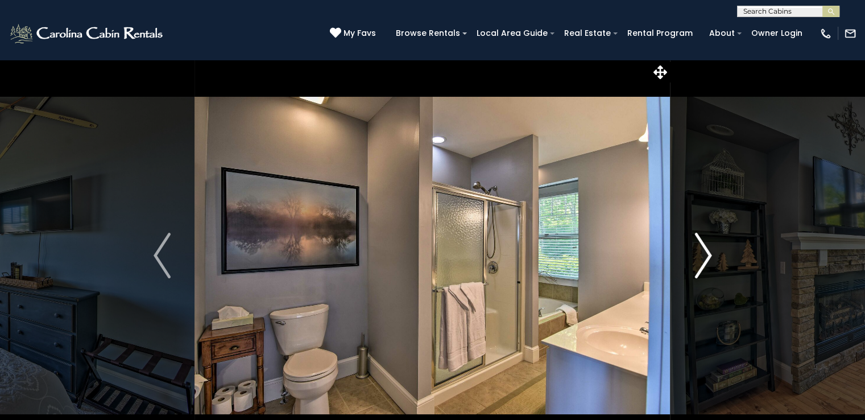
click at [707, 255] on img "Next" at bounding box center [702, 255] width 17 height 45
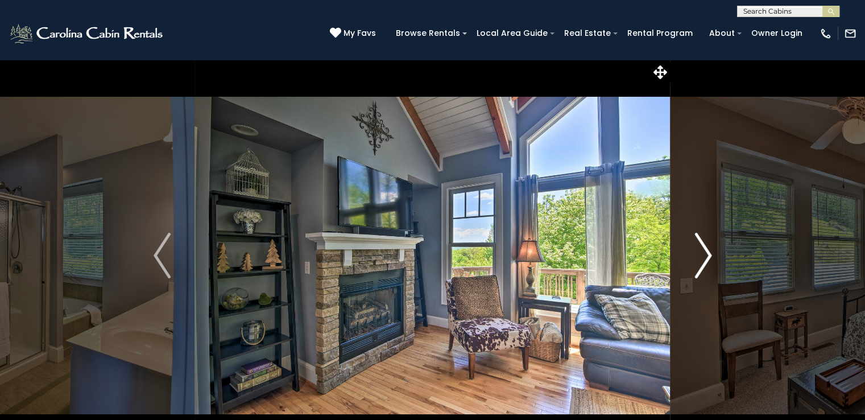
click at [707, 255] on img "Next" at bounding box center [702, 255] width 17 height 45
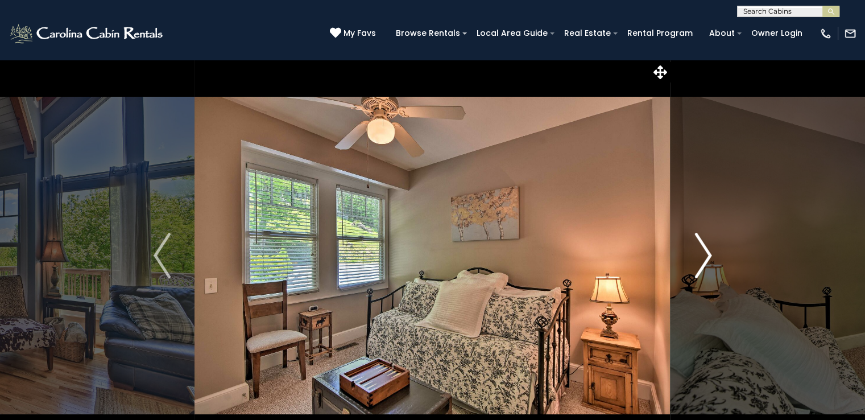
click at [707, 255] on img "Next" at bounding box center [702, 255] width 17 height 45
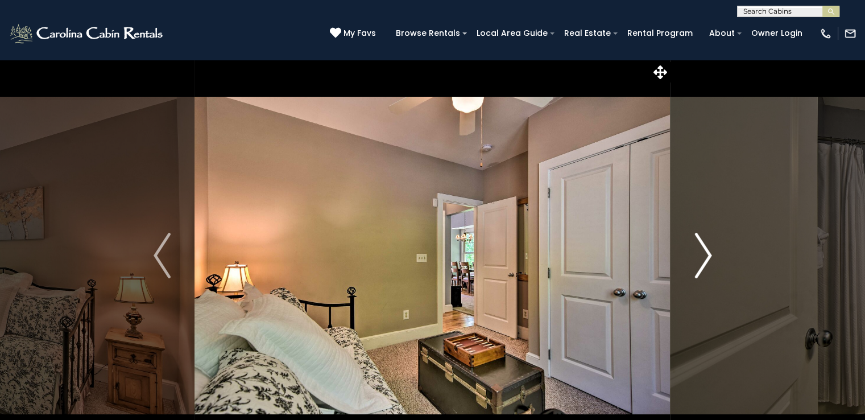
click at [707, 255] on img "Next" at bounding box center [702, 255] width 17 height 45
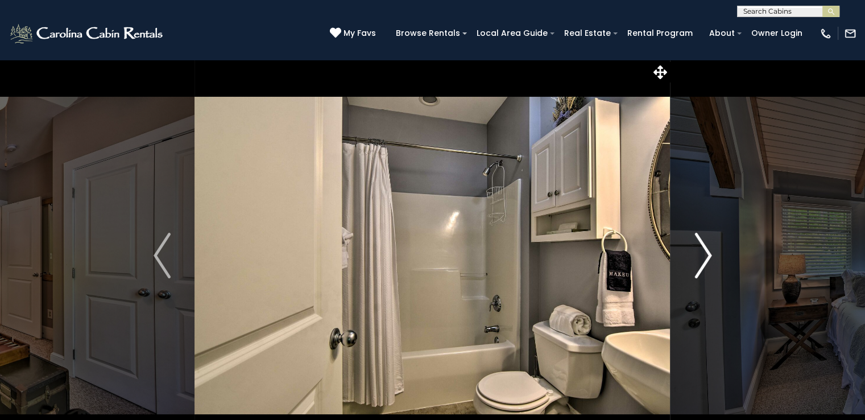
click at [707, 255] on img "Next" at bounding box center [702, 255] width 17 height 45
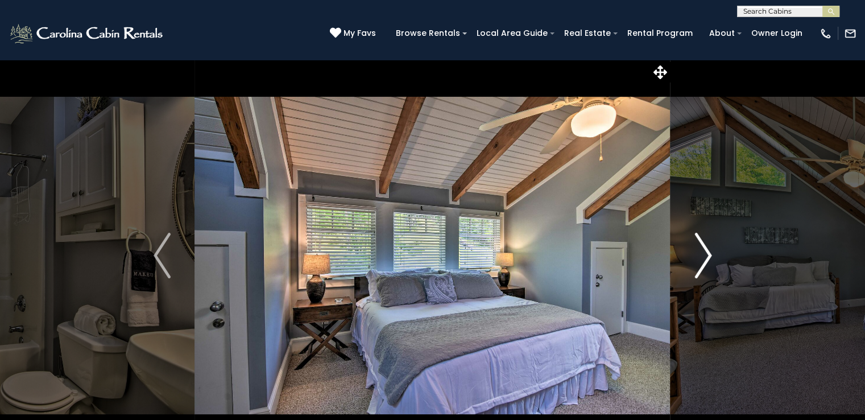
click at [707, 255] on img "Next" at bounding box center [702, 255] width 17 height 45
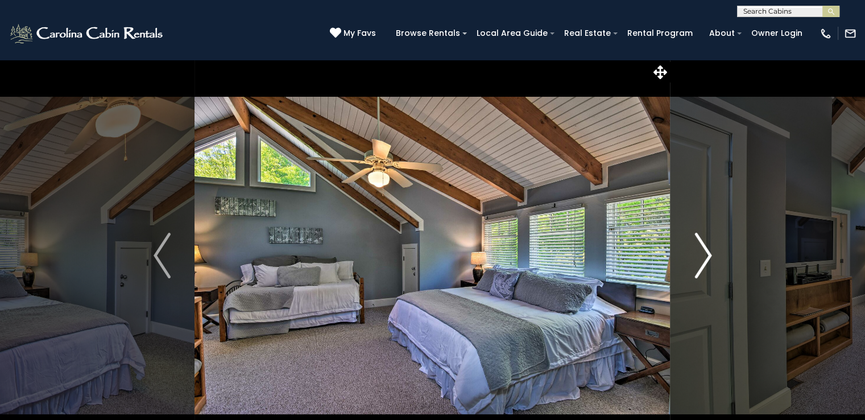
click at [707, 255] on img "Next" at bounding box center [702, 255] width 17 height 45
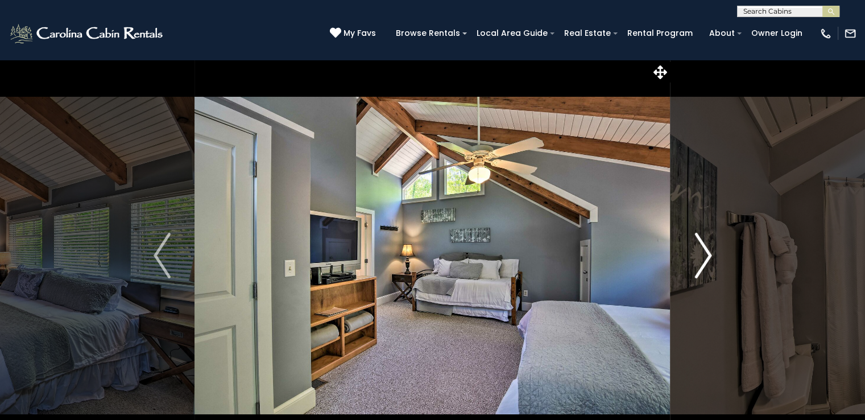
click at [707, 255] on img "Next" at bounding box center [702, 255] width 17 height 45
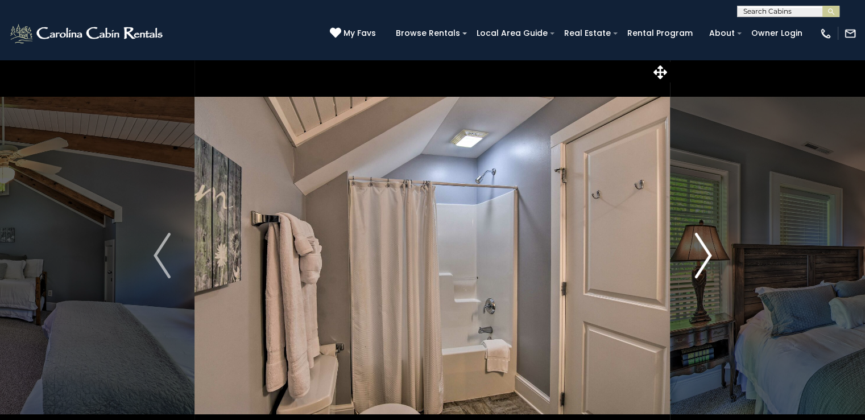
click at [707, 255] on img "Next" at bounding box center [702, 255] width 17 height 45
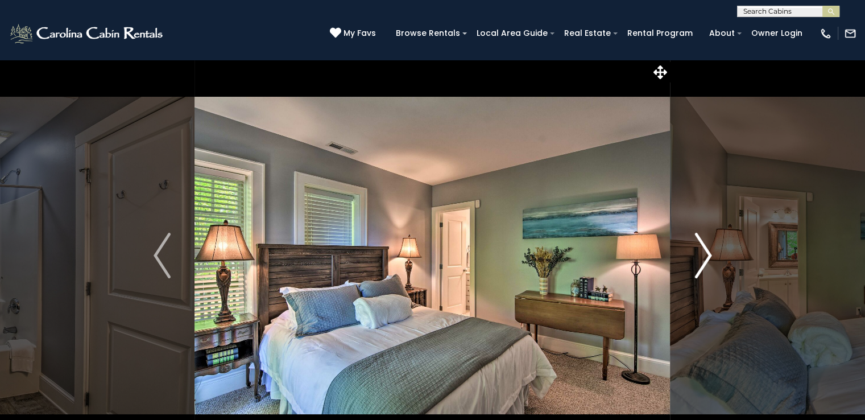
click at [707, 255] on img "Next" at bounding box center [702, 255] width 17 height 45
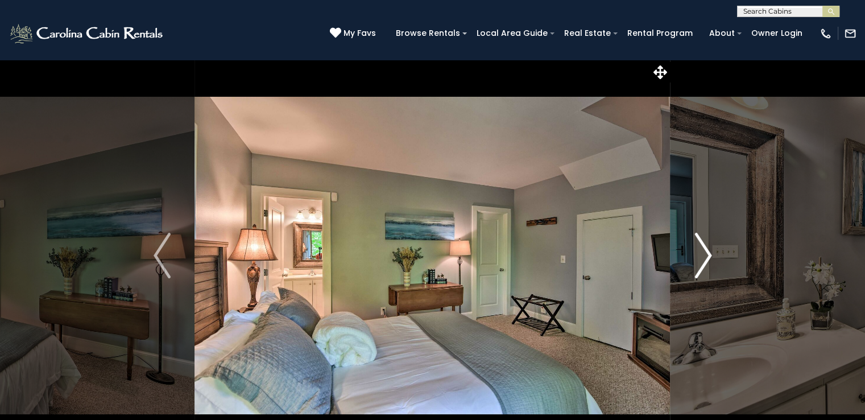
click at [707, 255] on img "Next" at bounding box center [702, 255] width 17 height 45
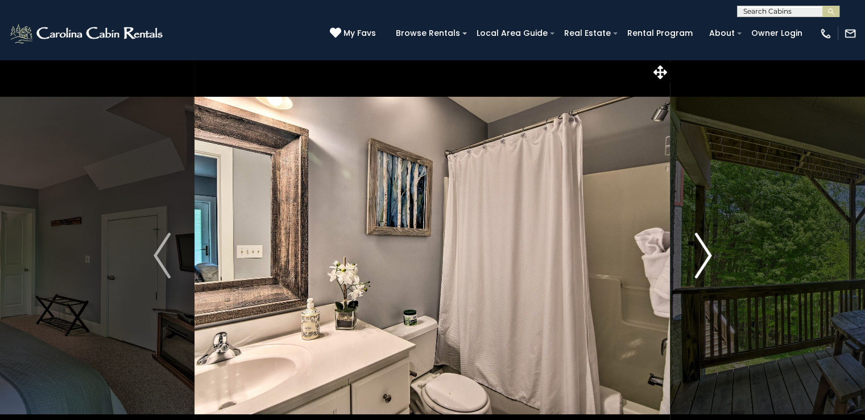
click at [707, 255] on img "Next" at bounding box center [702, 255] width 17 height 45
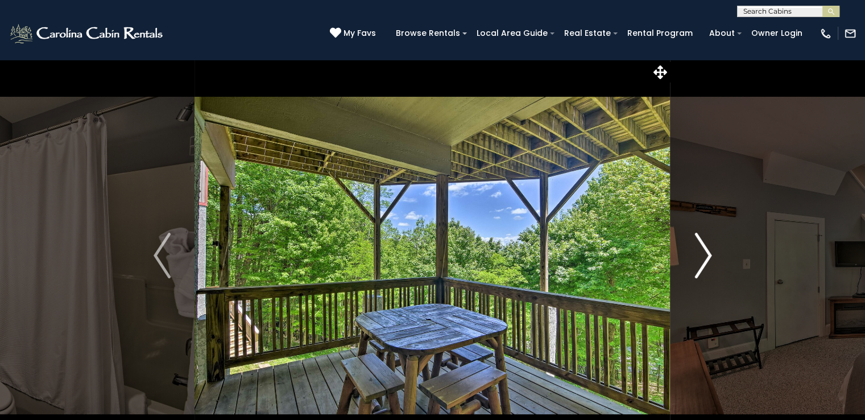
click at [707, 255] on img "Next" at bounding box center [702, 255] width 17 height 45
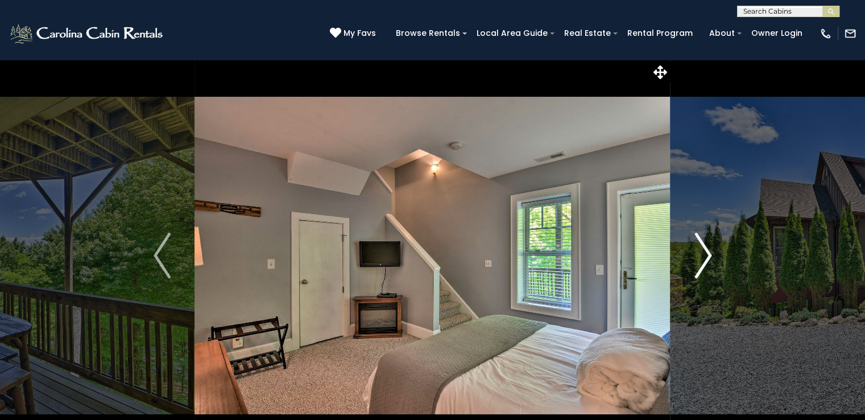
click at [707, 255] on img "Next" at bounding box center [702, 255] width 17 height 45
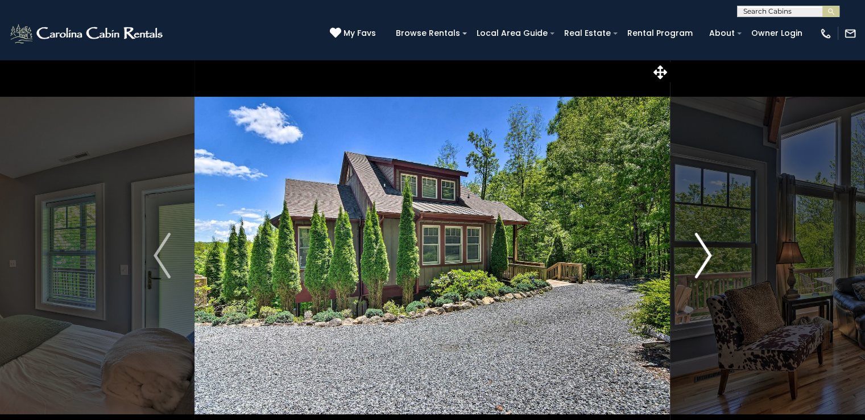
click at [707, 255] on img "Next" at bounding box center [702, 255] width 17 height 45
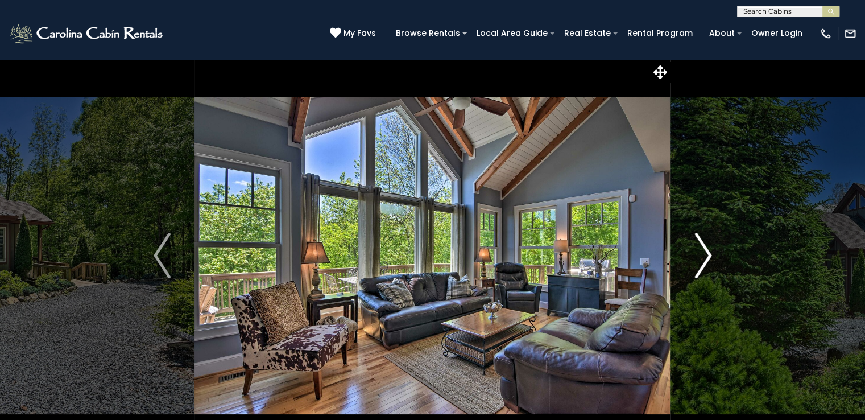
click at [707, 255] on img "Next" at bounding box center [702, 255] width 17 height 45
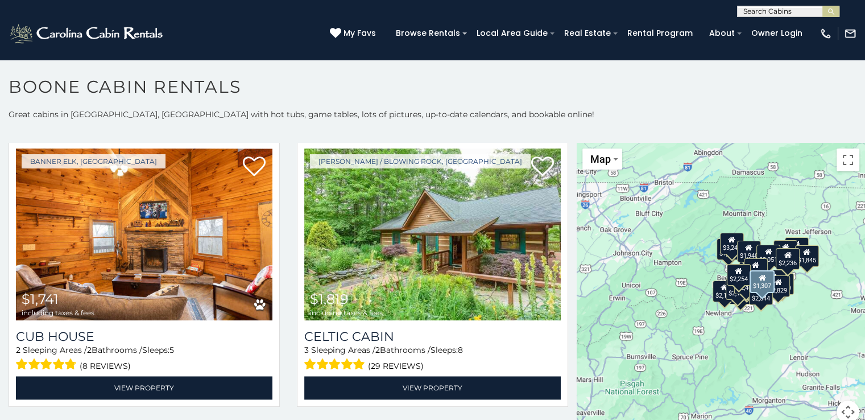
scroll to position [1704, 0]
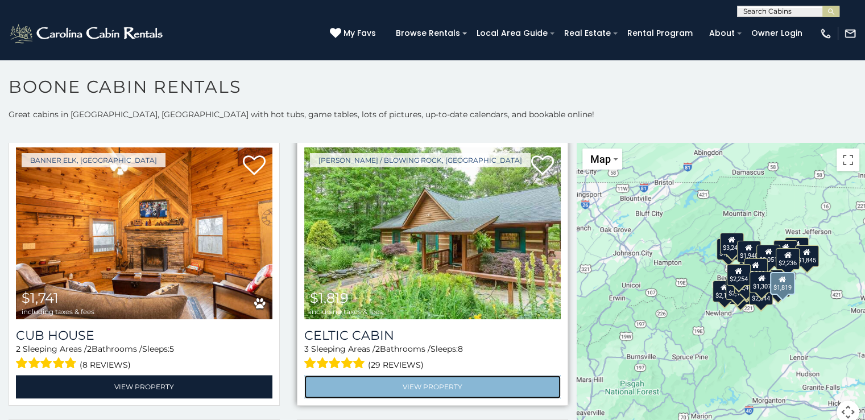
click at [418, 375] on link "View Property" at bounding box center [432, 386] width 256 height 23
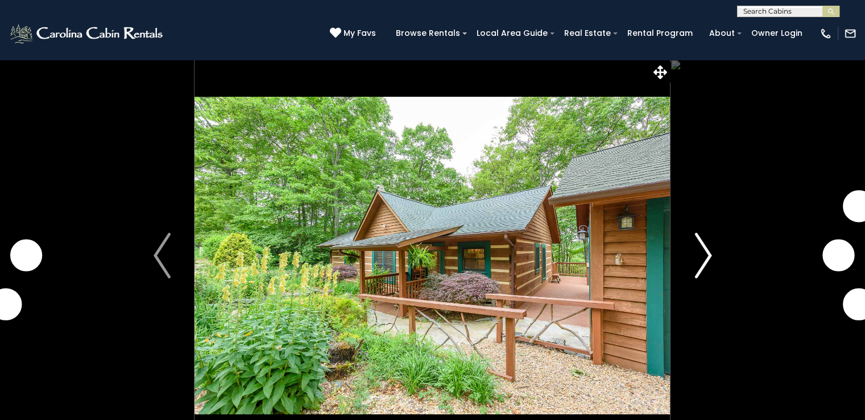
click at [713, 259] on button "Next" at bounding box center [702, 255] width 65 height 392
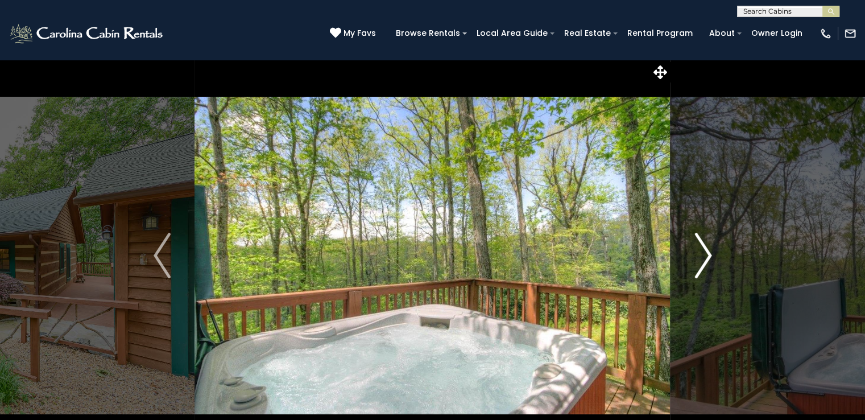
click at [702, 259] on img "Next" at bounding box center [702, 255] width 17 height 45
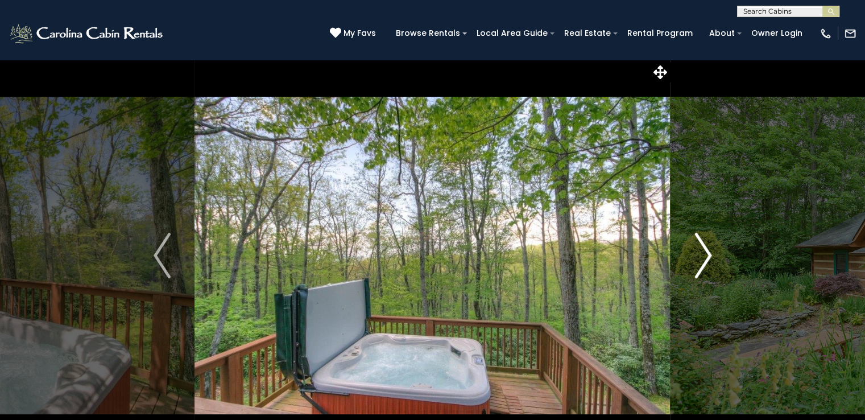
click at [702, 259] on img "Next" at bounding box center [702, 255] width 17 height 45
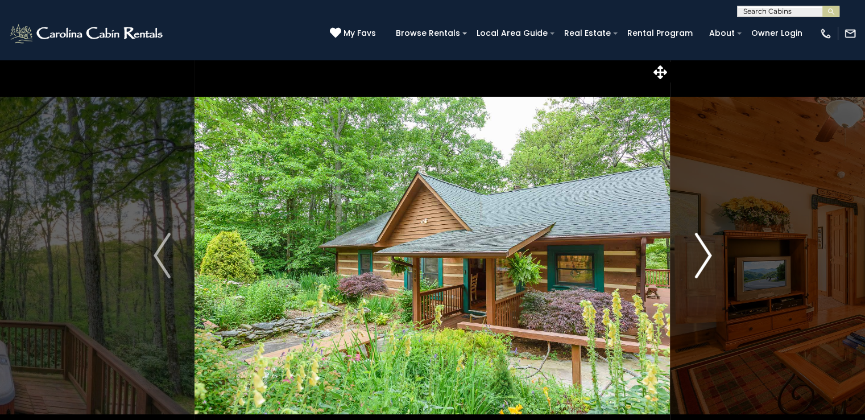
click at [702, 259] on img "Next" at bounding box center [702, 255] width 17 height 45
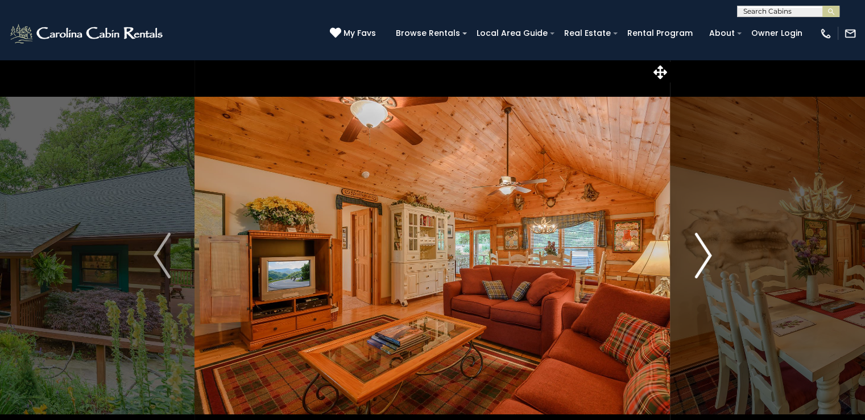
click at [702, 259] on img "Next" at bounding box center [702, 255] width 17 height 45
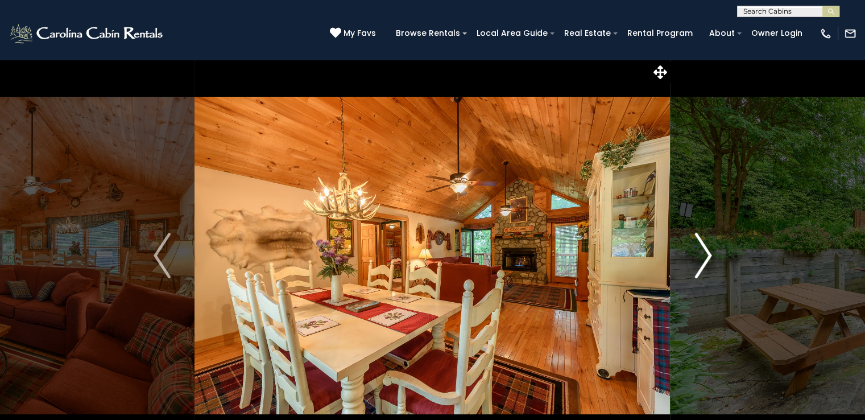
click at [702, 259] on img "Next" at bounding box center [702, 255] width 17 height 45
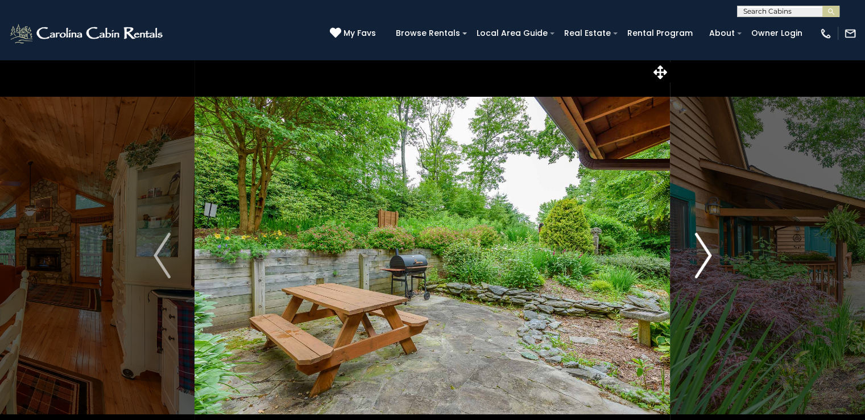
click at [702, 259] on img "Next" at bounding box center [702, 255] width 17 height 45
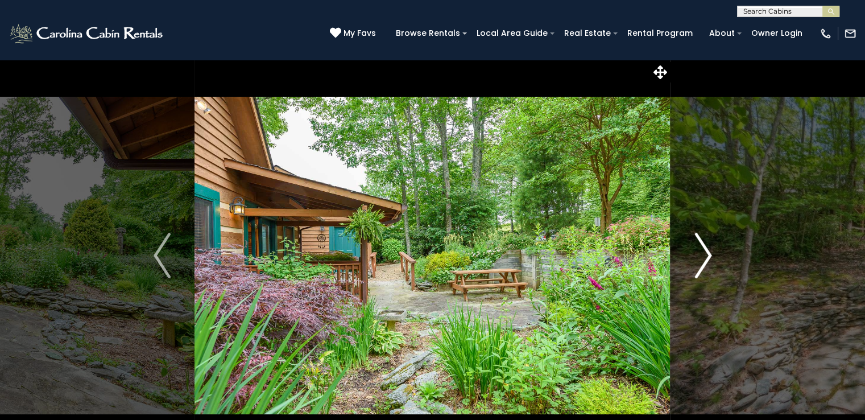
click at [702, 259] on img "Next" at bounding box center [702, 255] width 17 height 45
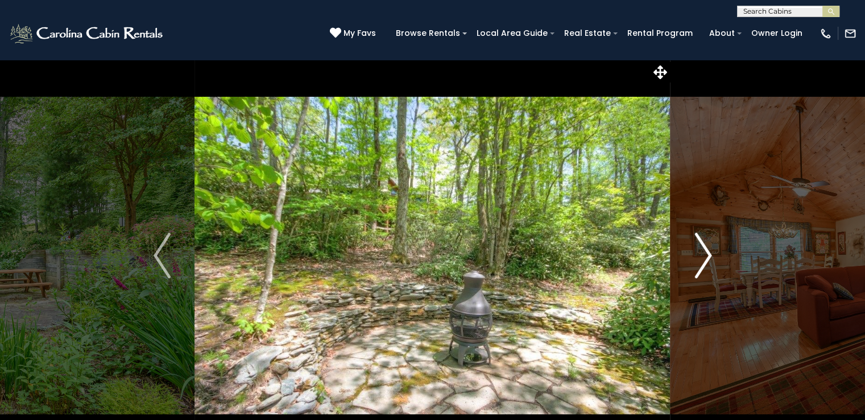
click at [702, 259] on img "Next" at bounding box center [702, 255] width 17 height 45
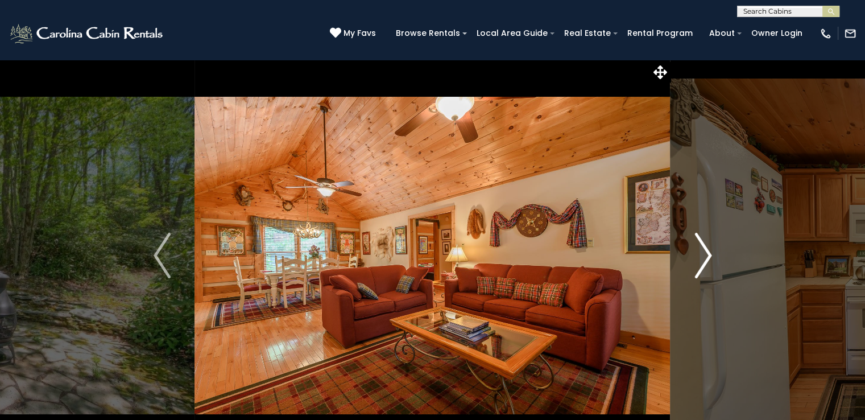
click at [702, 259] on img "Next" at bounding box center [702, 255] width 17 height 45
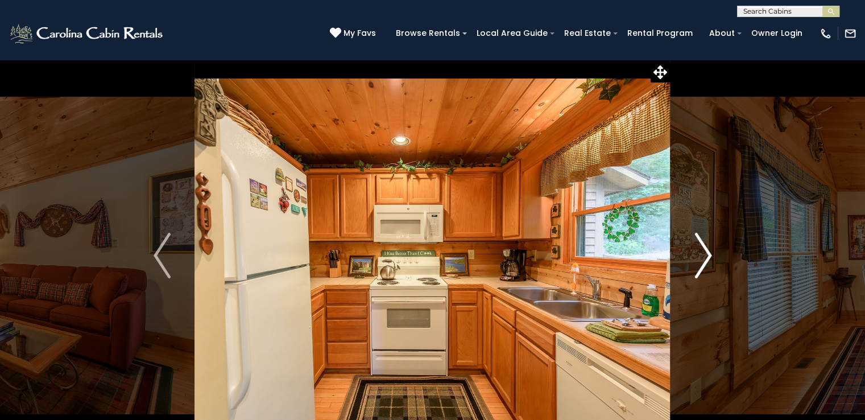
click at [702, 259] on img "Next" at bounding box center [702, 255] width 17 height 45
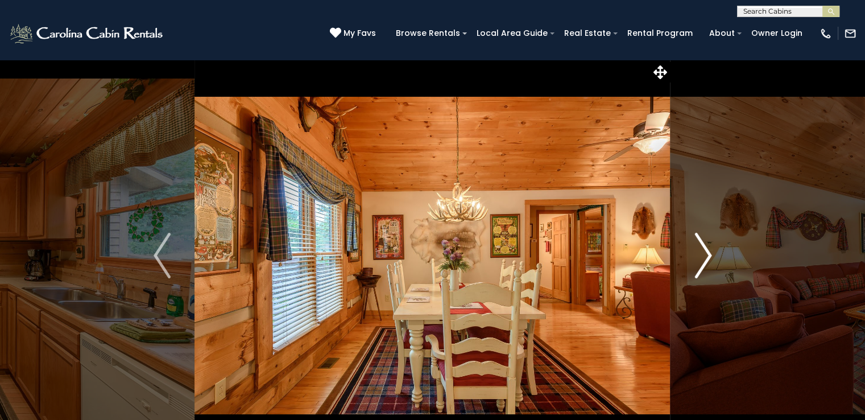
click at [702, 259] on img "Next" at bounding box center [702, 255] width 17 height 45
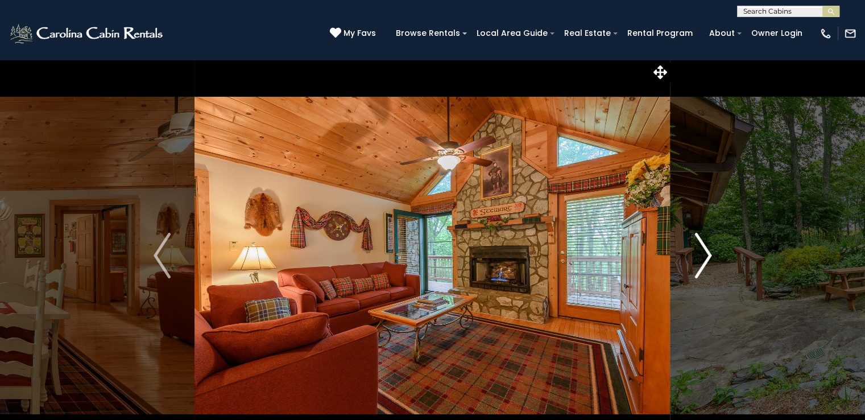
click at [702, 259] on img "Next" at bounding box center [702, 255] width 17 height 45
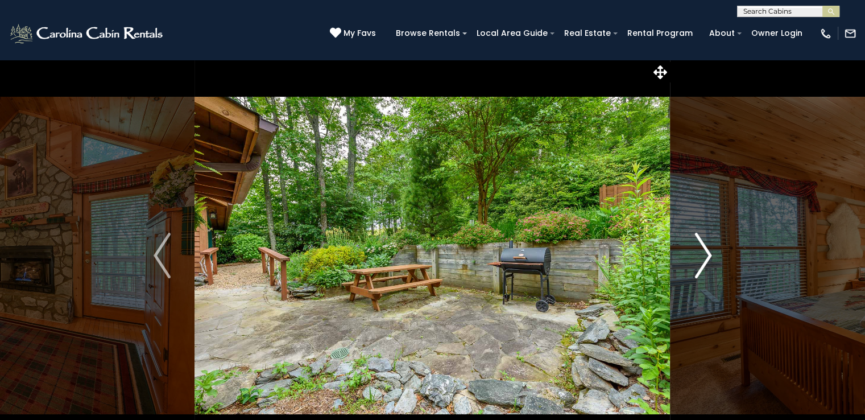
click at [702, 259] on img "Next" at bounding box center [702, 255] width 17 height 45
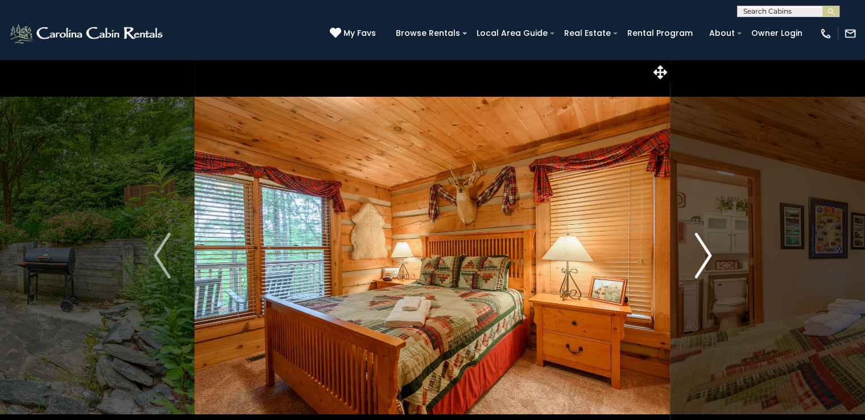
click at [702, 259] on img "Next" at bounding box center [702, 255] width 17 height 45
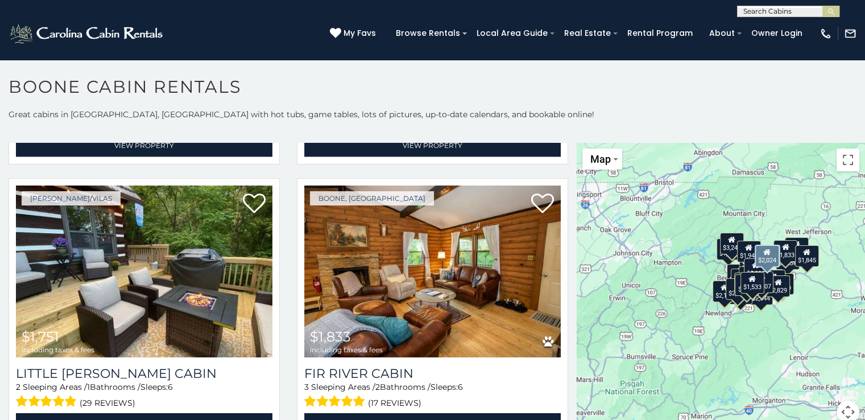
scroll to position [2785, 0]
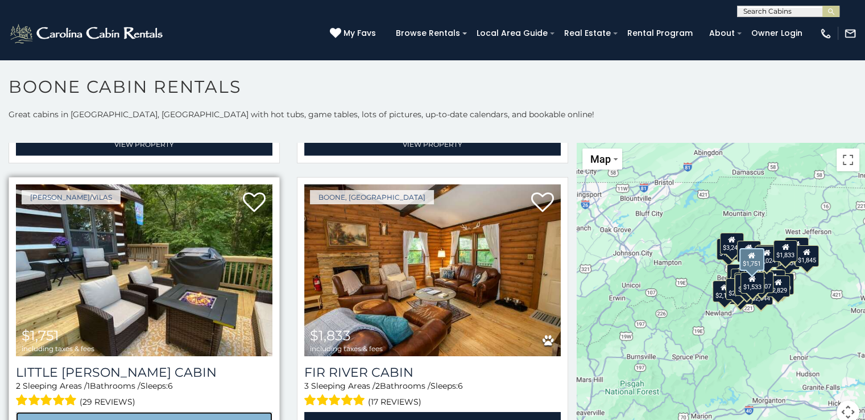
click at [157, 412] on link "View Property" at bounding box center [144, 423] width 256 height 23
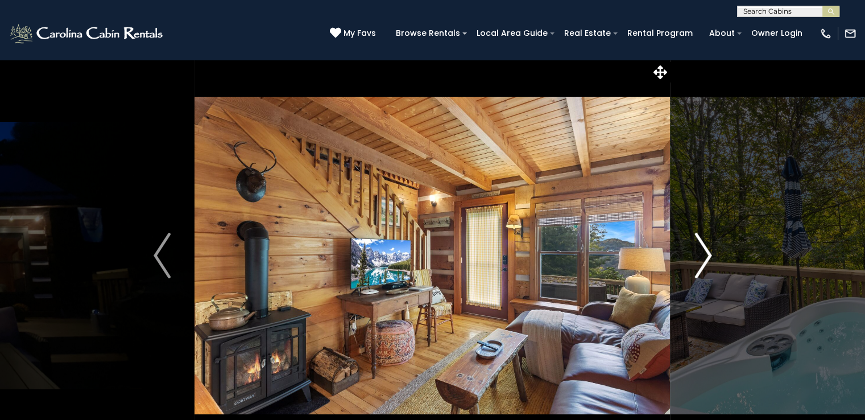
click at [702, 259] on img "Next" at bounding box center [702, 255] width 17 height 45
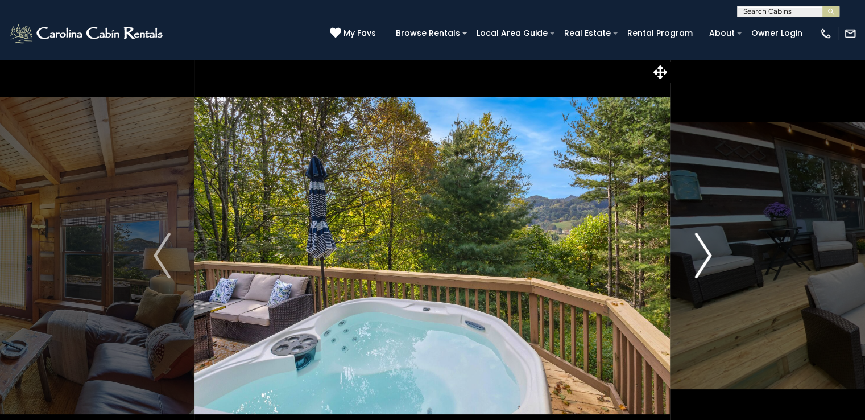
click at [702, 259] on img "Next" at bounding box center [702, 255] width 17 height 45
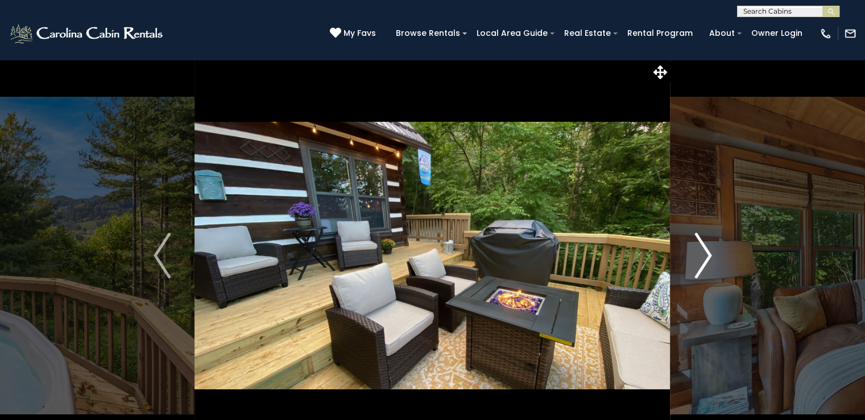
click at [702, 259] on img "Next" at bounding box center [702, 255] width 17 height 45
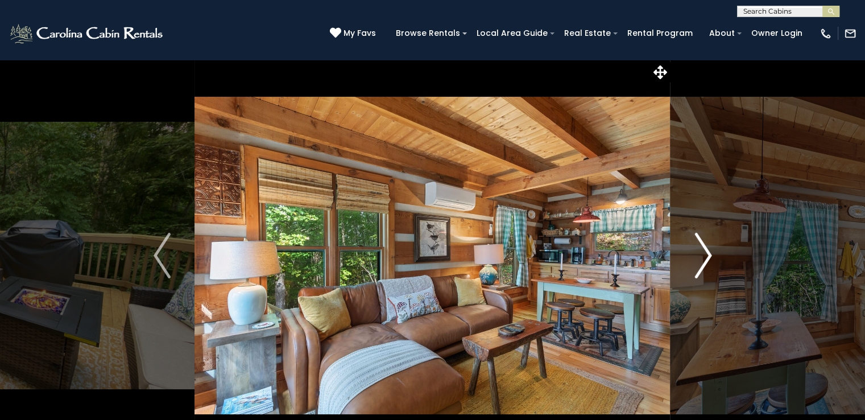
click at [702, 259] on img "Next" at bounding box center [702, 255] width 17 height 45
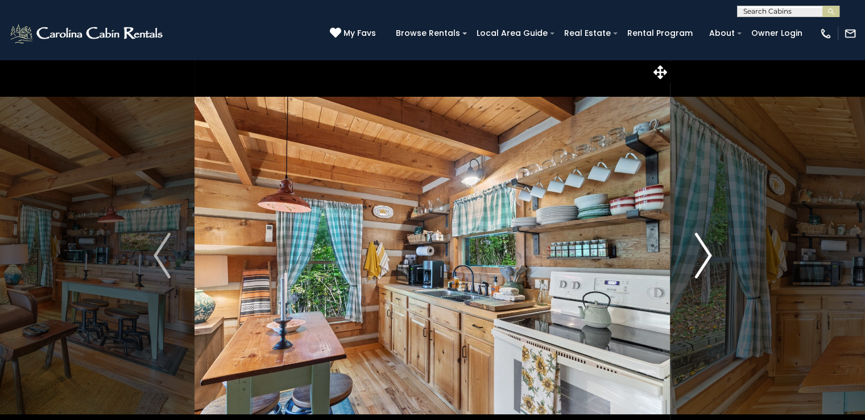
click at [702, 259] on img "Next" at bounding box center [702, 255] width 17 height 45
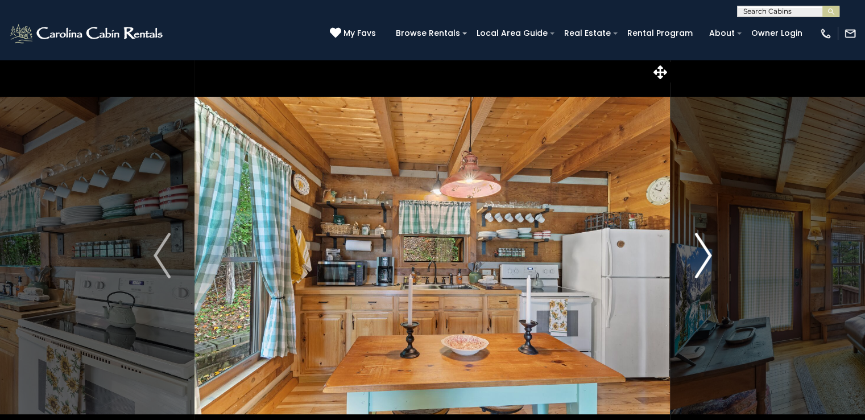
click at [702, 259] on img "Next" at bounding box center [702, 255] width 17 height 45
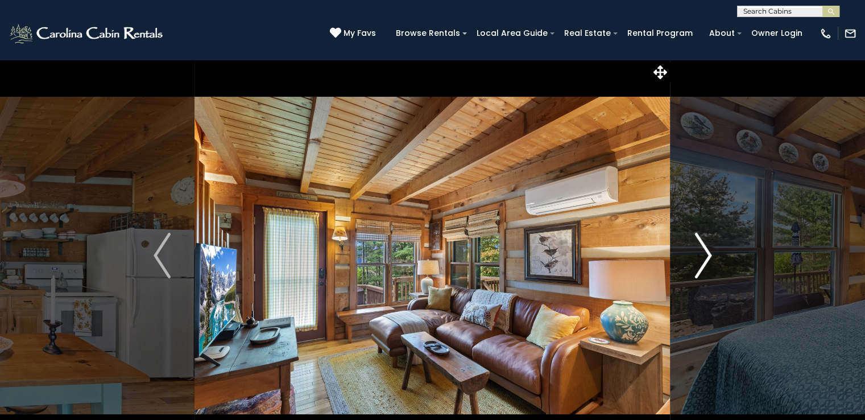
click at [702, 259] on img "Next" at bounding box center [702, 255] width 17 height 45
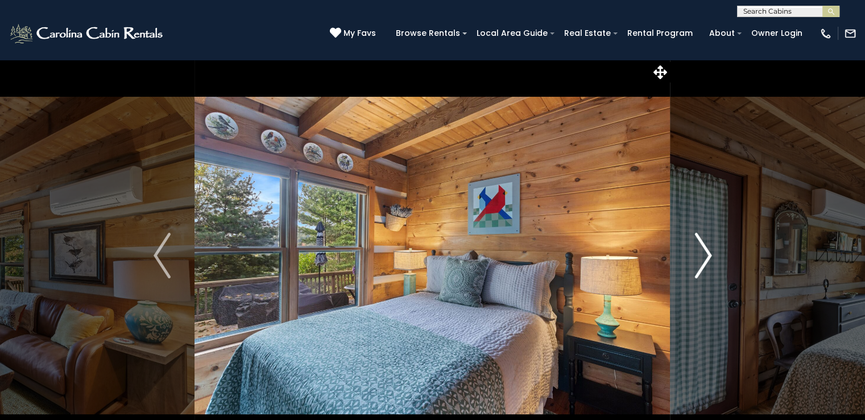
click at [702, 259] on img "Next" at bounding box center [702, 255] width 17 height 45
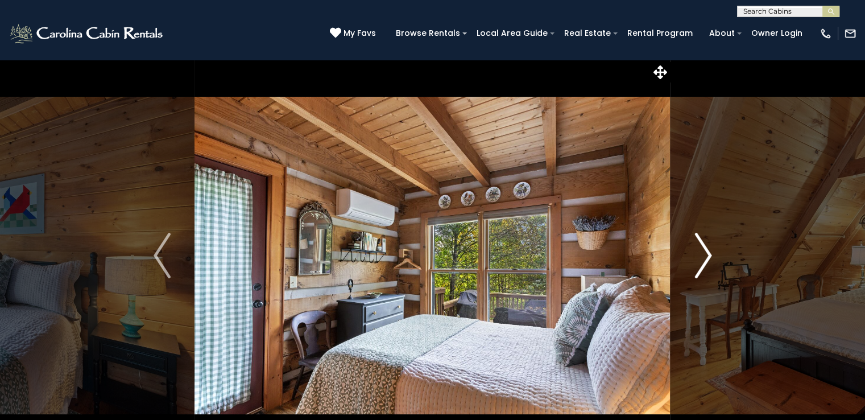
click at [702, 259] on img "Next" at bounding box center [702, 255] width 17 height 45
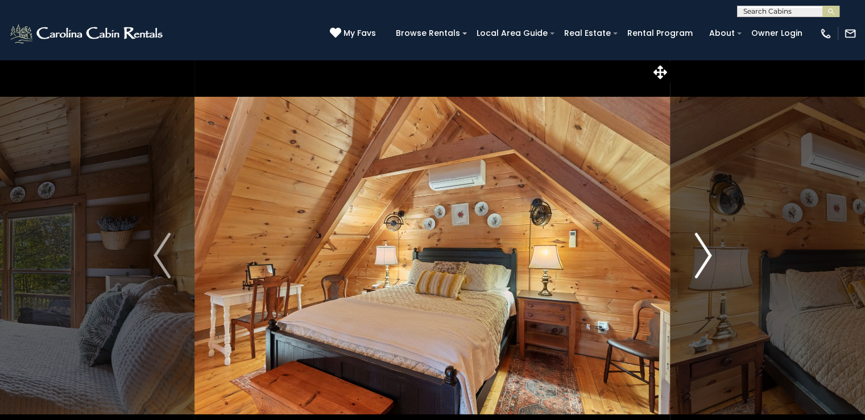
click at [702, 259] on img "Next" at bounding box center [702, 255] width 17 height 45
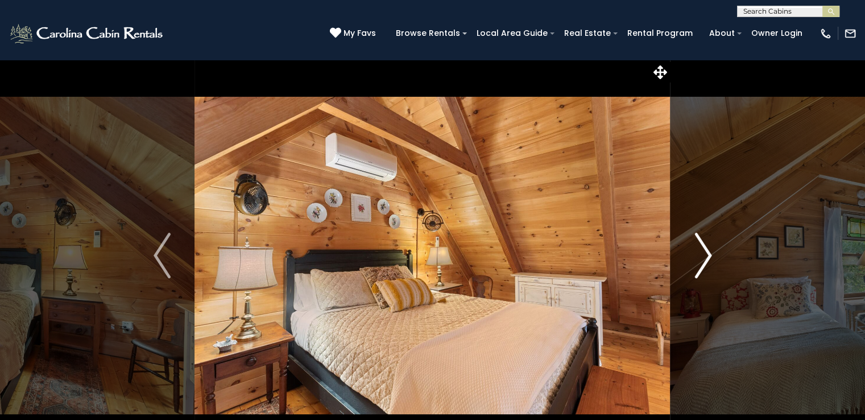
click at [702, 259] on img "Next" at bounding box center [702, 255] width 17 height 45
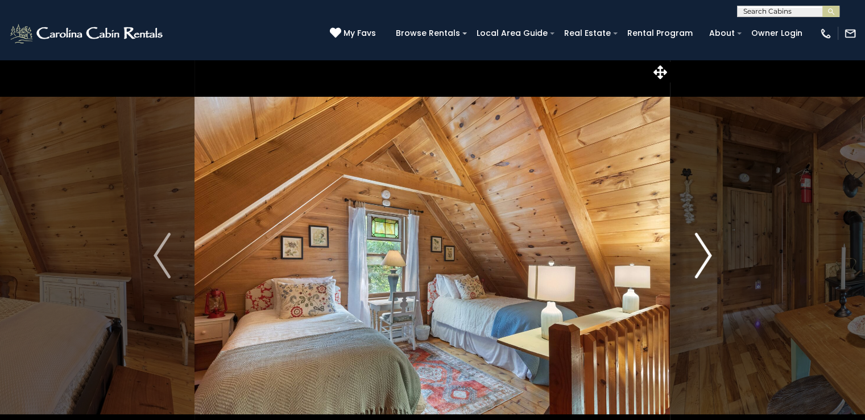
click at [702, 259] on img "Next" at bounding box center [702, 255] width 17 height 45
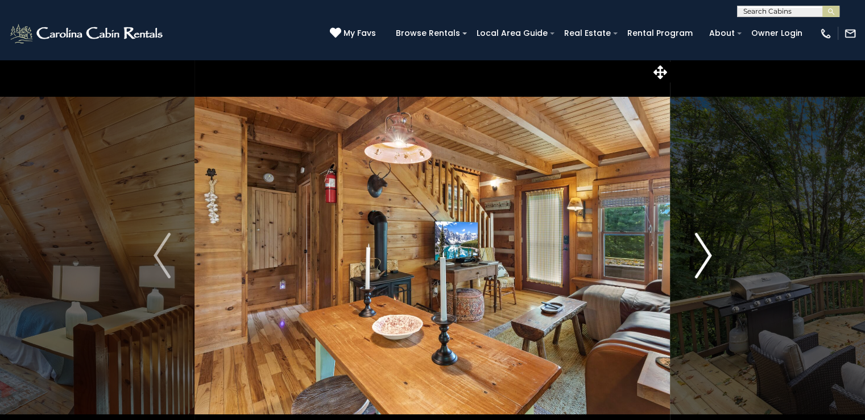
click at [702, 259] on img "Next" at bounding box center [702, 255] width 17 height 45
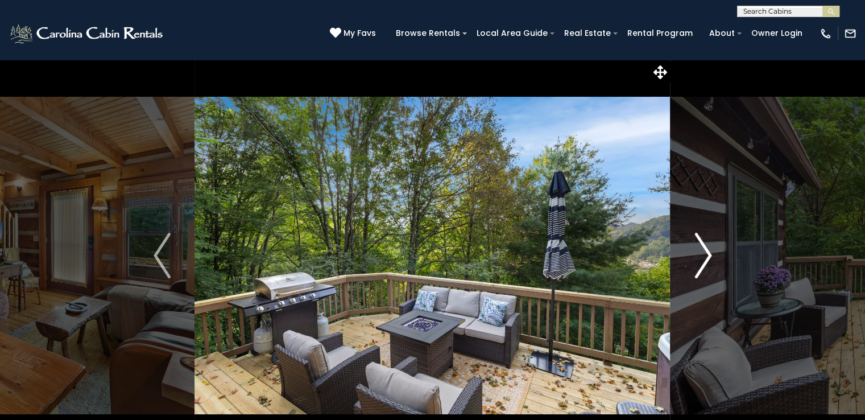
click at [702, 259] on img "Next" at bounding box center [702, 255] width 17 height 45
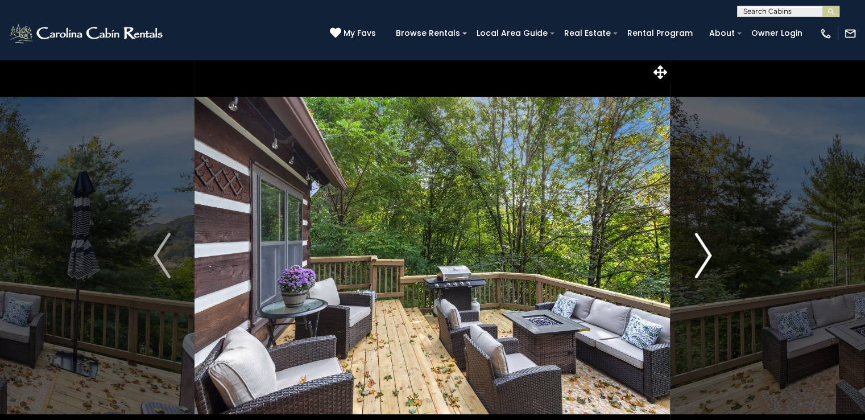
click at [702, 259] on img "Next" at bounding box center [702, 255] width 17 height 45
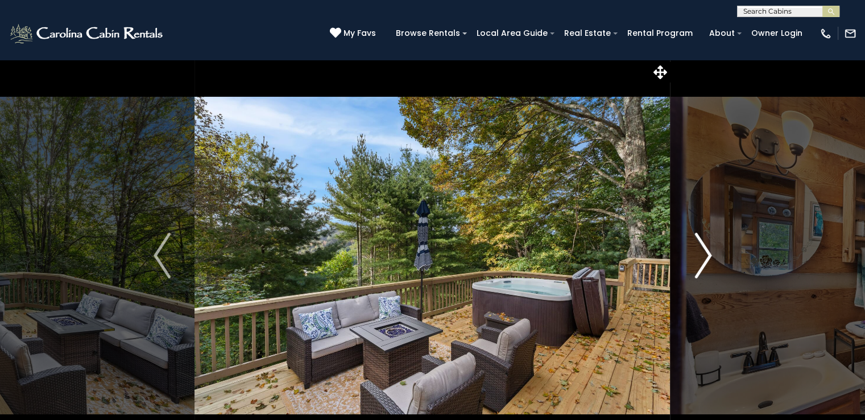
click at [702, 259] on img "Next" at bounding box center [702, 255] width 17 height 45
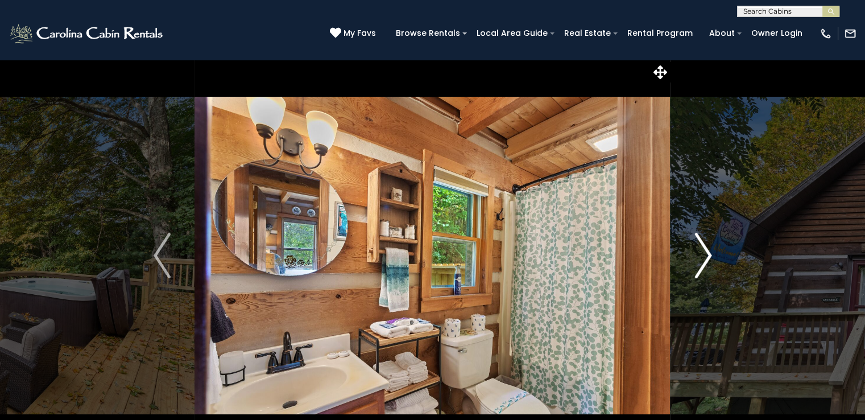
click at [702, 259] on img "Next" at bounding box center [702, 255] width 17 height 45
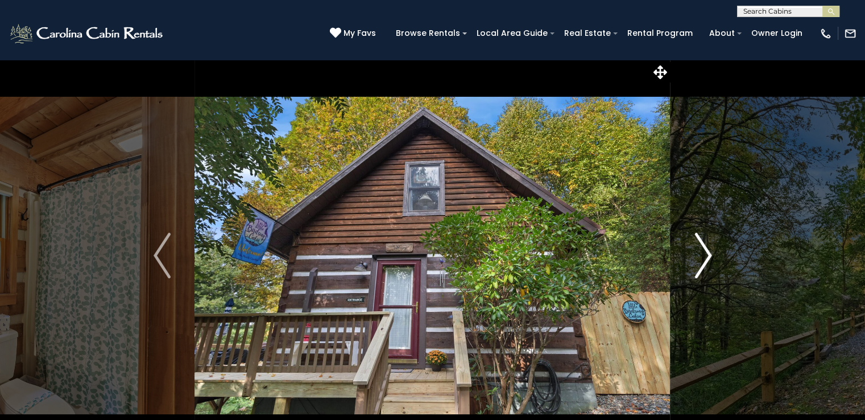
click at [702, 259] on img "Next" at bounding box center [702, 255] width 17 height 45
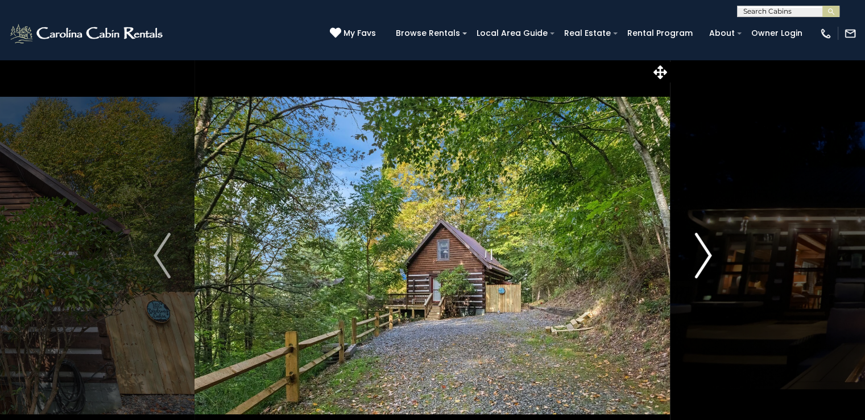
click at [702, 259] on img "Next" at bounding box center [702, 255] width 17 height 45
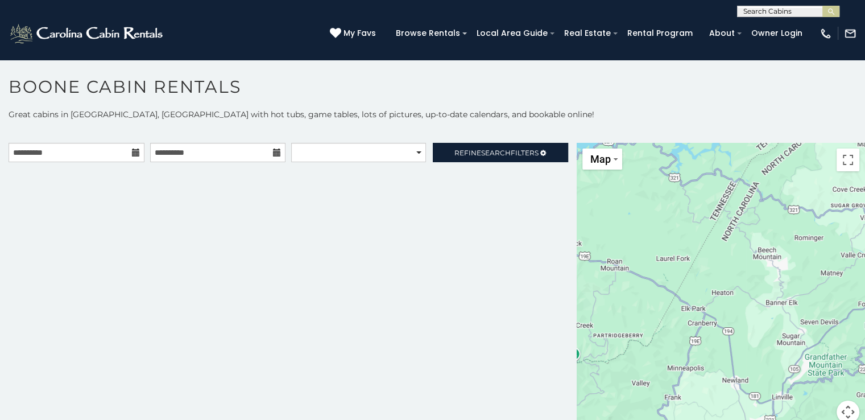
click at [841, 408] on button "Map camera controls" at bounding box center [847, 411] width 23 height 23
click at [815, 410] on button "Zoom out" at bounding box center [819, 411] width 23 height 23
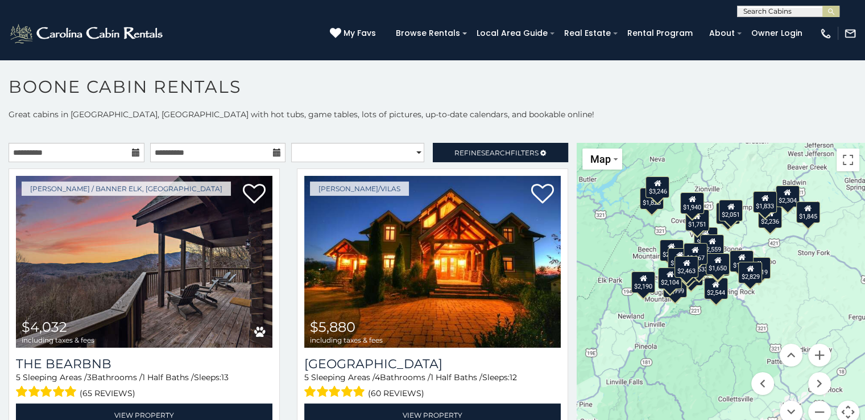
drag, startPoint x: 807, startPoint y: 293, endPoint x: 726, endPoint y: 272, distance: 84.0
click at [726, 272] on div "$4,032 $5,880 $2,296 $2,544 $1,823 $2,236 $2,304 $2,388 $2,559 $2,254 $1,999 $1…" at bounding box center [720, 290] width 288 height 294
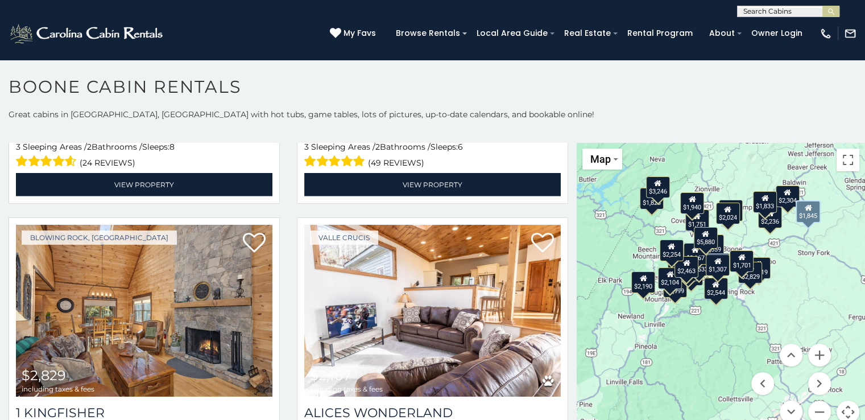
scroll to position [3583, 0]
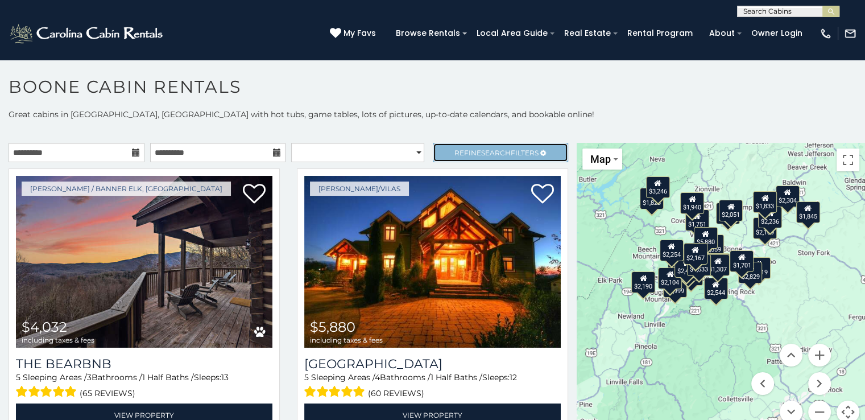
click at [502, 151] on span "Refine Search Filters" at bounding box center [496, 152] width 84 height 9
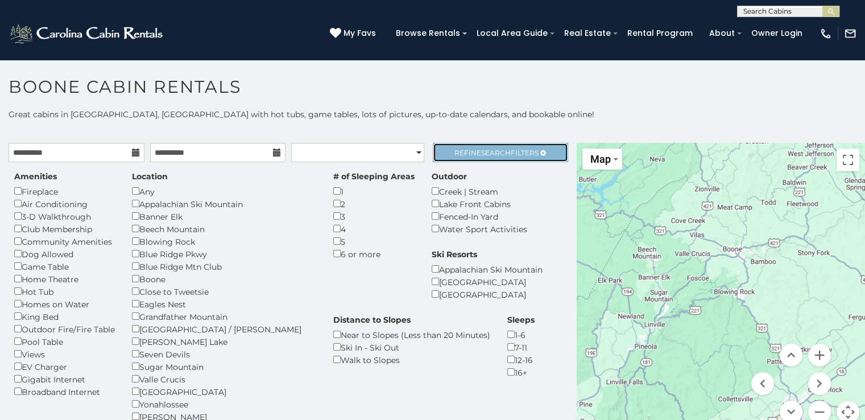
click at [493, 148] on span "Search" at bounding box center [496, 152] width 30 height 9
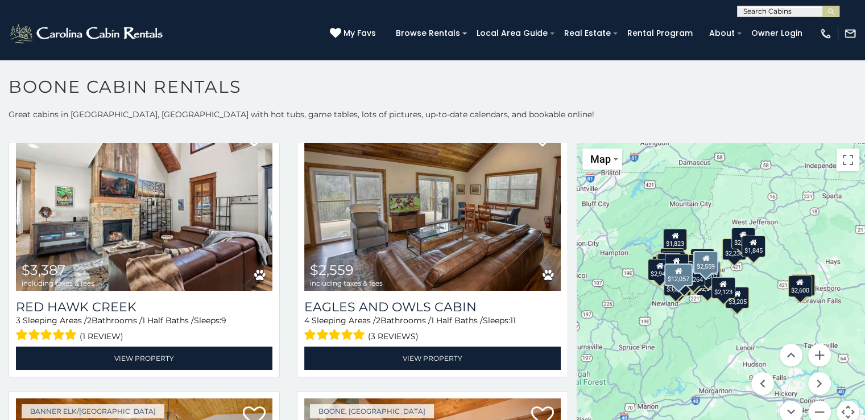
scroll to position [57, 0]
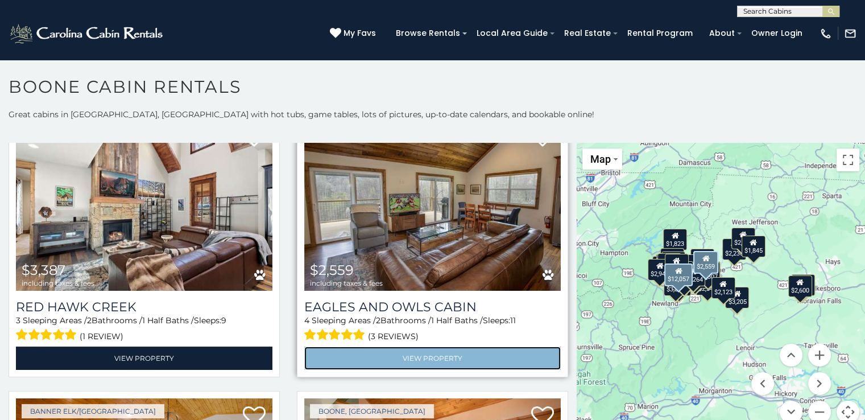
click at [431, 354] on link "View Property" at bounding box center [432, 357] width 256 height 23
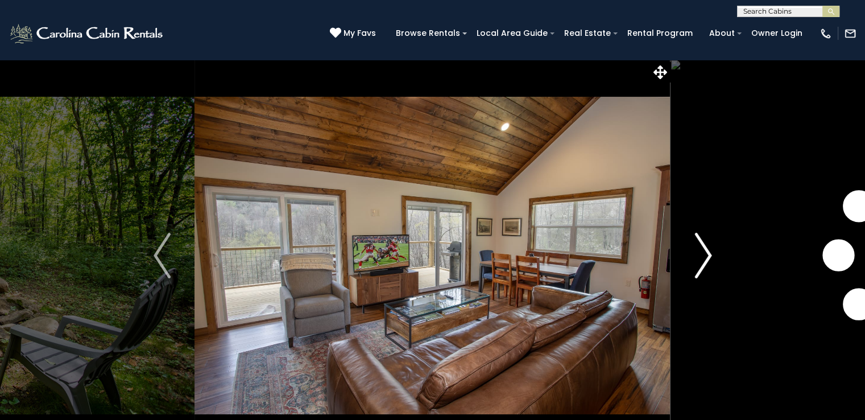
click at [702, 254] on img "Next" at bounding box center [702, 255] width 17 height 45
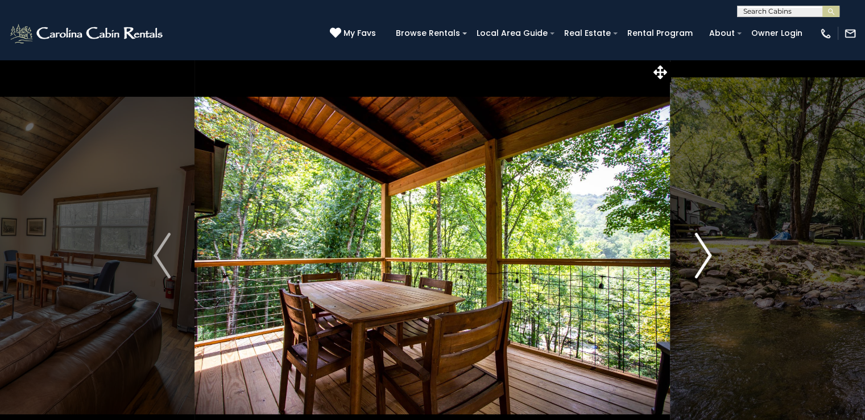
click at [702, 254] on img "Next" at bounding box center [702, 255] width 17 height 45
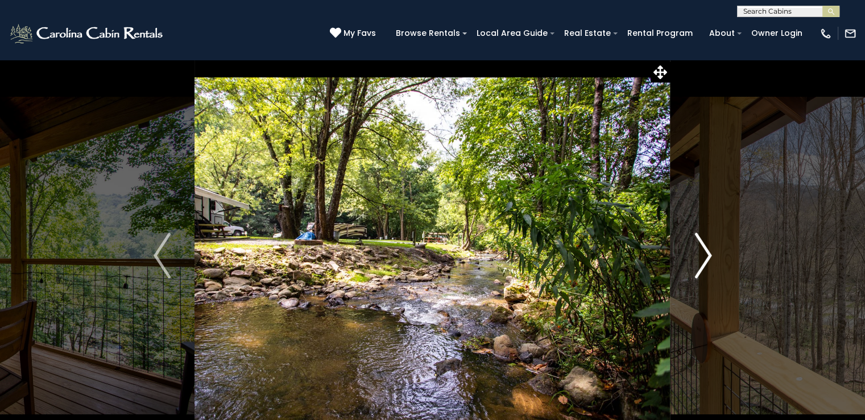
click at [702, 254] on img "Next" at bounding box center [702, 255] width 17 height 45
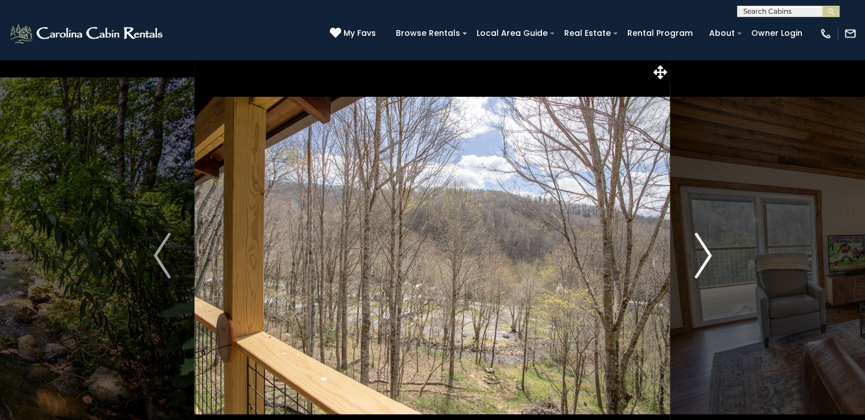
click at [702, 254] on img "Next" at bounding box center [702, 255] width 17 height 45
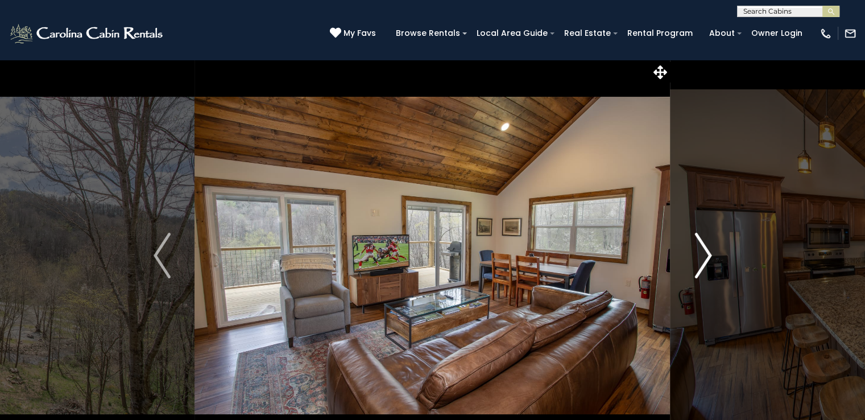
click at [702, 254] on img "Next" at bounding box center [702, 255] width 17 height 45
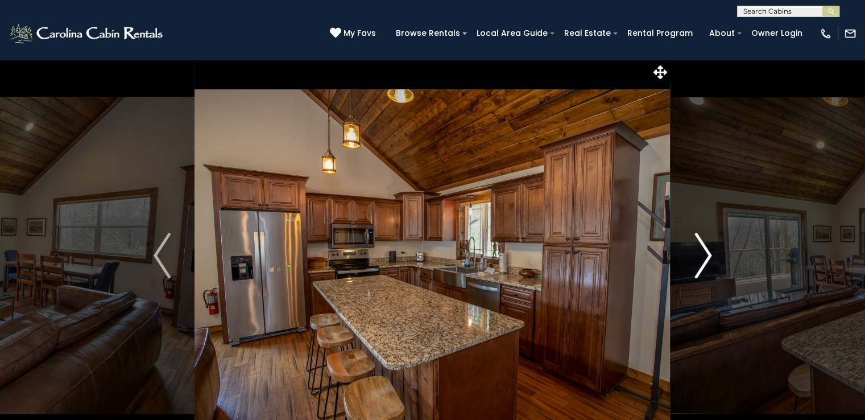
click at [702, 254] on img "Next" at bounding box center [702, 255] width 17 height 45
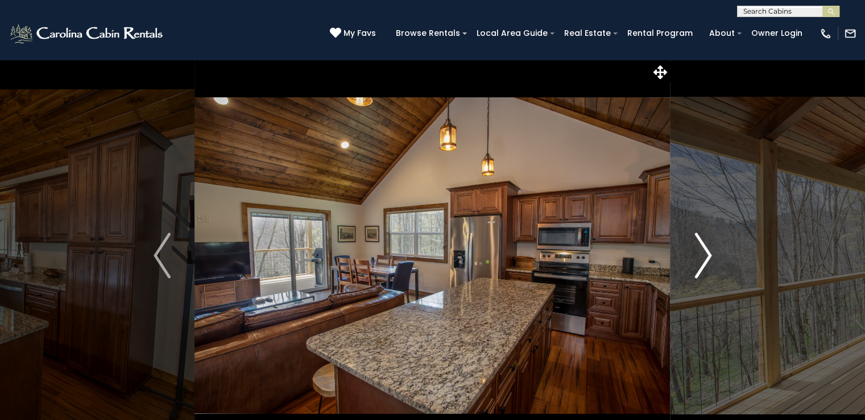
click at [702, 254] on img "Next" at bounding box center [702, 255] width 17 height 45
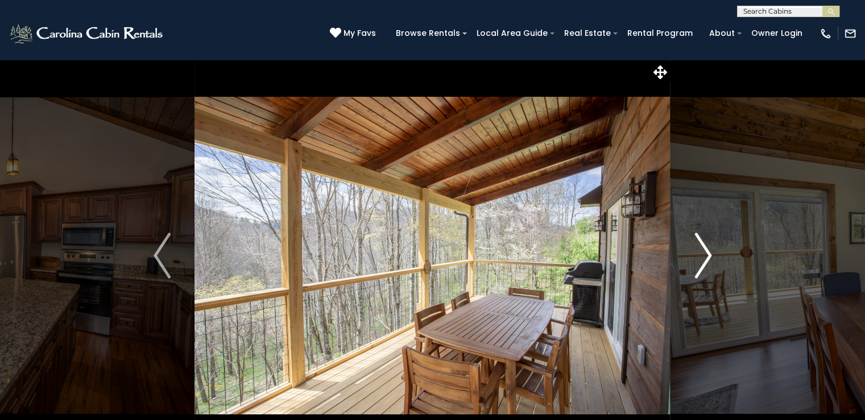
click at [702, 254] on img "Next" at bounding box center [702, 255] width 17 height 45
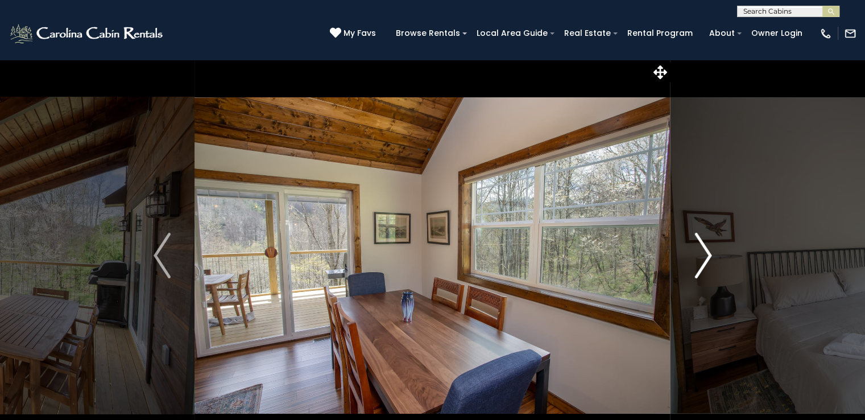
click at [702, 254] on img "Next" at bounding box center [702, 255] width 17 height 45
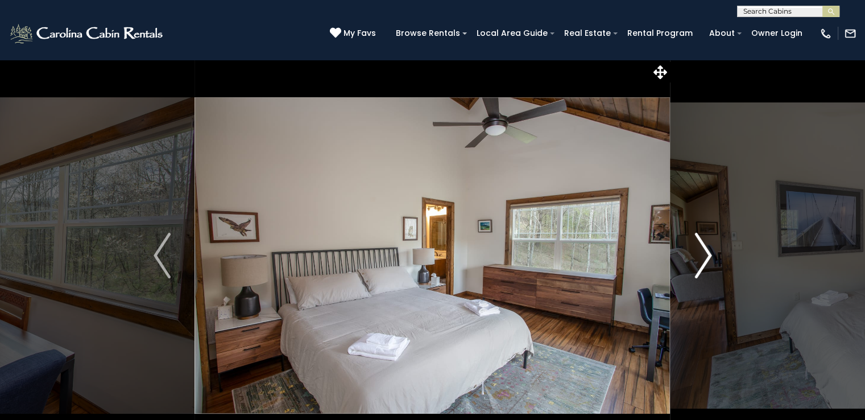
click at [702, 254] on img "Next" at bounding box center [702, 255] width 17 height 45
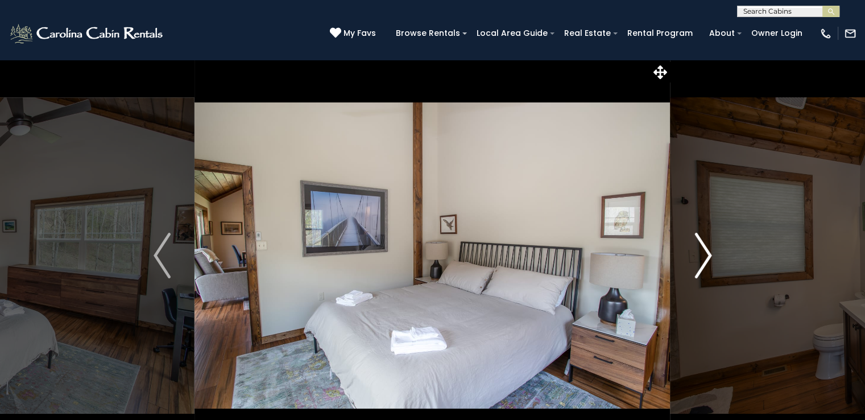
click at [702, 254] on img "Next" at bounding box center [702, 255] width 17 height 45
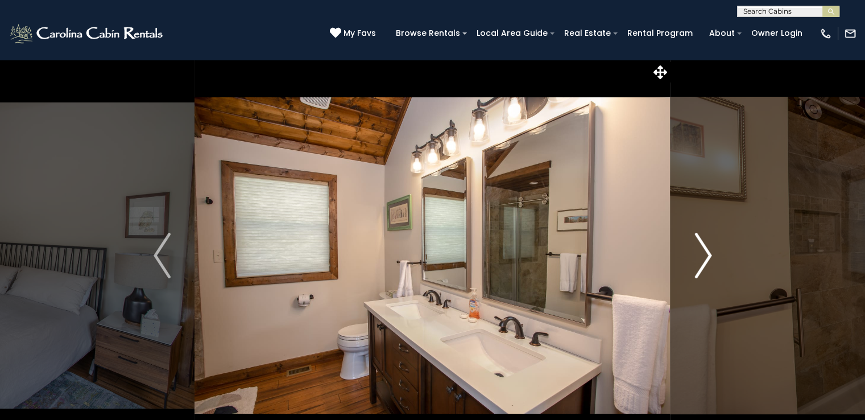
click at [702, 254] on img "Next" at bounding box center [702, 255] width 17 height 45
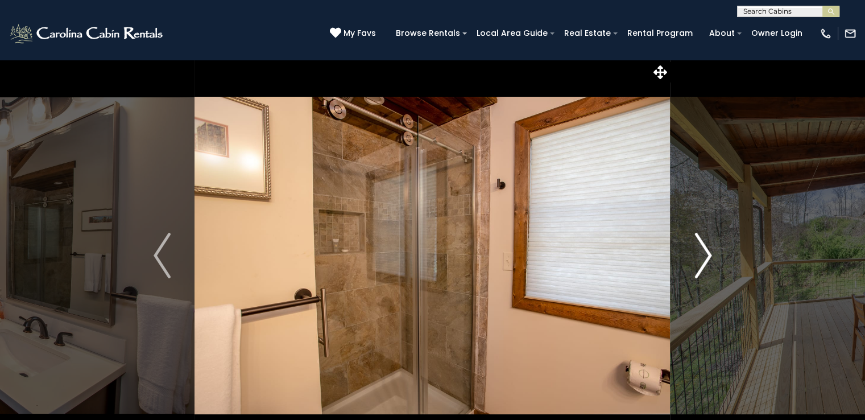
click at [702, 254] on img "Next" at bounding box center [702, 255] width 17 height 45
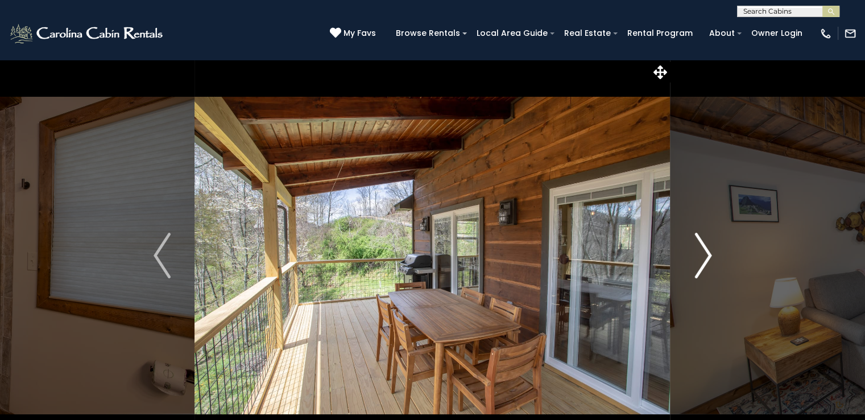
click at [701, 252] on img "Next" at bounding box center [702, 255] width 17 height 45
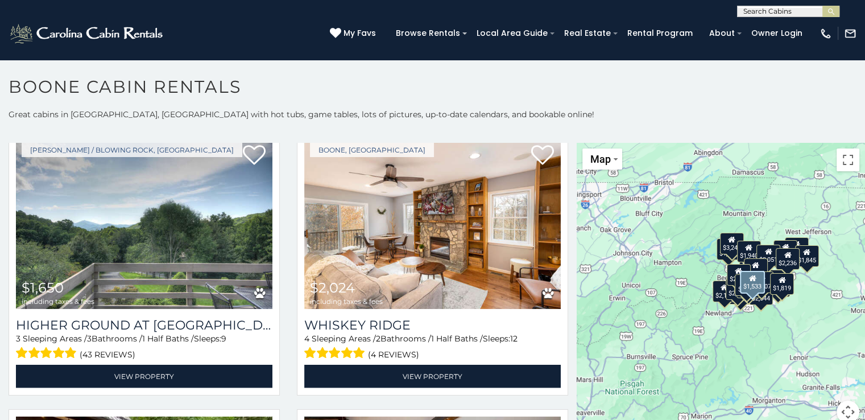
scroll to position [2553, 0]
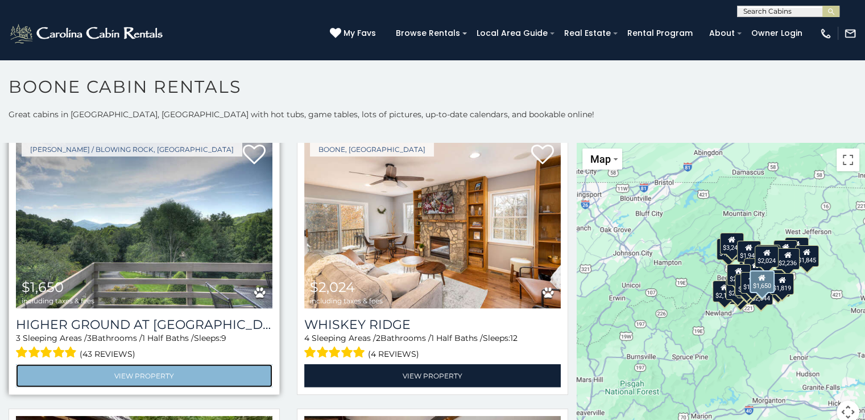
click at [132, 364] on link "View Property" at bounding box center [144, 375] width 256 height 23
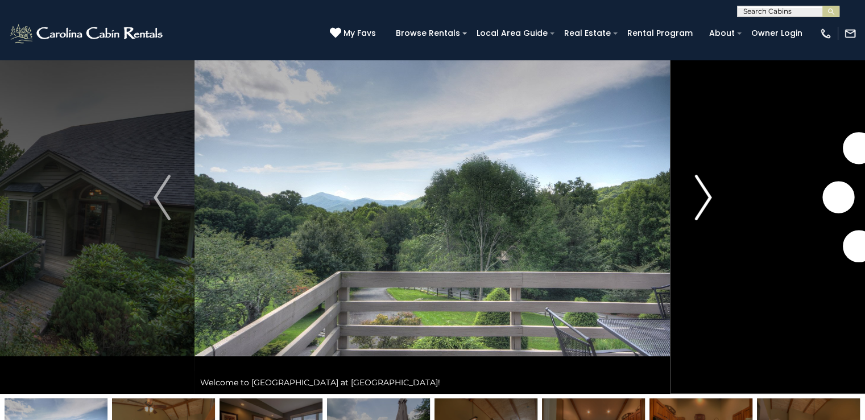
scroll to position [57, 0]
click at [704, 196] on img "Next" at bounding box center [702, 197] width 17 height 45
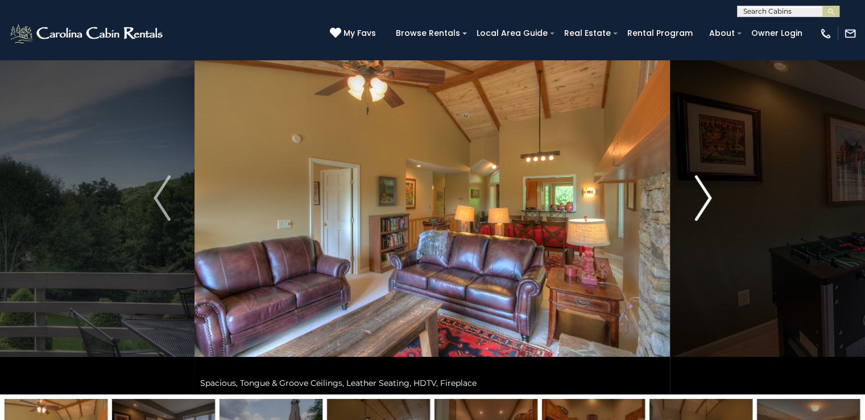
click at [704, 196] on img "Next" at bounding box center [702, 197] width 17 height 45
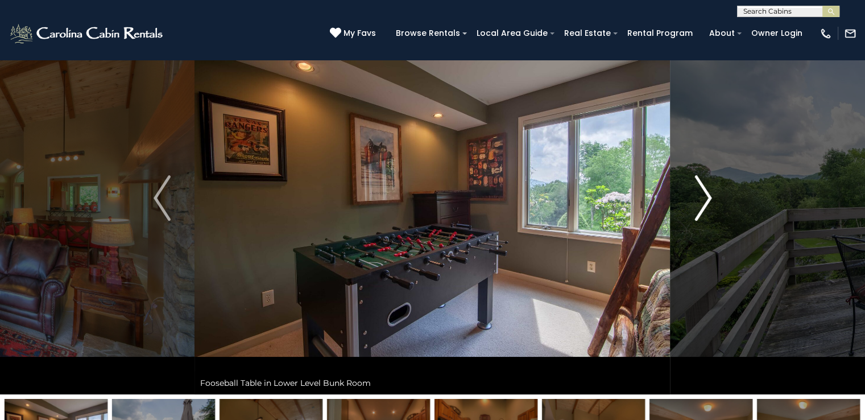
click at [704, 196] on img "Next" at bounding box center [702, 197] width 17 height 45
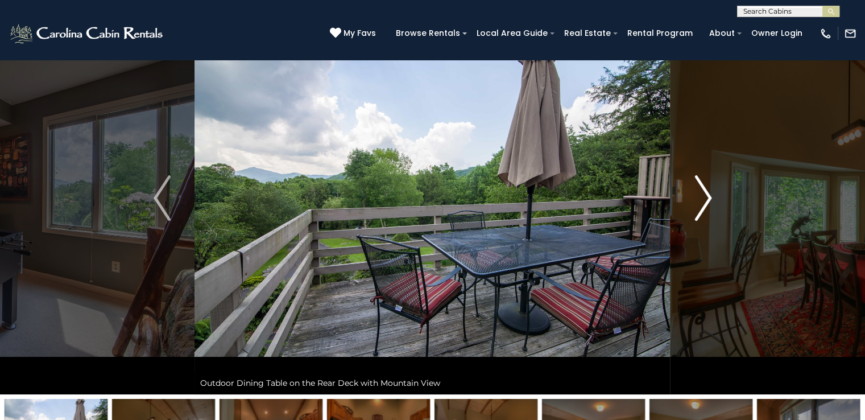
click at [704, 196] on img "Next" at bounding box center [702, 197] width 17 height 45
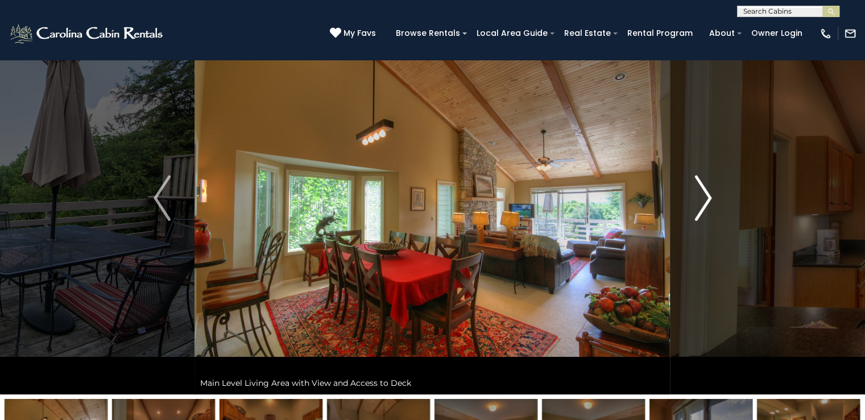
click at [704, 196] on img "Next" at bounding box center [702, 197] width 17 height 45
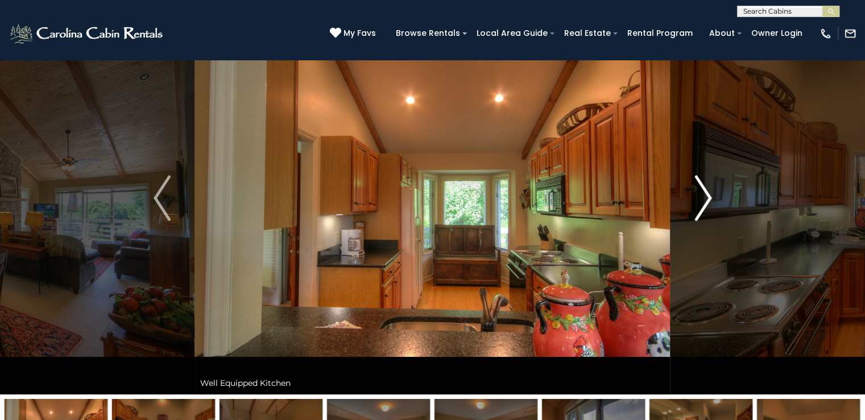
click at [704, 196] on img "Next" at bounding box center [702, 197] width 17 height 45
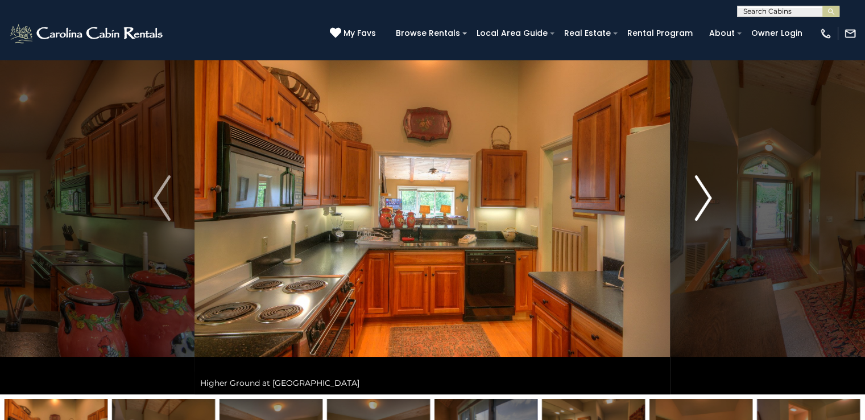
click at [704, 196] on img "Next" at bounding box center [702, 197] width 17 height 45
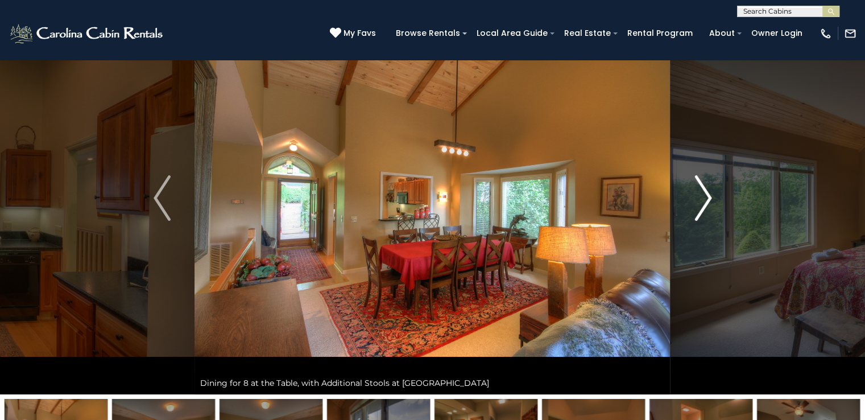
click at [704, 196] on img "Next" at bounding box center [702, 197] width 17 height 45
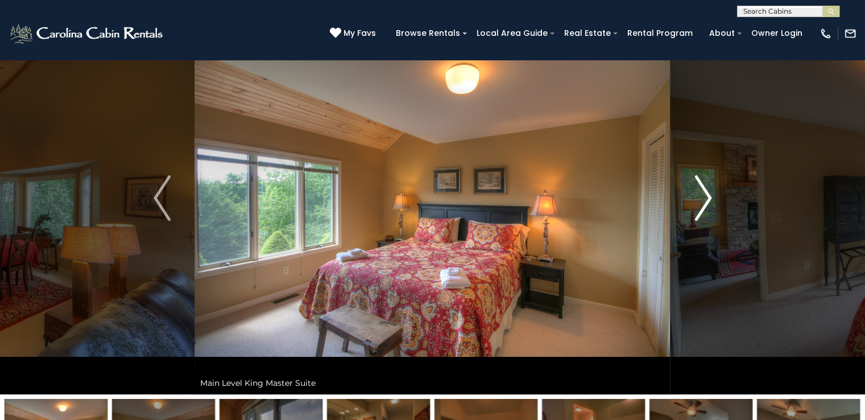
click at [704, 196] on img "Next" at bounding box center [702, 197] width 17 height 45
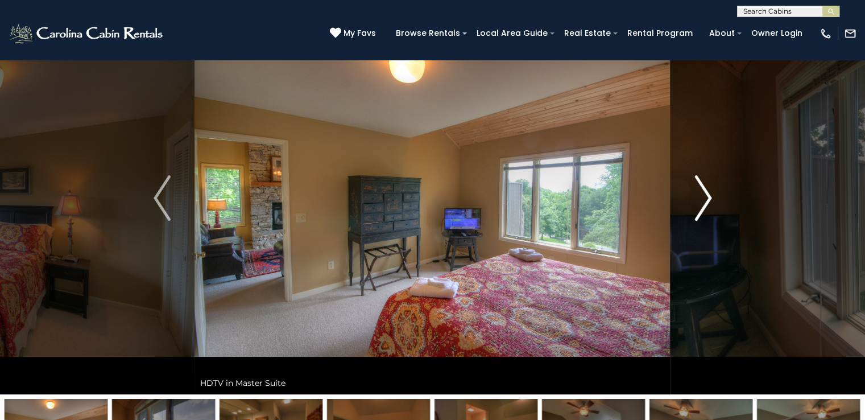
click at [704, 196] on img "Next" at bounding box center [702, 197] width 17 height 45
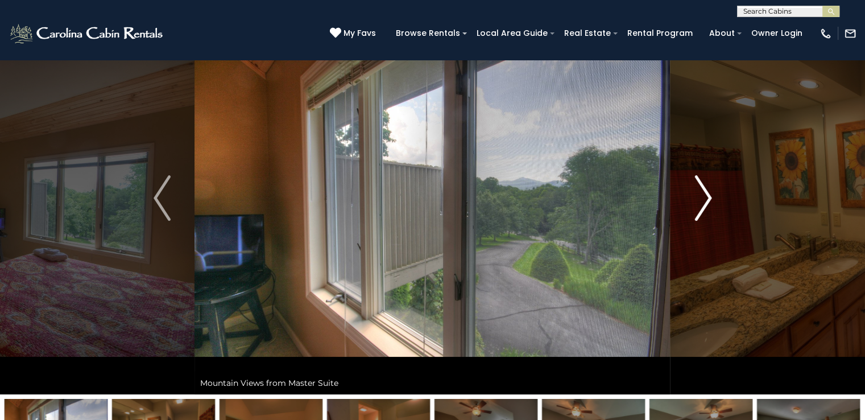
click at [704, 196] on img "Next" at bounding box center [702, 197] width 17 height 45
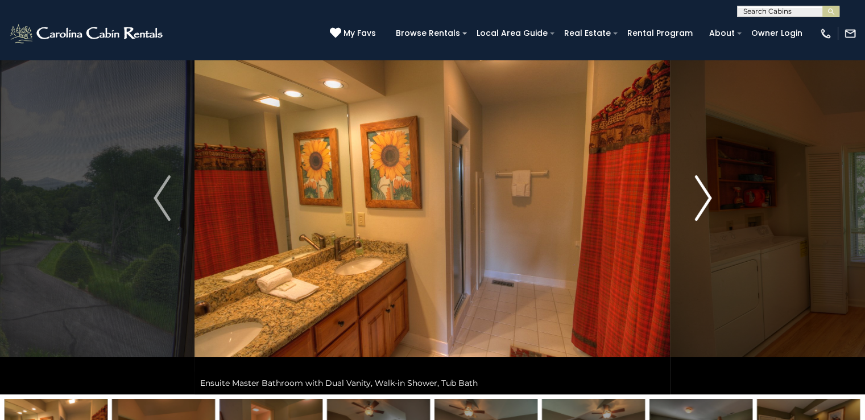
click at [704, 196] on img "Next" at bounding box center [702, 197] width 17 height 45
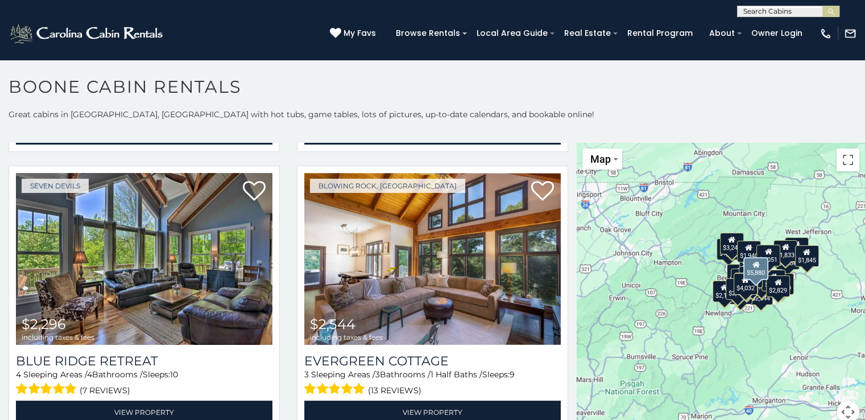
scroll to position [283, 0]
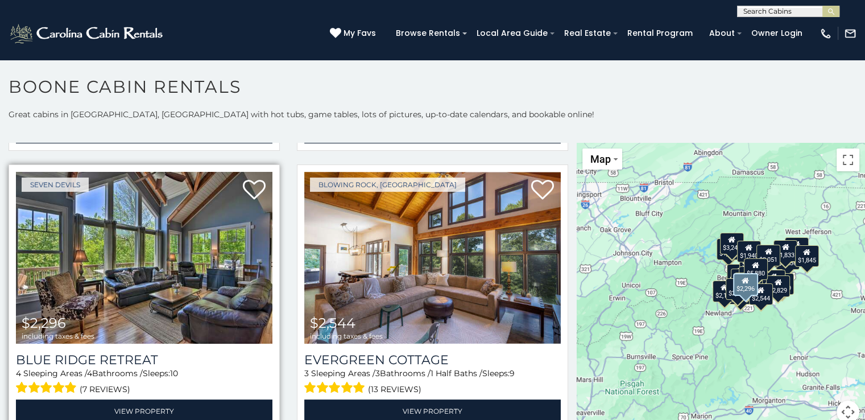
click at [147, 265] on img at bounding box center [144, 258] width 256 height 172
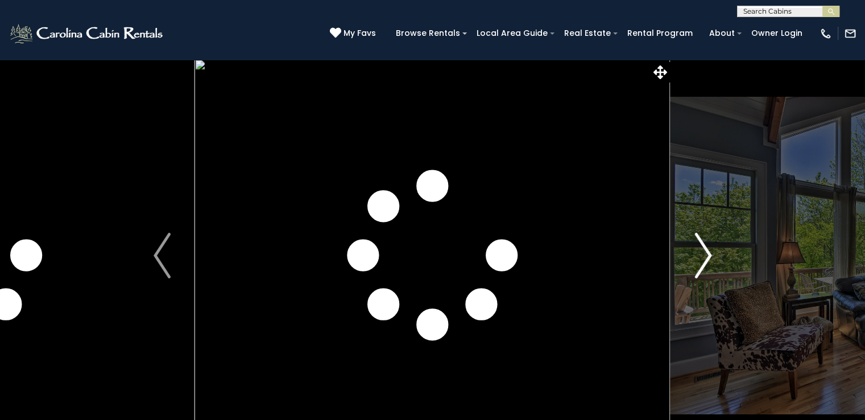
click at [704, 257] on img "Next" at bounding box center [702, 255] width 17 height 45
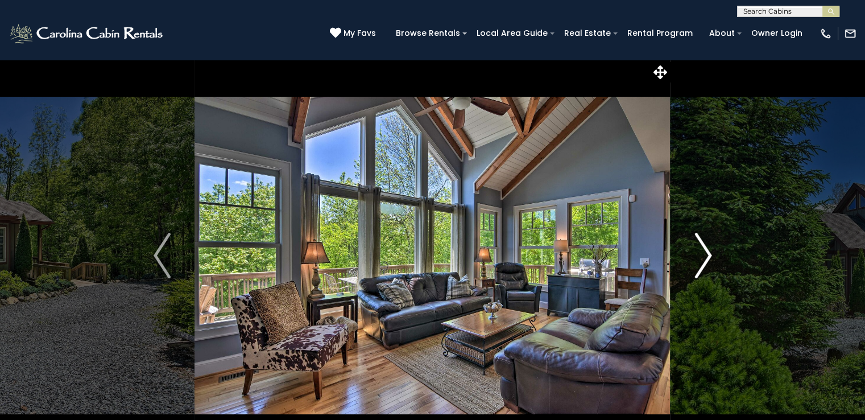
click at [701, 258] on img "Next" at bounding box center [702, 255] width 17 height 45
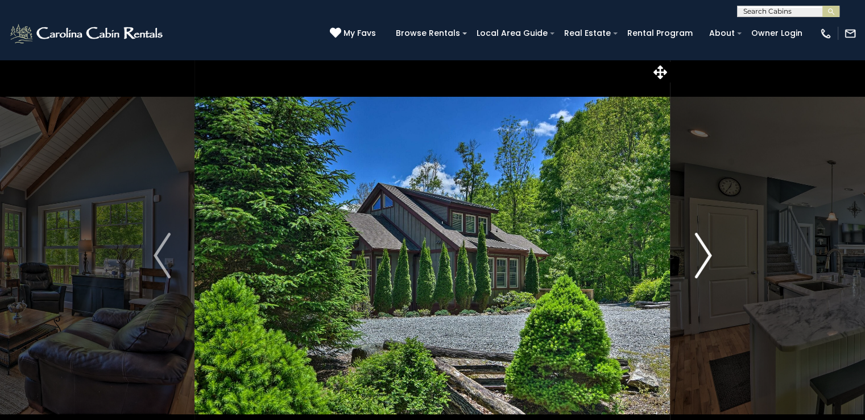
click at [701, 258] on img "Next" at bounding box center [702, 255] width 17 height 45
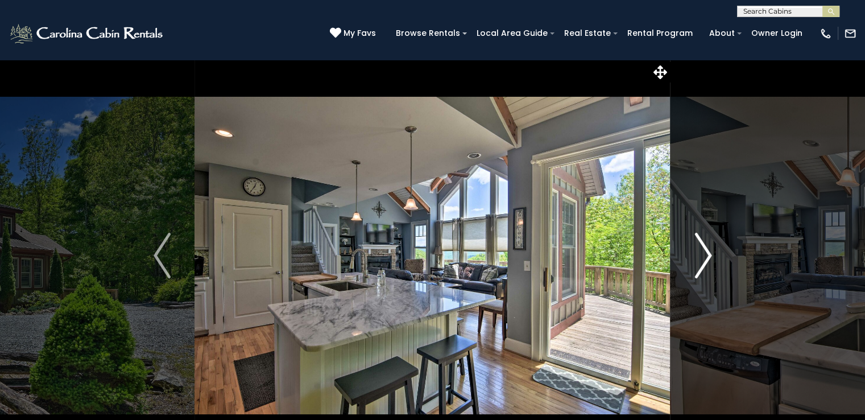
click at [701, 258] on img "Next" at bounding box center [702, 255] width 17 height 45
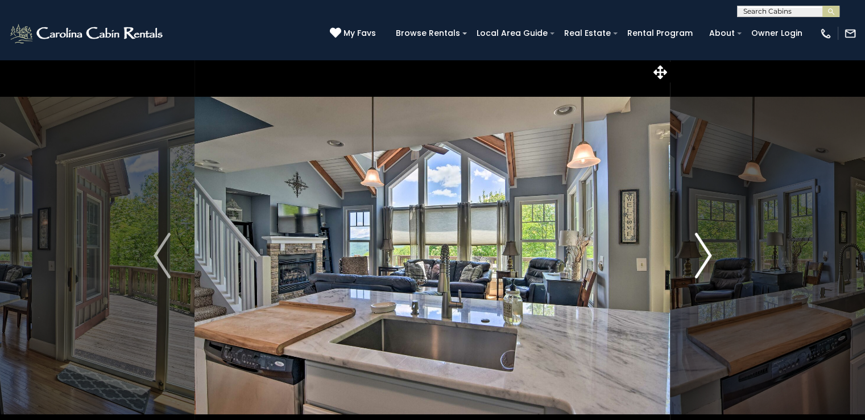
click at [701, 258] on img "Next" at bounding box center [702, 255] width 17 height 45
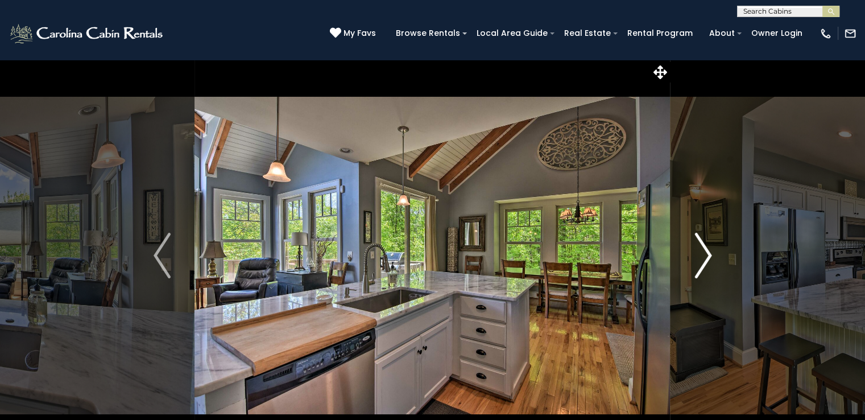
click at [701, 258] on img "Next" at bounding box center [702, 255] width 17 height 45
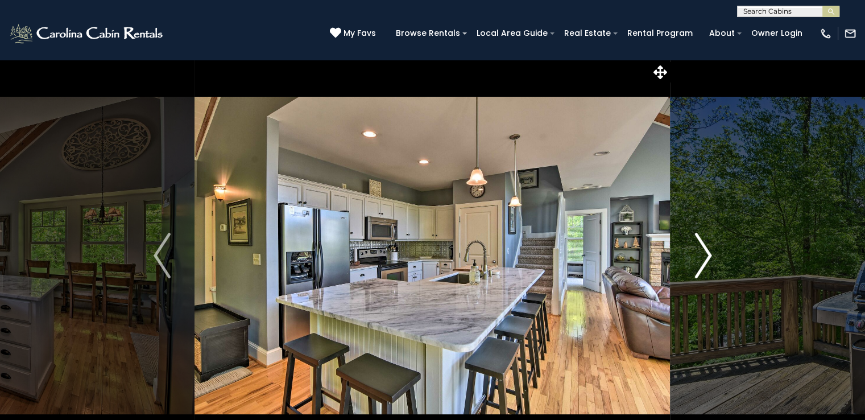
click at [701, 258] on img "Next" at bounding box center [702, 255] width 17 height 45
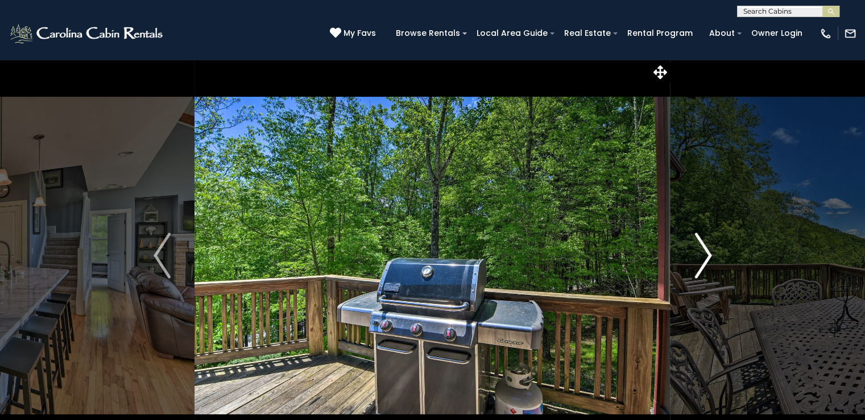
click at [701, 258] on img "Next" at bounding box center [702, 255] width 17 height 45
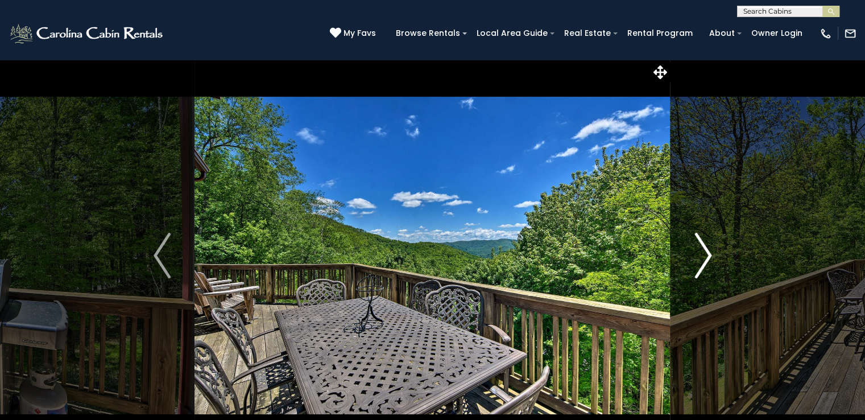
click at [701, 258] on img "Next" at bounding box center [702, 255] width 17 height 45
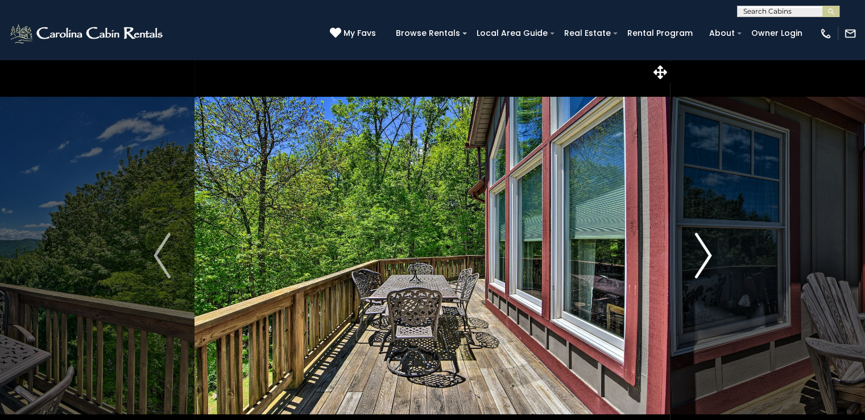
click at [701, 258] on img "Next" at bounding box center [702, 255] width 17 height 45
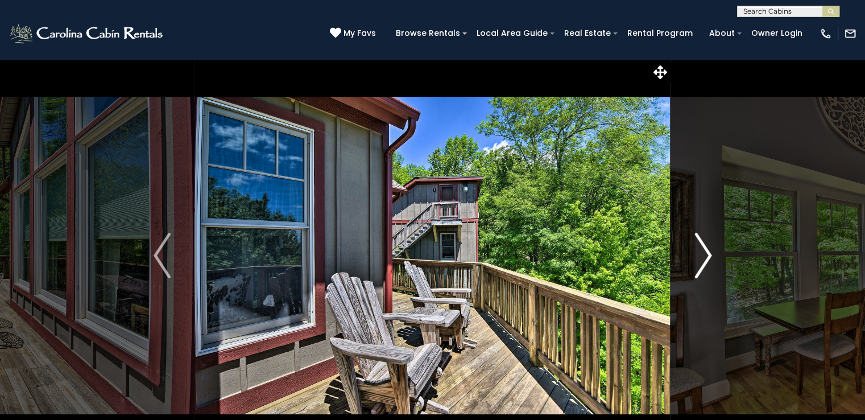
click at [701, 258] on img "Next" at bounding box center [702, 255] width 17 height 45
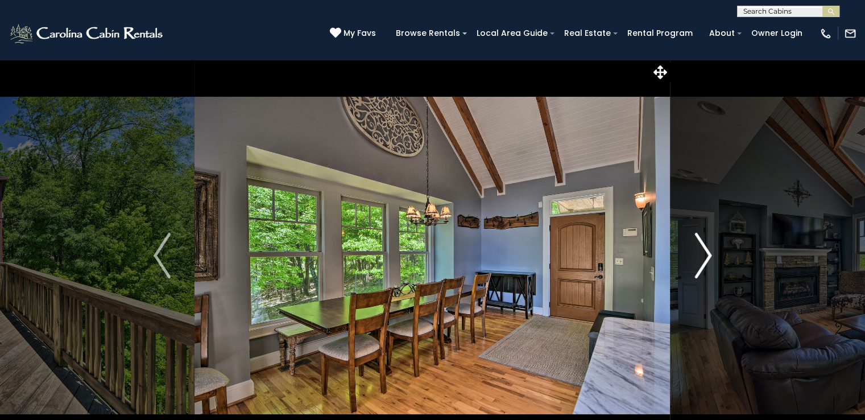
click at [701, 258] on img "Next" at bounding box center [702, 255] width 17 height 45
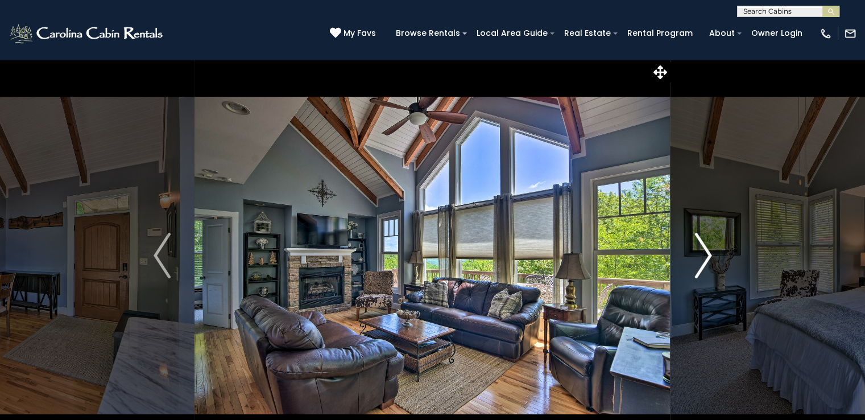
click at [701, 258] on img "Next" at bounding box center [702, 255] width 17 height 45
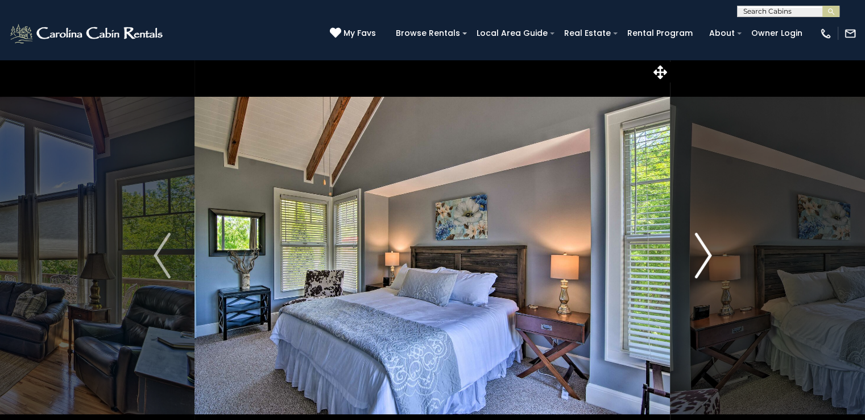
click at [701, 258] on img "Next" at bounding box center [702, 255] width 17 height 45
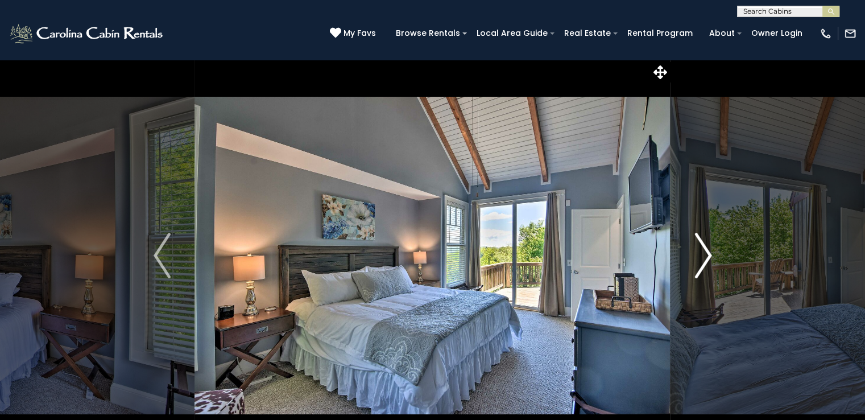
click at [701, 258] on img "Next" at bounding box center [702, 255] width 17 height 45
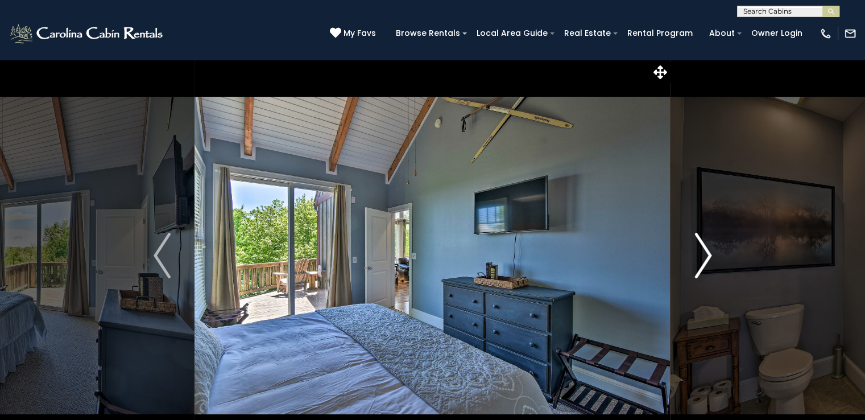
click at [701, 258] on img "Next" at bounding box center [702, 255] width 17 height 45
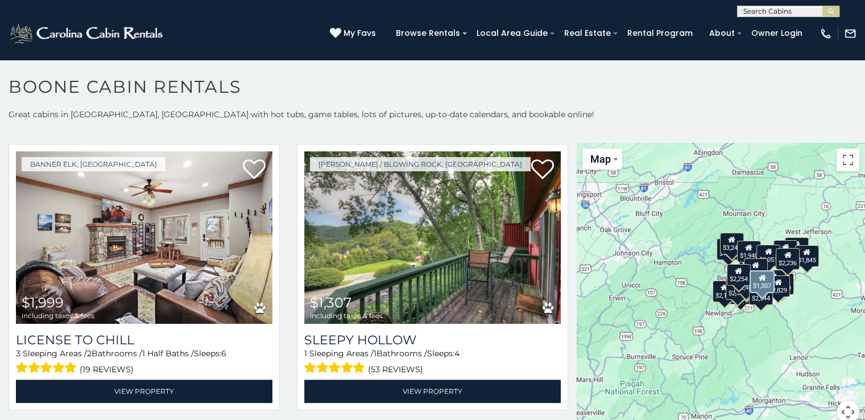
scroll to position [1421, 0]
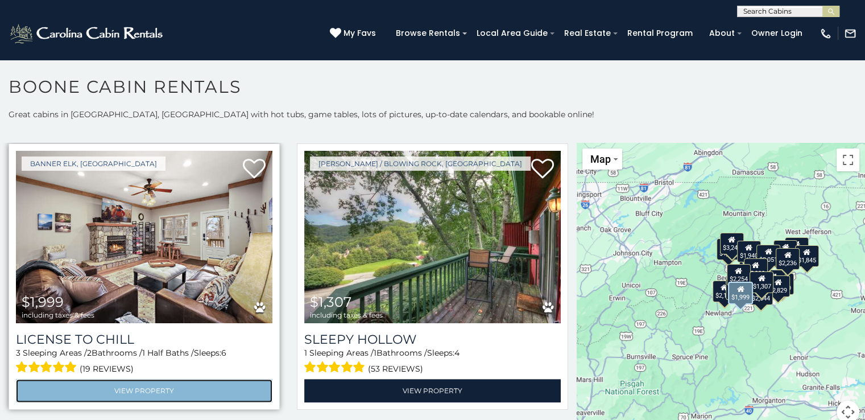
click at [136, 379] on link "View Property" at bounding box center [144, 390] width 256 height 23
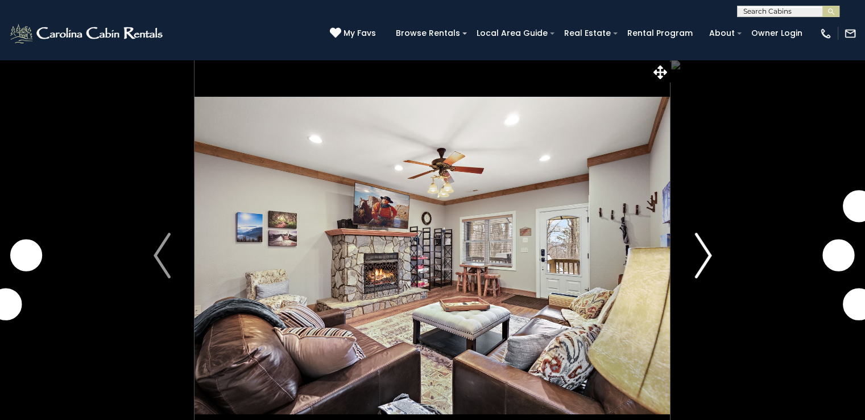
click at [708, 258] on img "Next" at bounding box center [702, 255] width 17 height 45
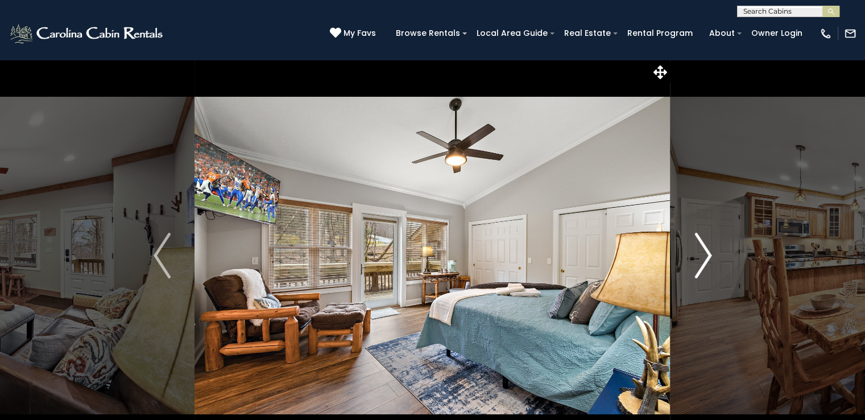
click at [701, 255] on img "Next" at bounding box center [702, 255] width 17 height 45
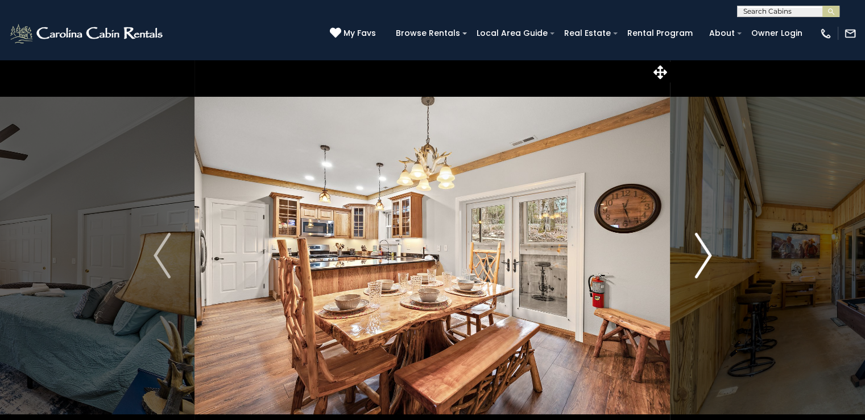
click at [701, 255] on img "Next" at bounding box center [702, 255] width 17 height 45
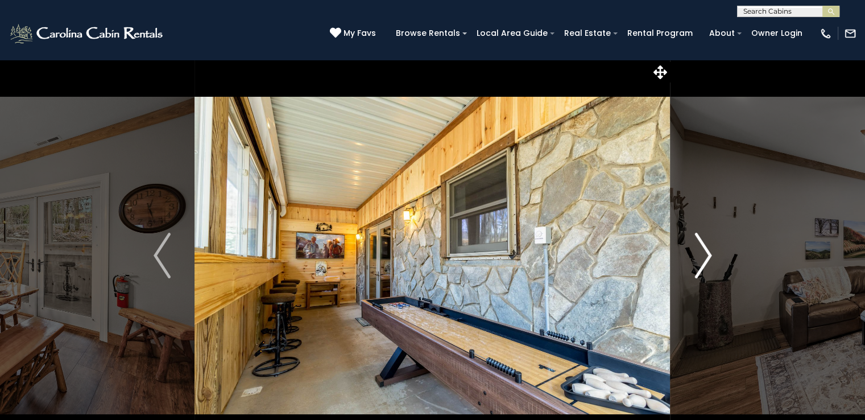
click at [701, 255] on img "Next" at bounding box center [702, 255] width 17 height 45
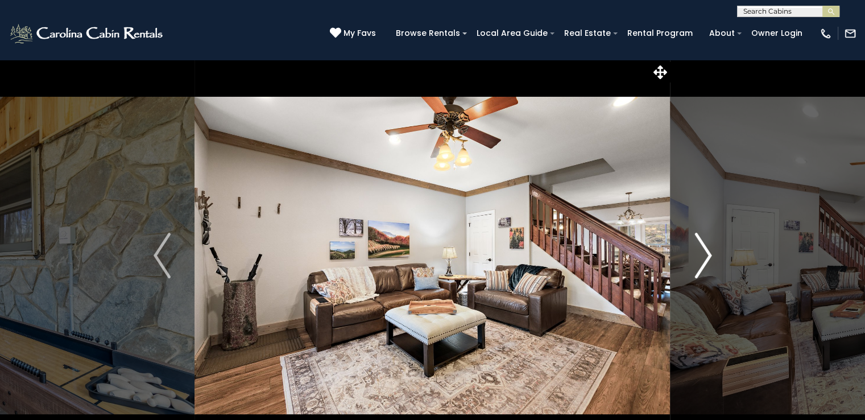
click at [701, 255] on img "Next" at bounding box center [702, 255] width 17 height 45
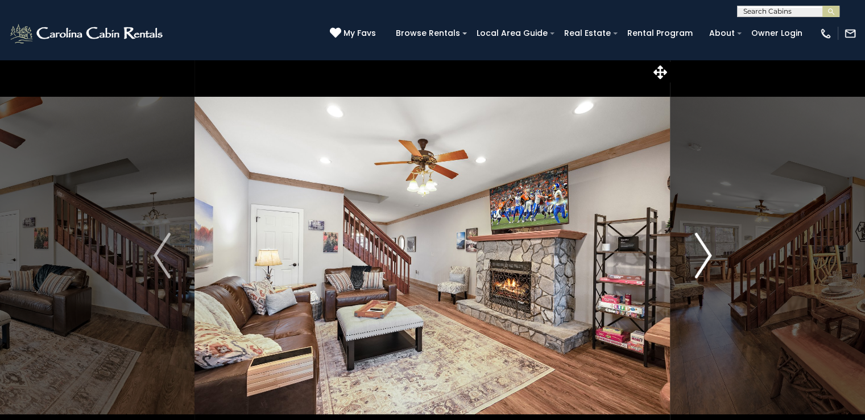
click at [701, 255] on img "Next" at bounding box center [702, 255] width 17 height 45
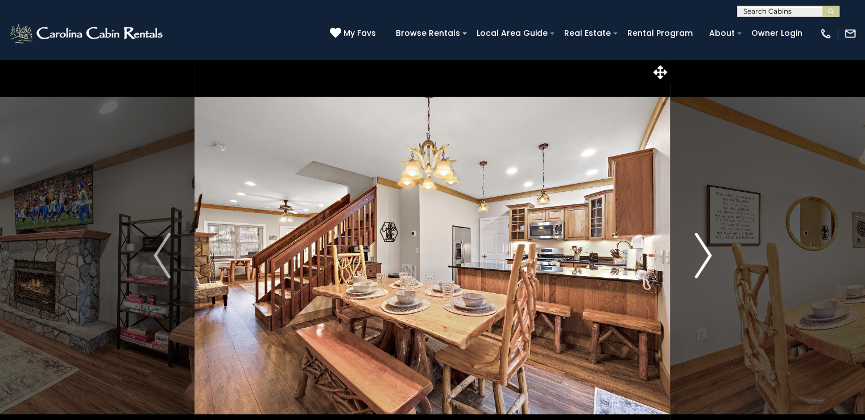
click at [701, 255] on img "Next" at bounding box center [702, 255] width 17 height 45
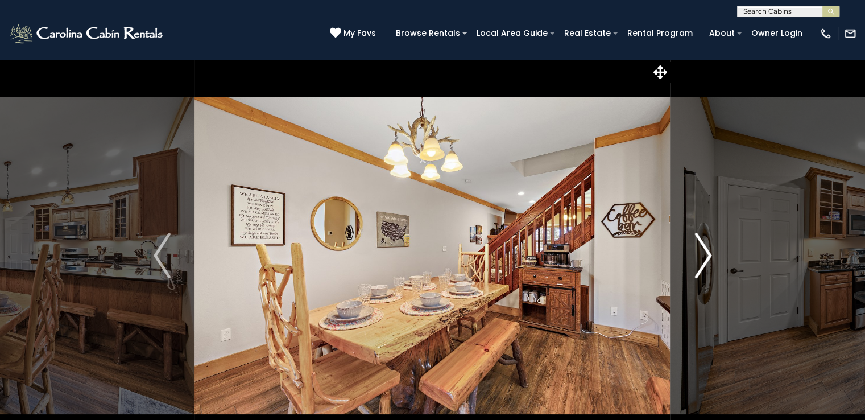
click at [701, 255] on img "Next" at bounding box center [702, 255] width 17 height 45
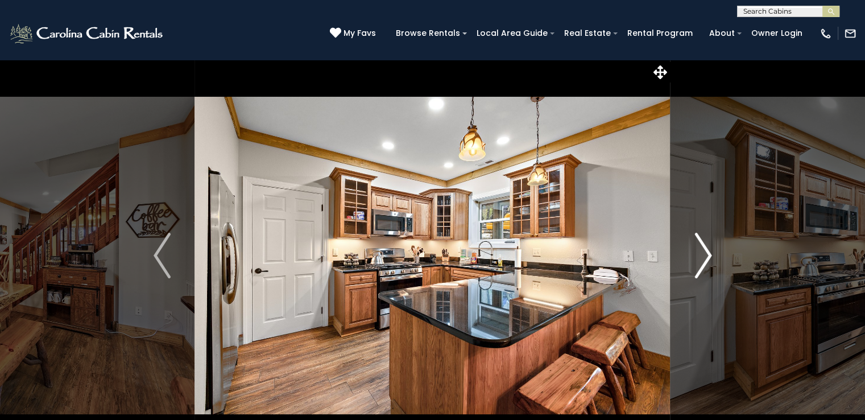
click at [701, 255] on img "Next" at bounding box center [702, 255] width 17 height 45
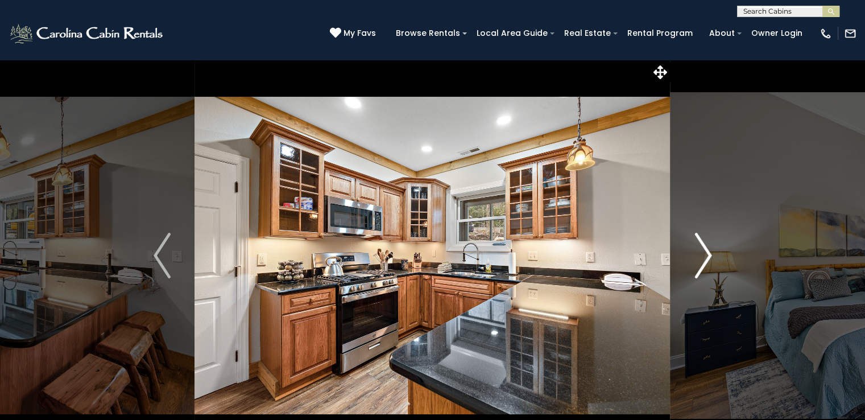
click at [701, 255] on img "Next" at bounding box center [702, 255] width 17 height 45
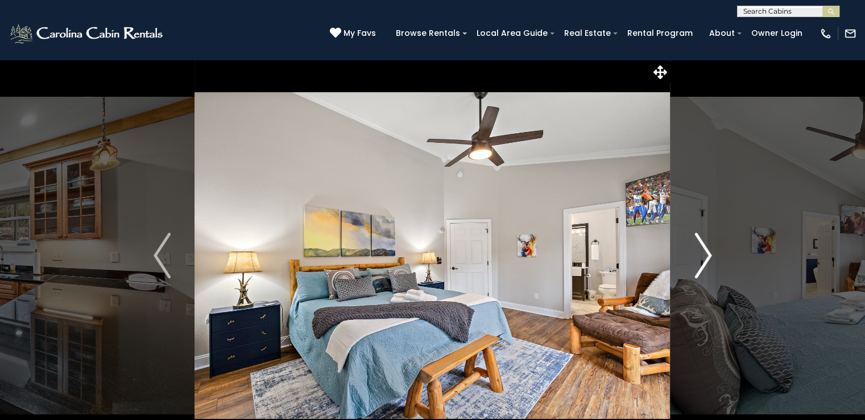
click at [701, 255] on img "Next" at bounding box center [702, 255] width 17 height 45
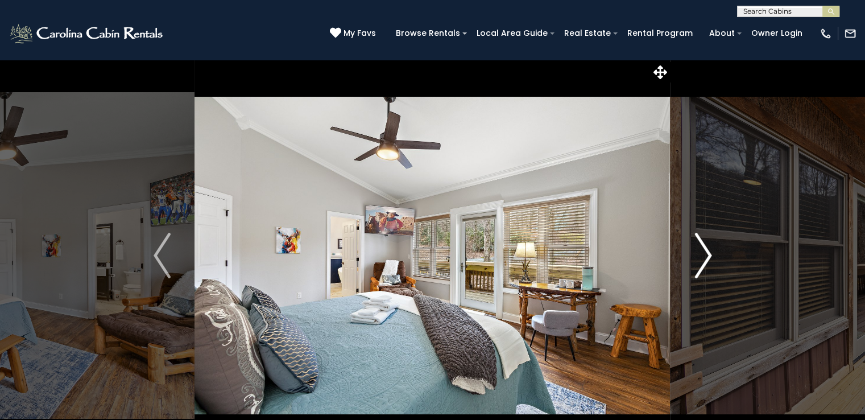
click at [701, 255] on img "Next" at bounding box center [702, 255] width 17 height 45
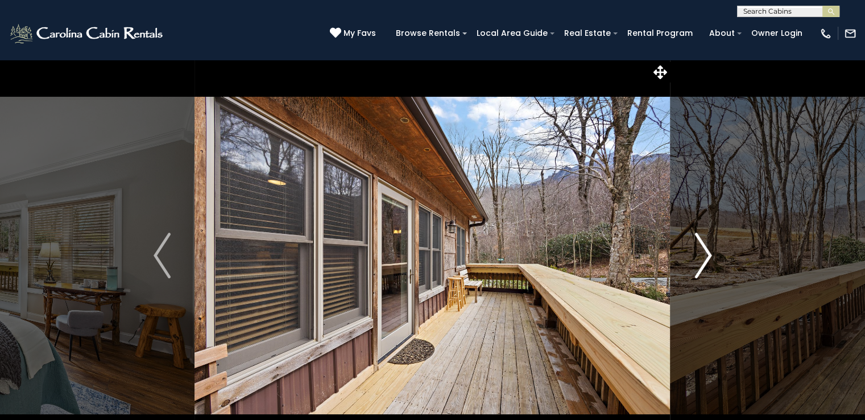
click at [701, 255] on img "Next" at bounding box center [702, 255] width 17 height 45
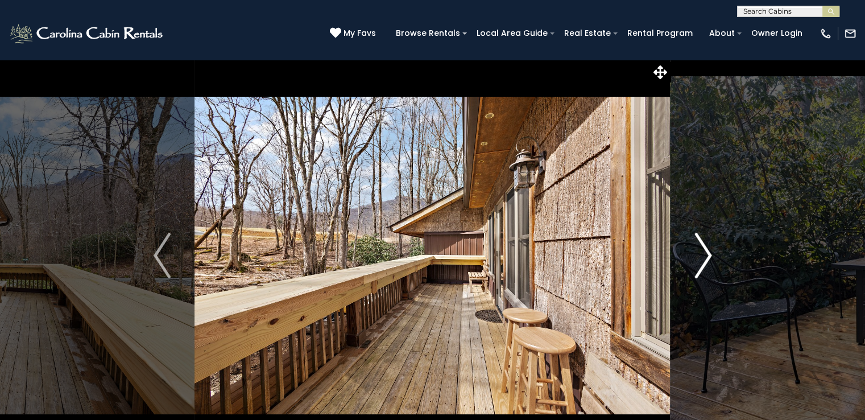
click at [701, 255] on img "Next" at bounding box center [702, 255] width 17 height 45
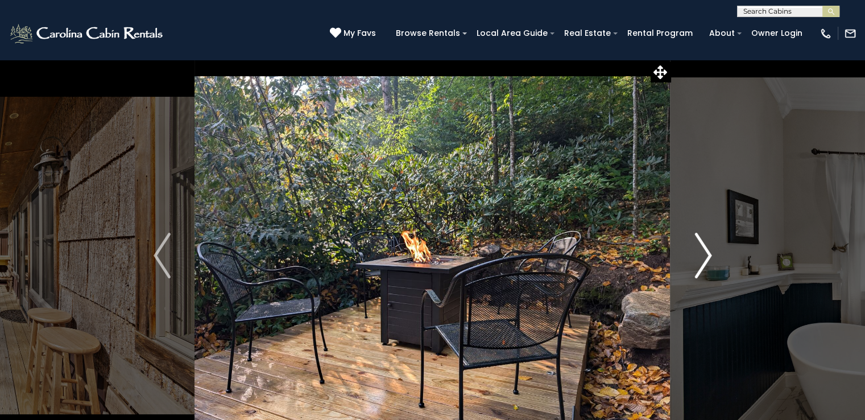
click at [701, 255] on img "Next" at bounding box center [702, 255] width 17 height 45
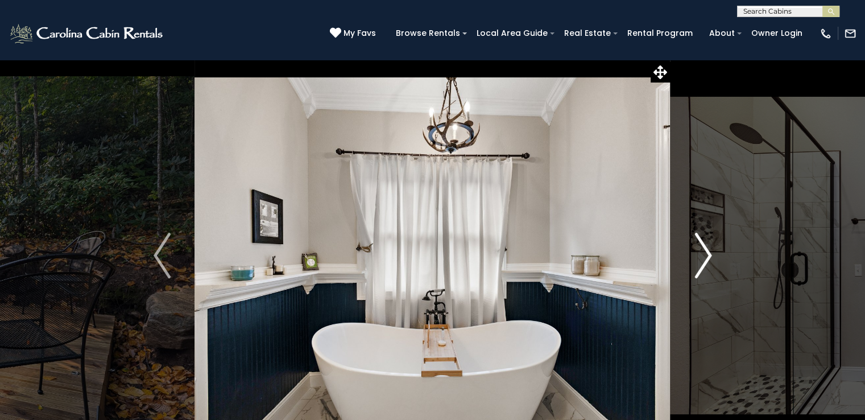
click at [701, 255] on img "Next" at bounding box center [702, 255] width 17 height 45
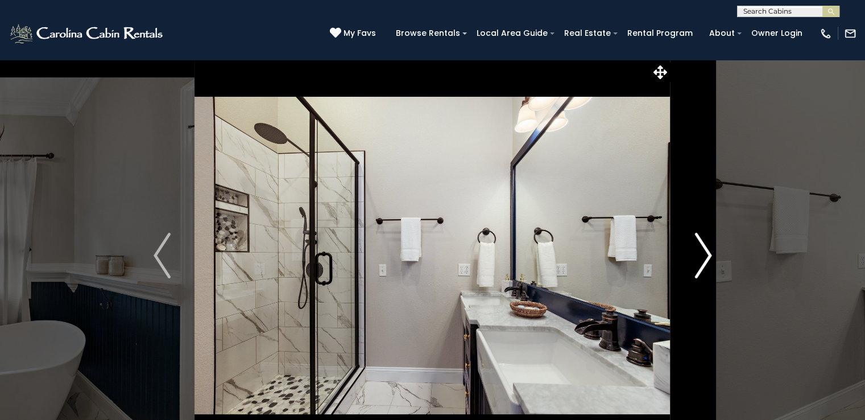
click at [701, 255] on img "Next" at bounding box center [702, 255] width 17 height 45
